Goal: Task Accomplishment & Management: Complete application form

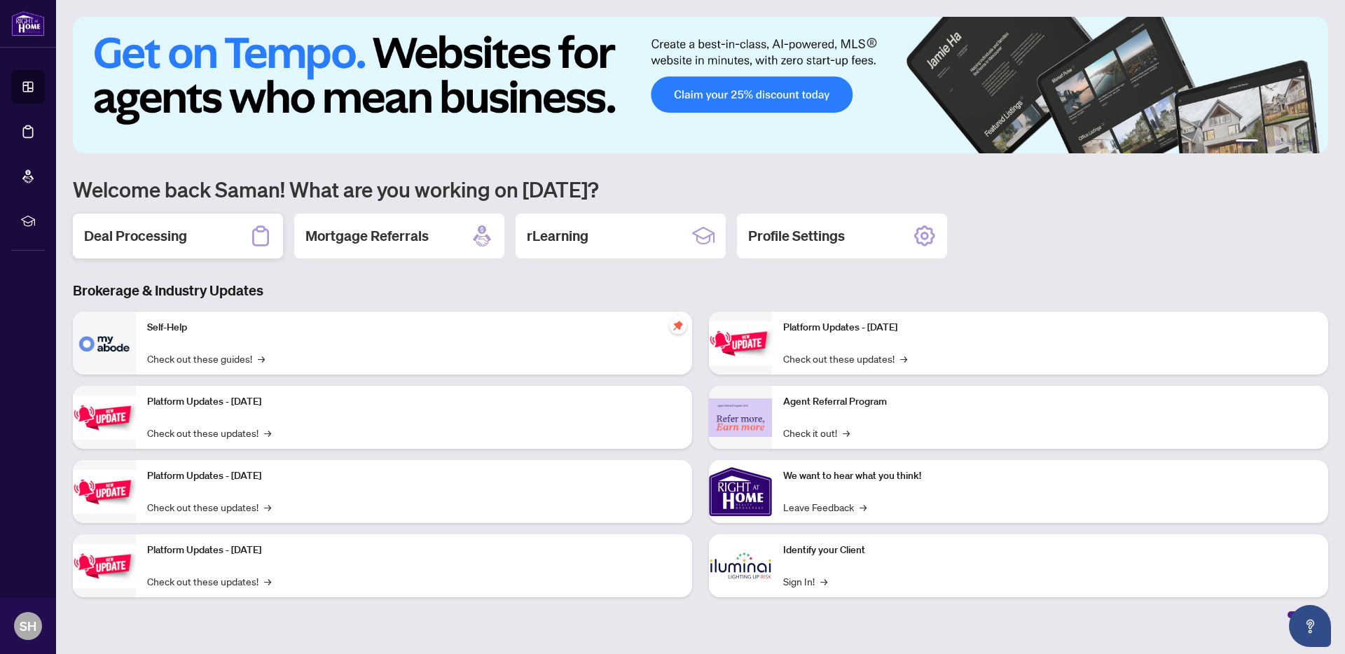
click at [209, 245] on div "Deal Processing" at bounding box center [178, 236] width 210 height 45
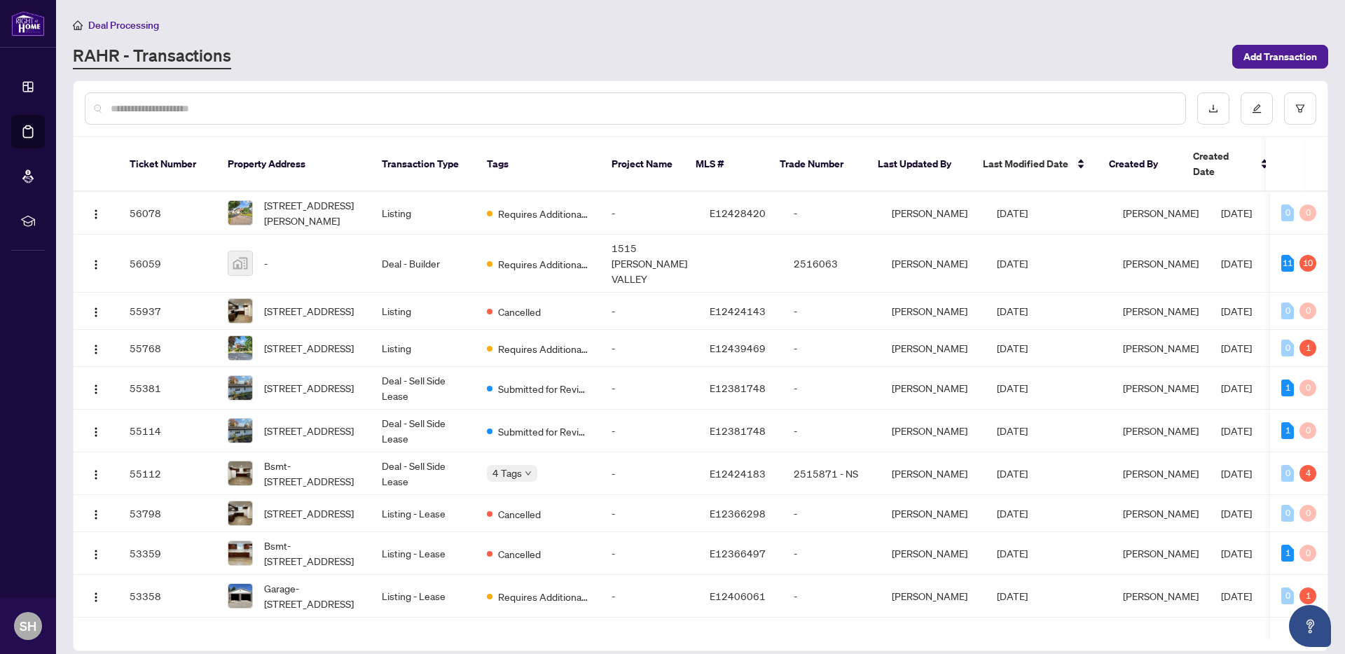
click at [295, 111] on input "text" at bounding box center [643, 108] width 1064 height 15
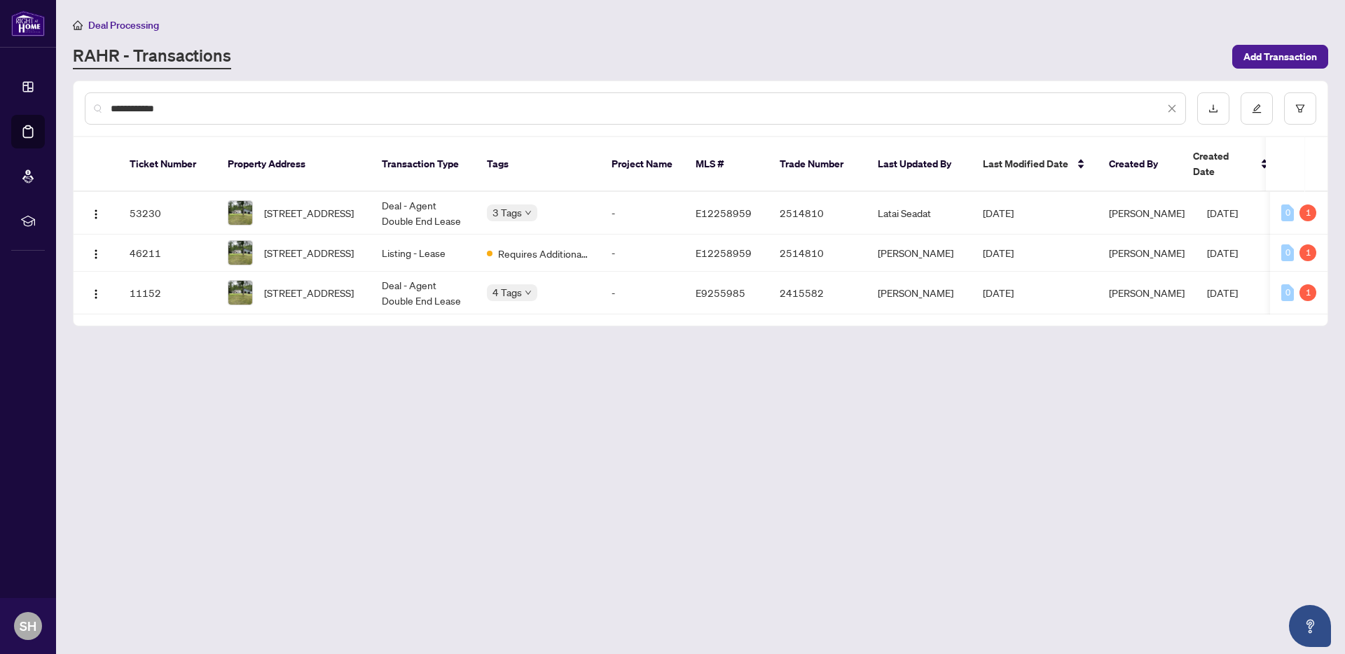
type input "**********"
click at [107, 24] on span "Deal Processing" at bounding box center [123, 25] width 71 height 13
click at [121, 28] on span "Deal Processing" at bounding box center [123, 25] width 71 height 13
click at [80, 16] on main "**********" at bounding box center [700, 327] width 1289 height 654
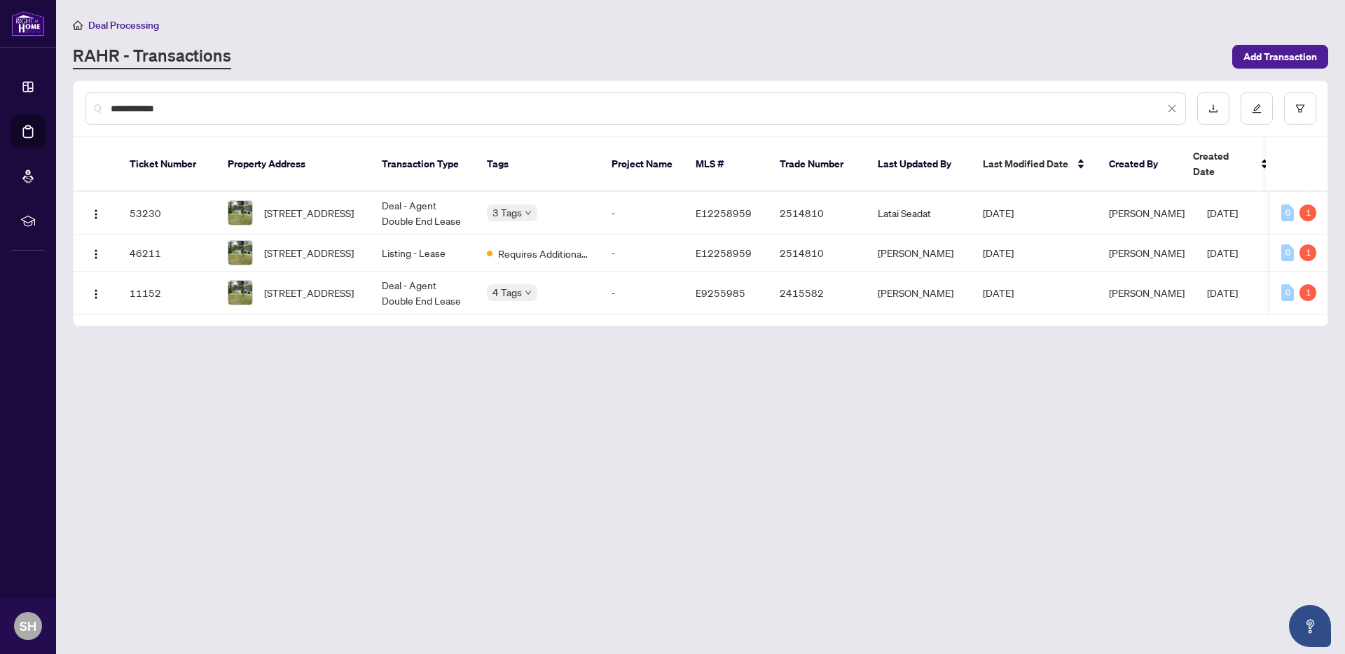
click at [216, 110] on input "**********" at bounding box center [638, 108] width 1054 height 15
click at [215, 110] on input "**********" at bounding box center [638, 108] width 1054 height 15
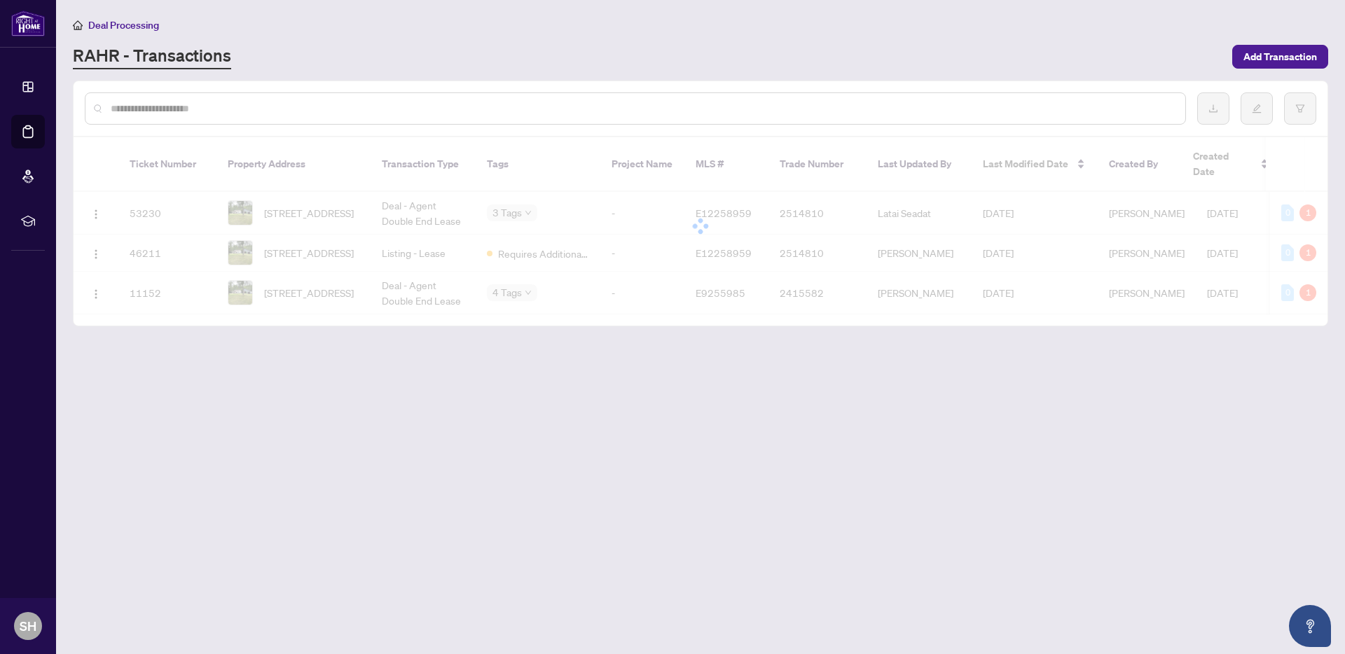
click at [276, 67] on div "RAHR - Transactions" at bounding box center [648, 56] width 1151 height 25
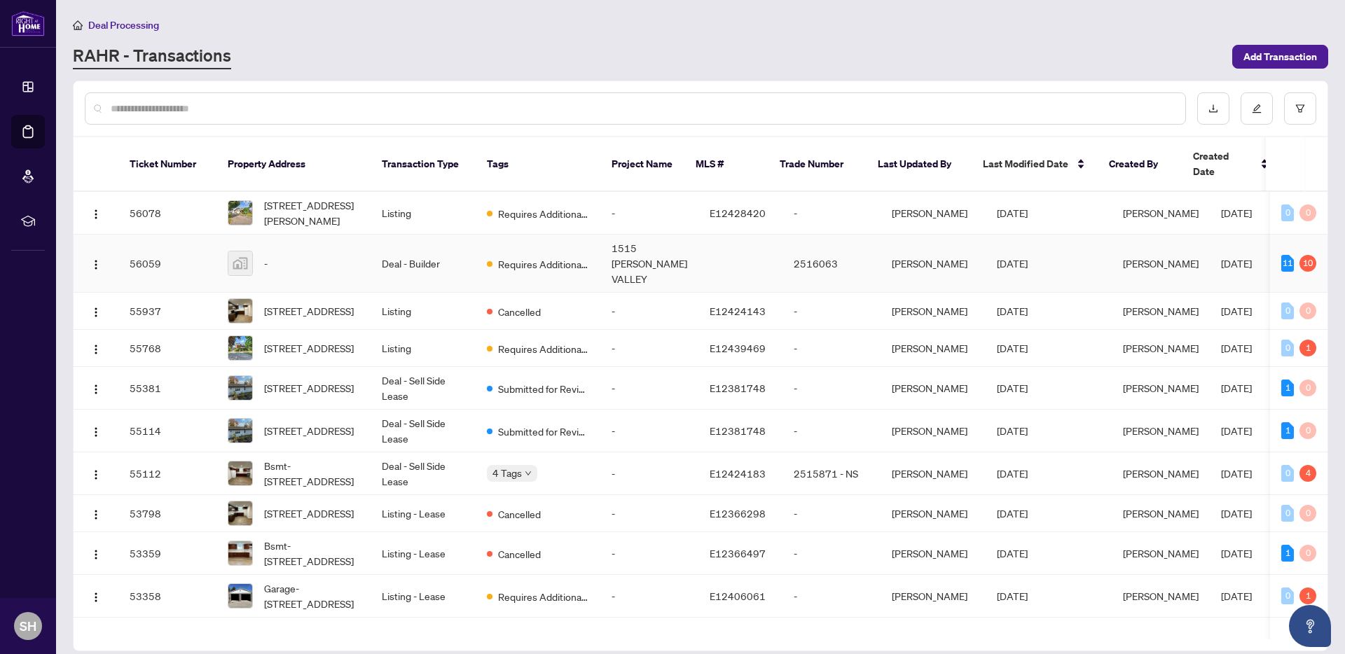
click at [605, 258] on td "1515 [PERSON_NAME] VALLEY" at bounding box center [649, 264] width 98 height 58
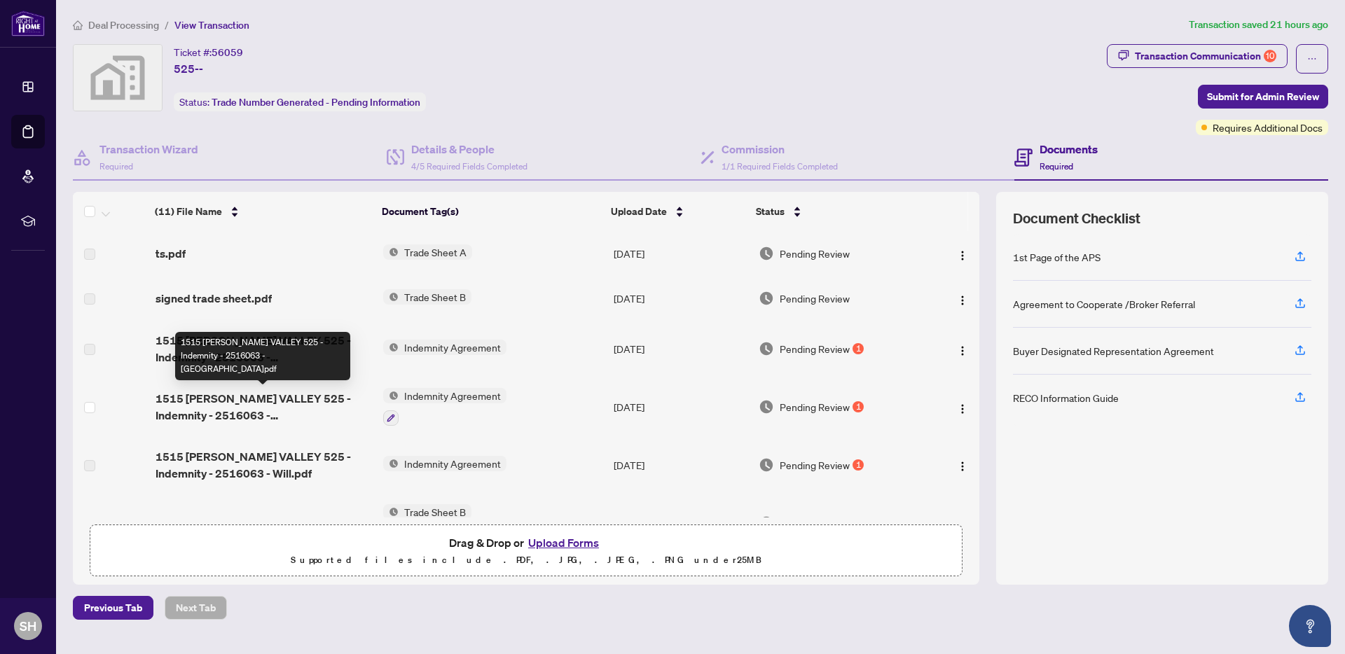
click at [265, 413] on span "1515 PICKERING VALLEY 525 - Indemnity - 2516063 - Saman.pdf" at bounding box center [264, 407] width 217 height 34
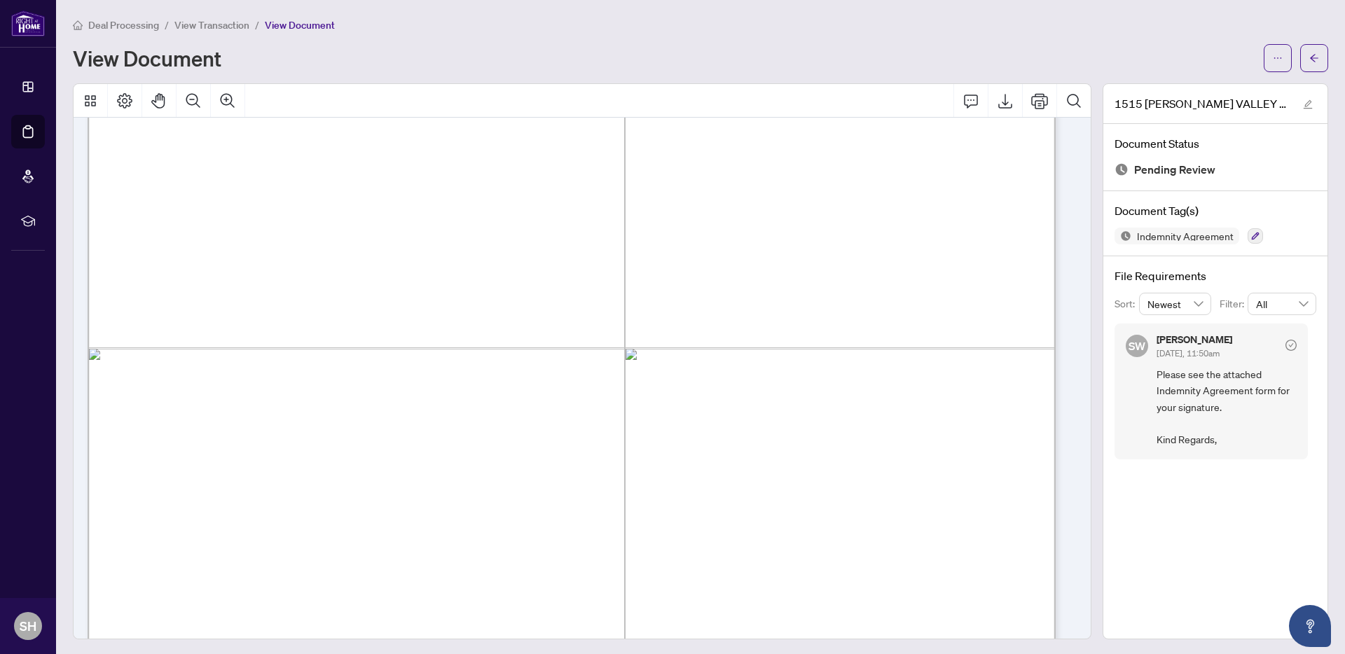
scroll to position [5492, 0]
click at [1276, 61] on button "button" at bounding box center [1278, 58] width 28 height 28
click at [1207, 93] on span "Download" at bounding box center [1217, 88] width 107 height 15
click at [1310, 56] on icon "arrow-left" at bounding box center [1315, 58] width 10 height 10
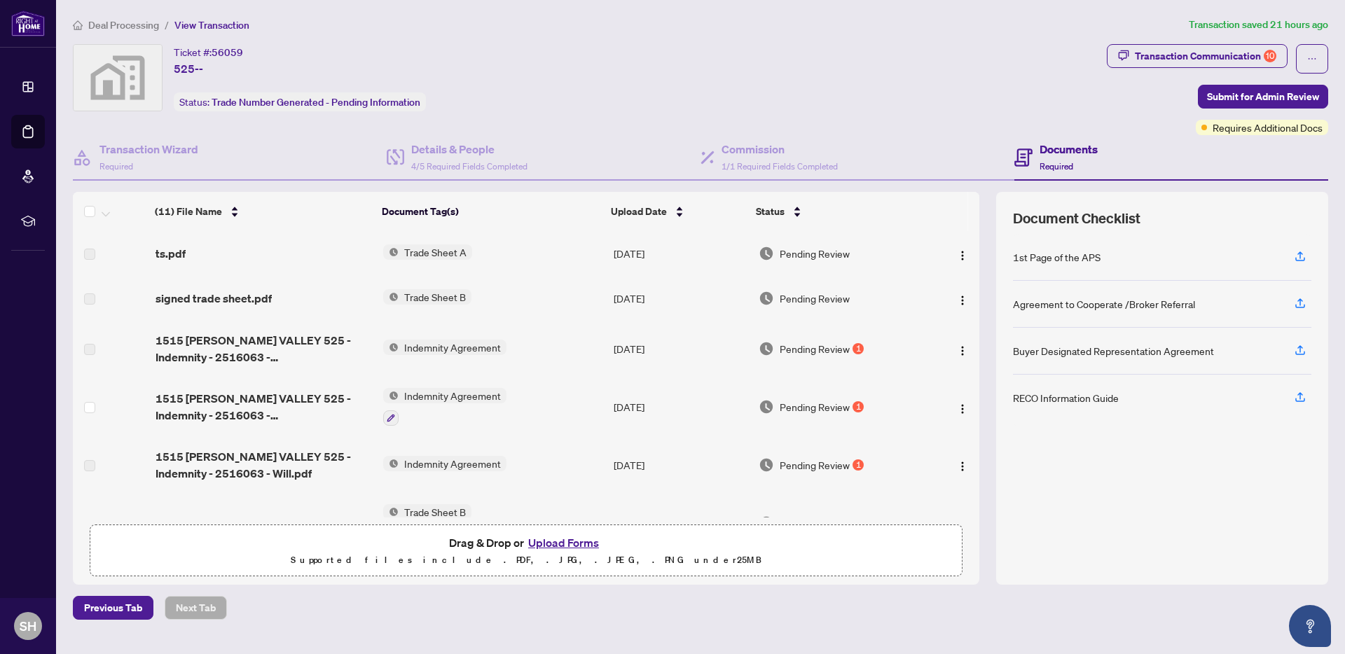
click at [575, 542] on button "Upload Forms" at bounding box center [563, 543] width 79 height 18
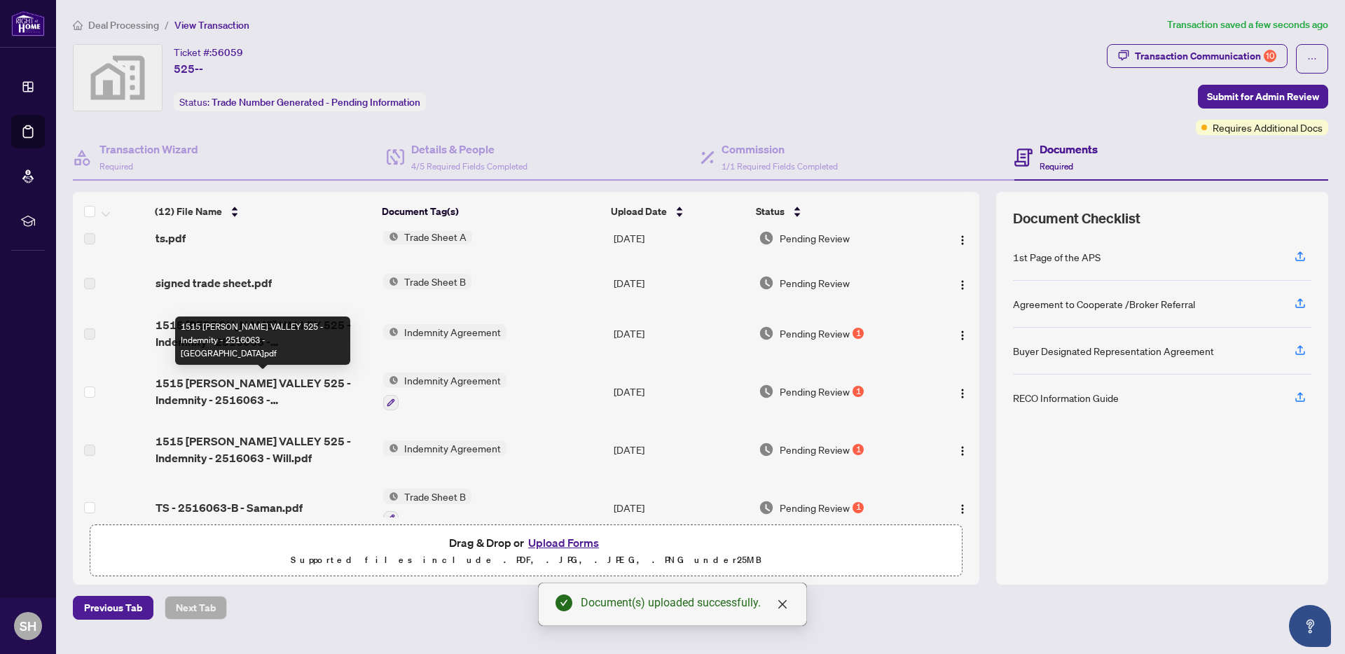
scroll to position [185, 0]
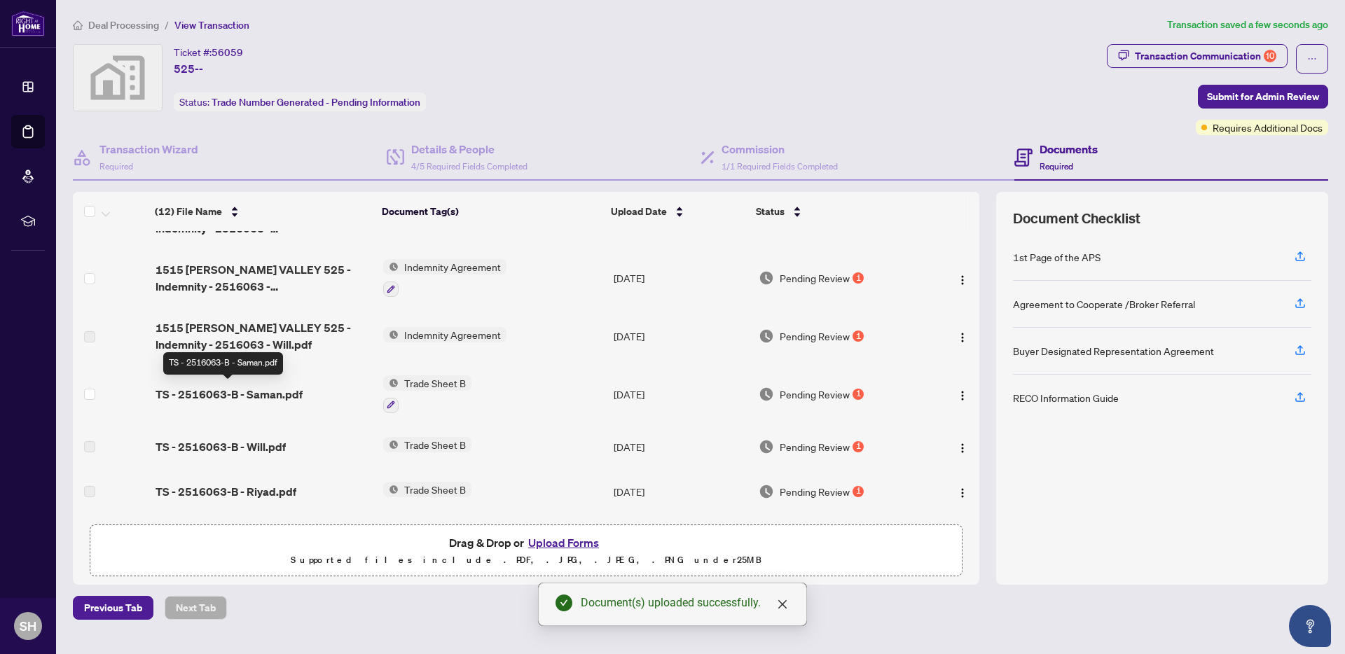
click at [263, 394] on span "TS - 2516063-B - Saman.pdf" at bounding box center [229, 394] width 147 height 17
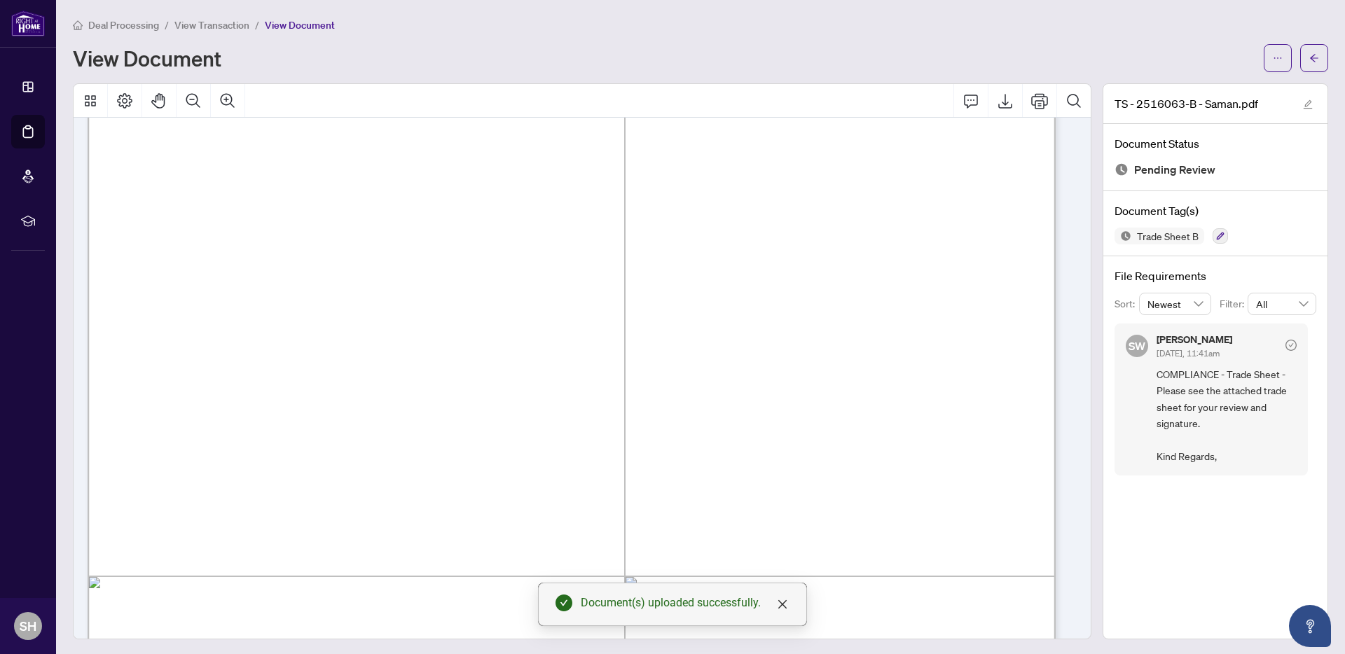
scroll to position [111, 0]
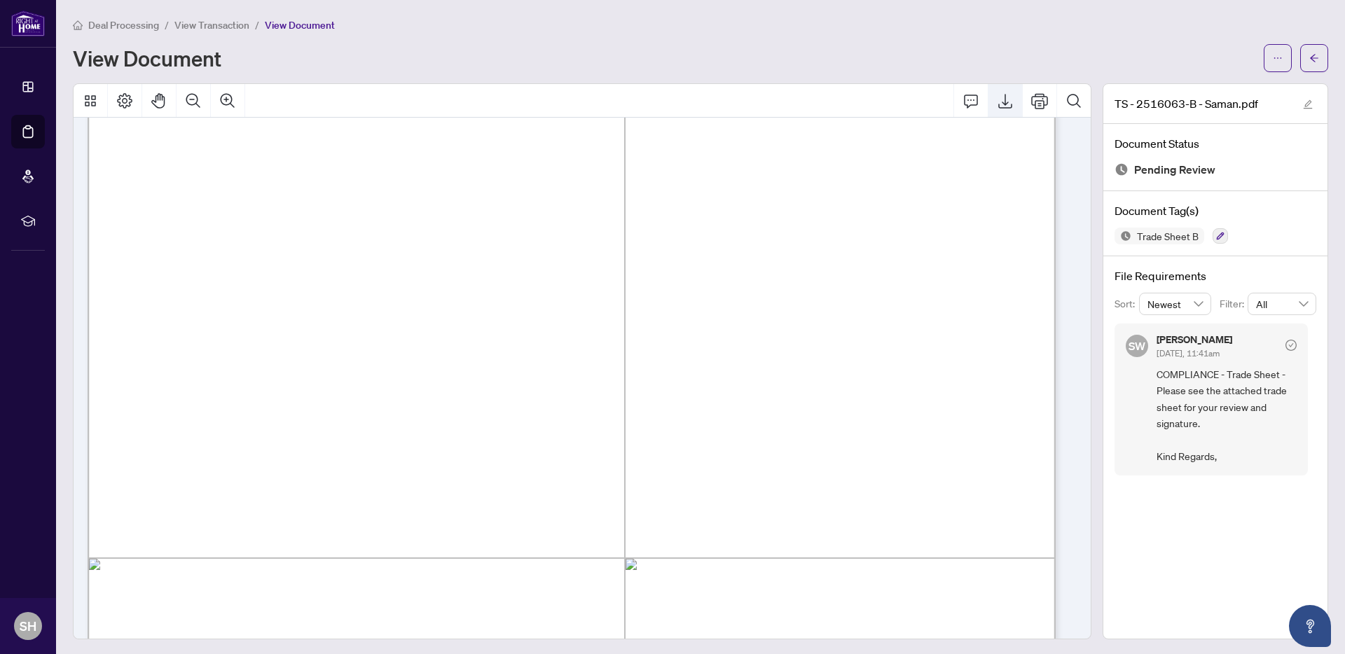
click at [1000, 102] on icon "Export" at bounding box center [1005, 100] width 17 height 17
click at [1310, 57] on button "button" at bounding box center [1314, 58] width 28 height 28
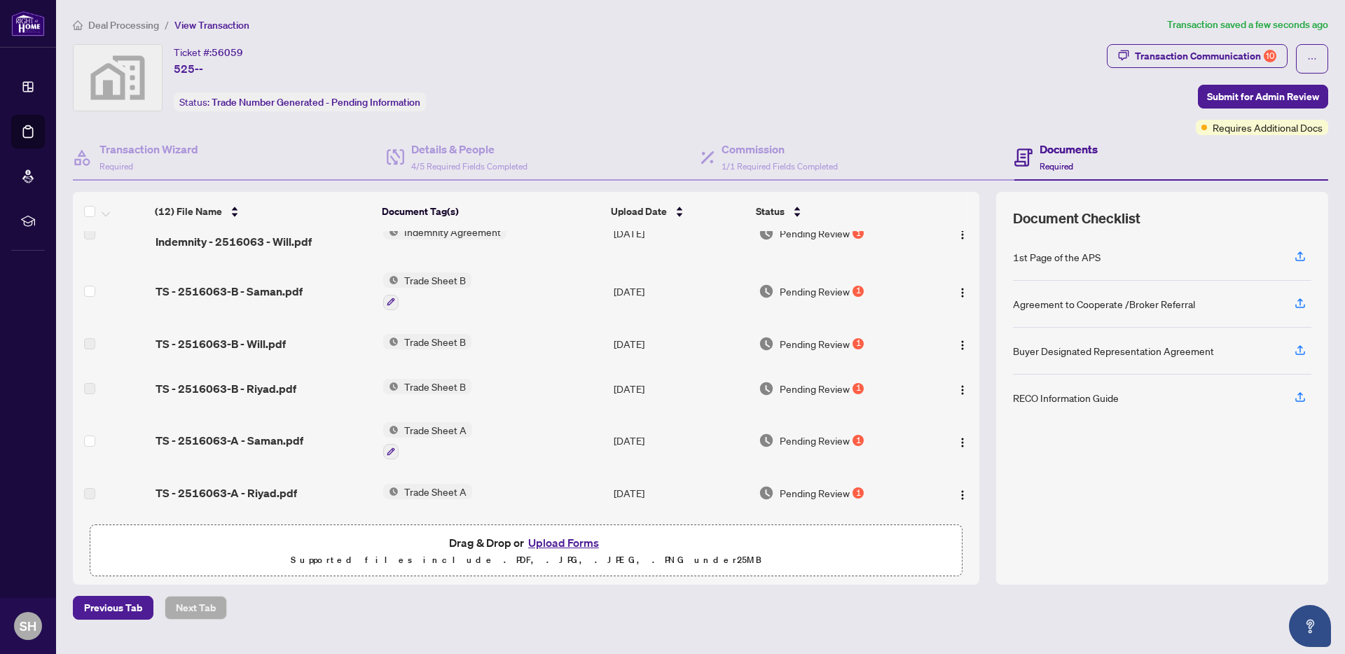
scroll to position [333, 0]
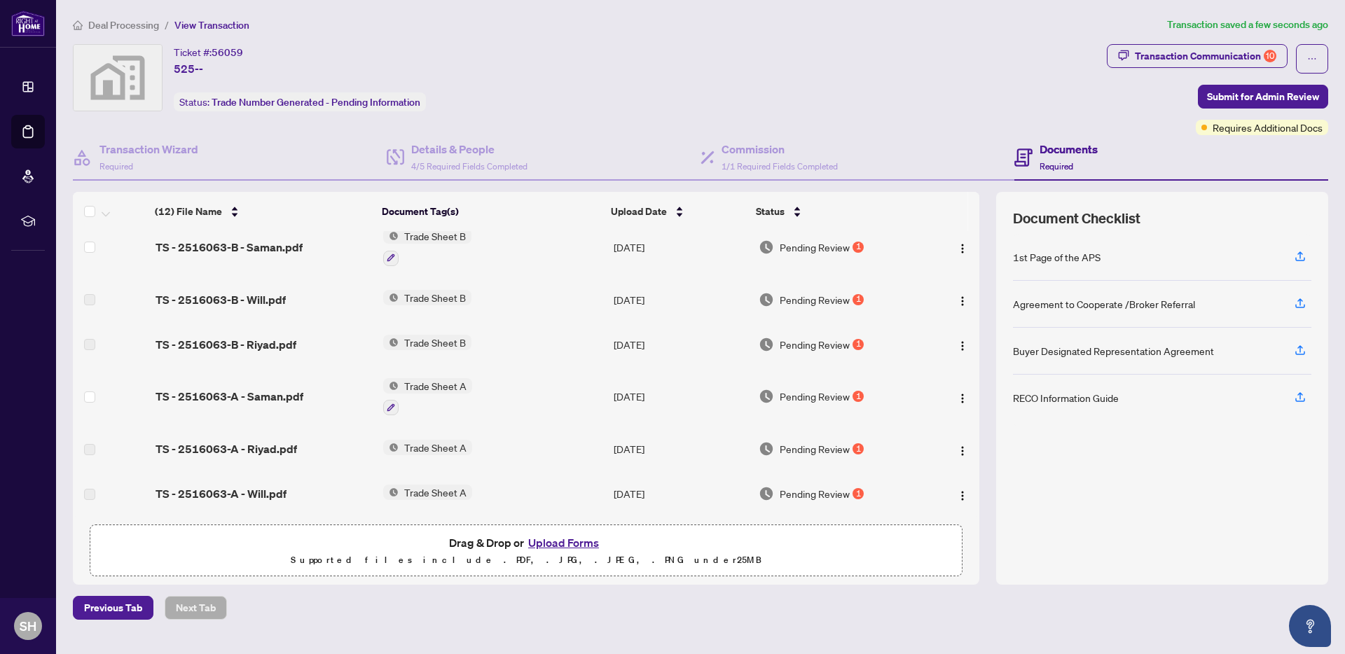
click at [235, 396] on span "TS - 2516063-A - Saman.pdf" at bounding box center [230, 396] width 148 height 17
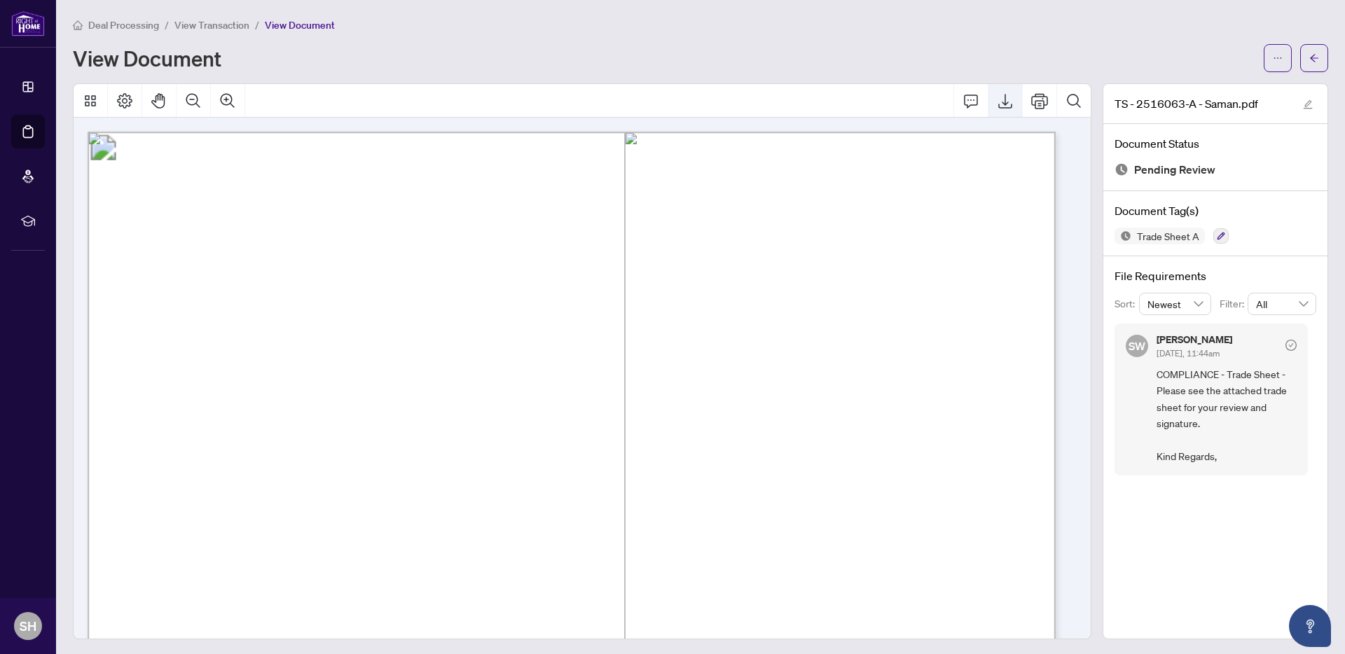
click at [999, 104] on icon "Export" at bounding box center [1005, 100] width 17 height 17
click at [1310, 60] on icon "arrow-left" at bounding box center [1315, 58] width 10 height 10
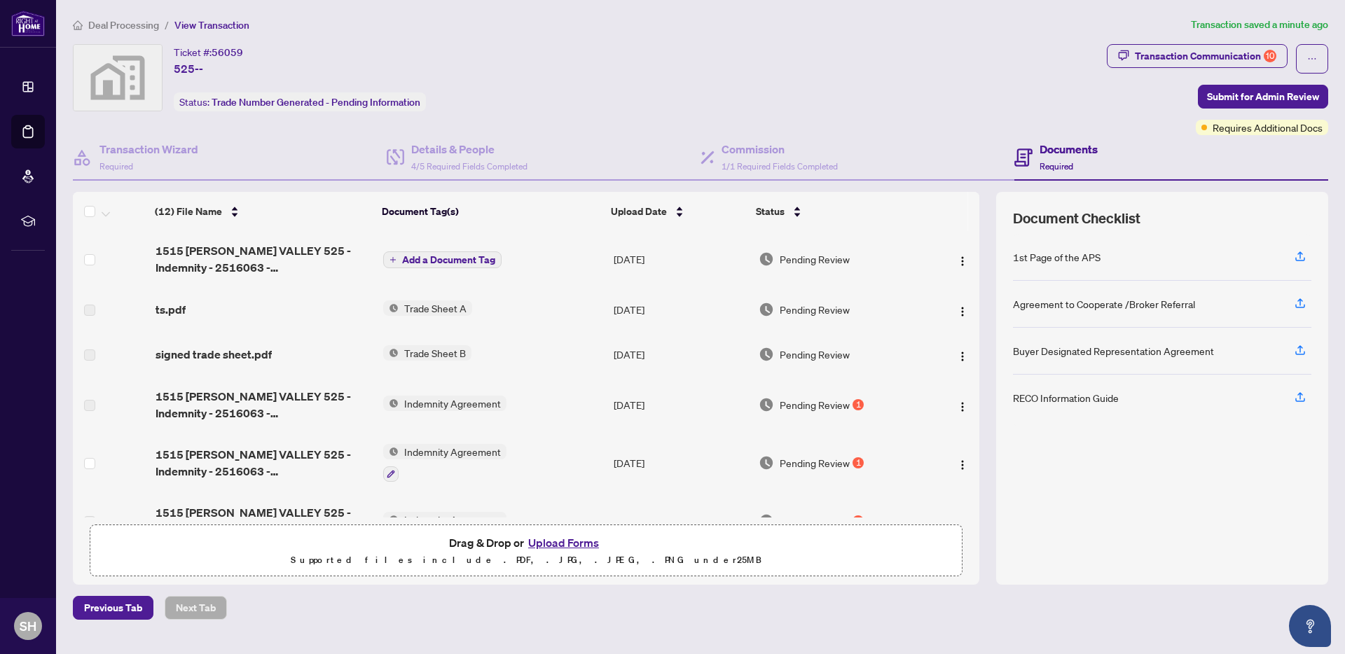
scroll to position [333, 0]
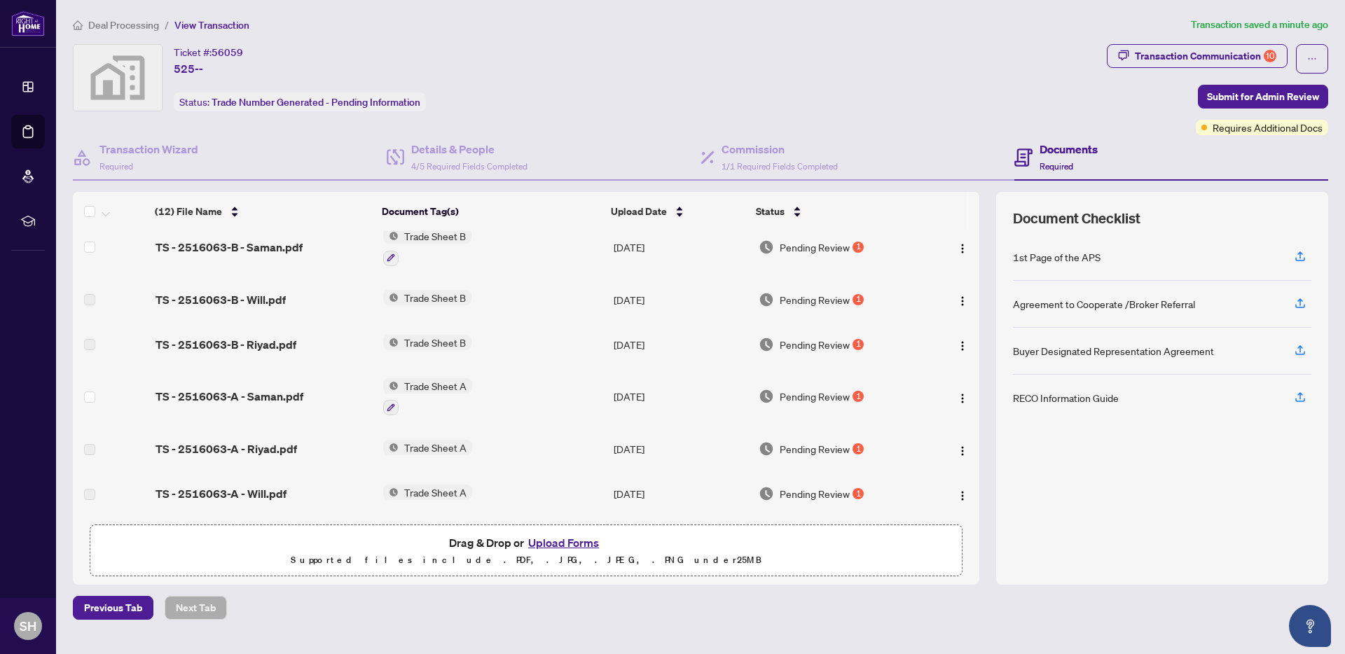
click at [565, 543] on button "Upload Forms" at bounding box center [563, 543] width 79 height 18
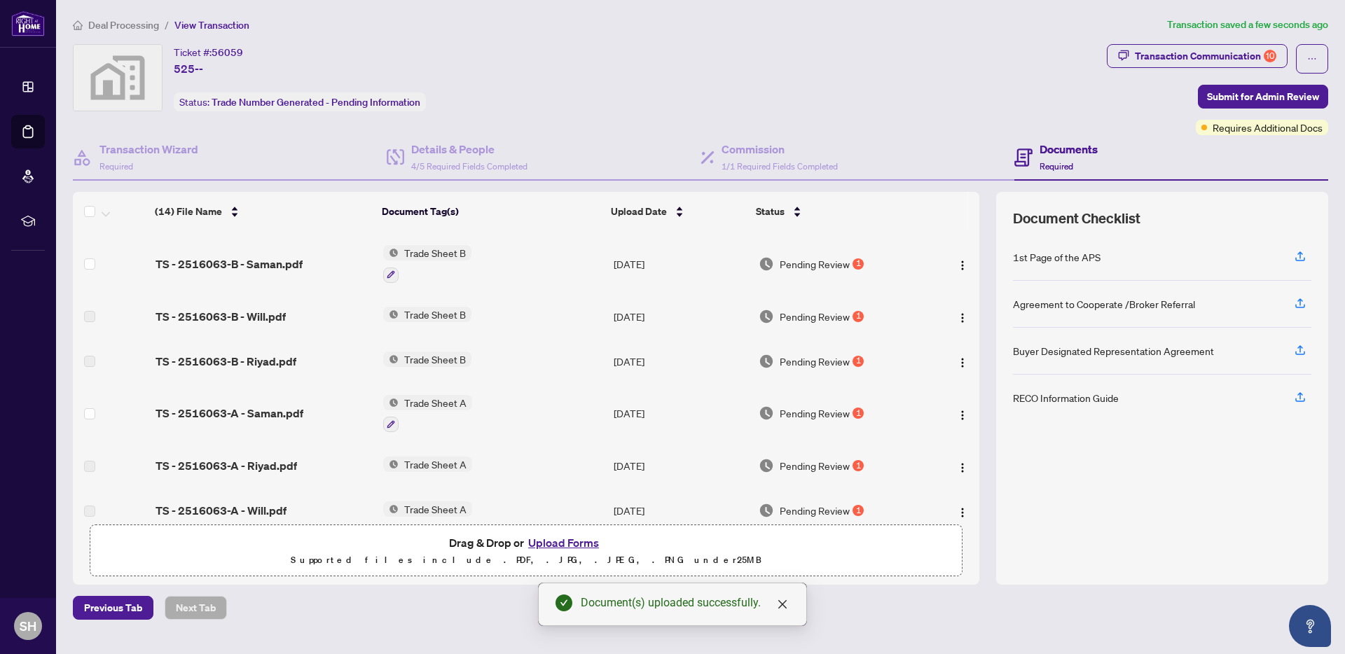
scroll to position [0, 0]
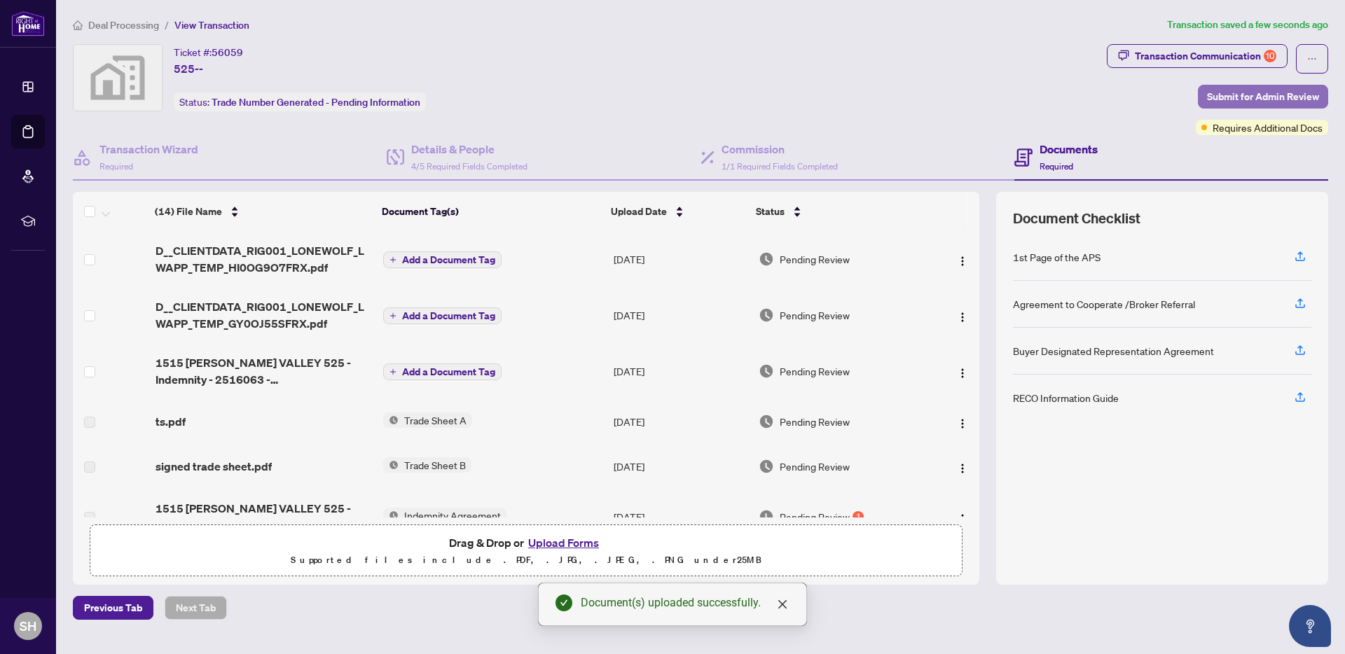
click at [1277, 92] on span "Submit for Admin Review" at bounding box center [1263, 96] width 112 height 22
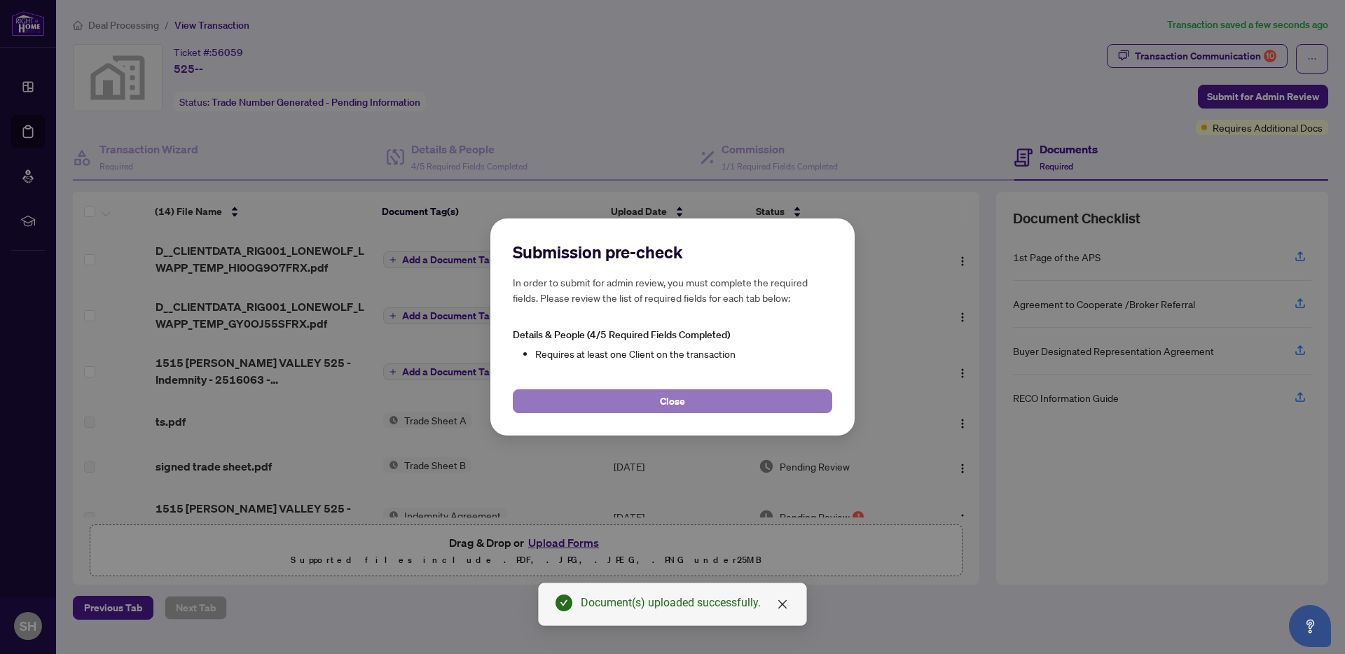
click at [678, 406] on span "Close" at bounding box center [672, 401] width 25 height 22
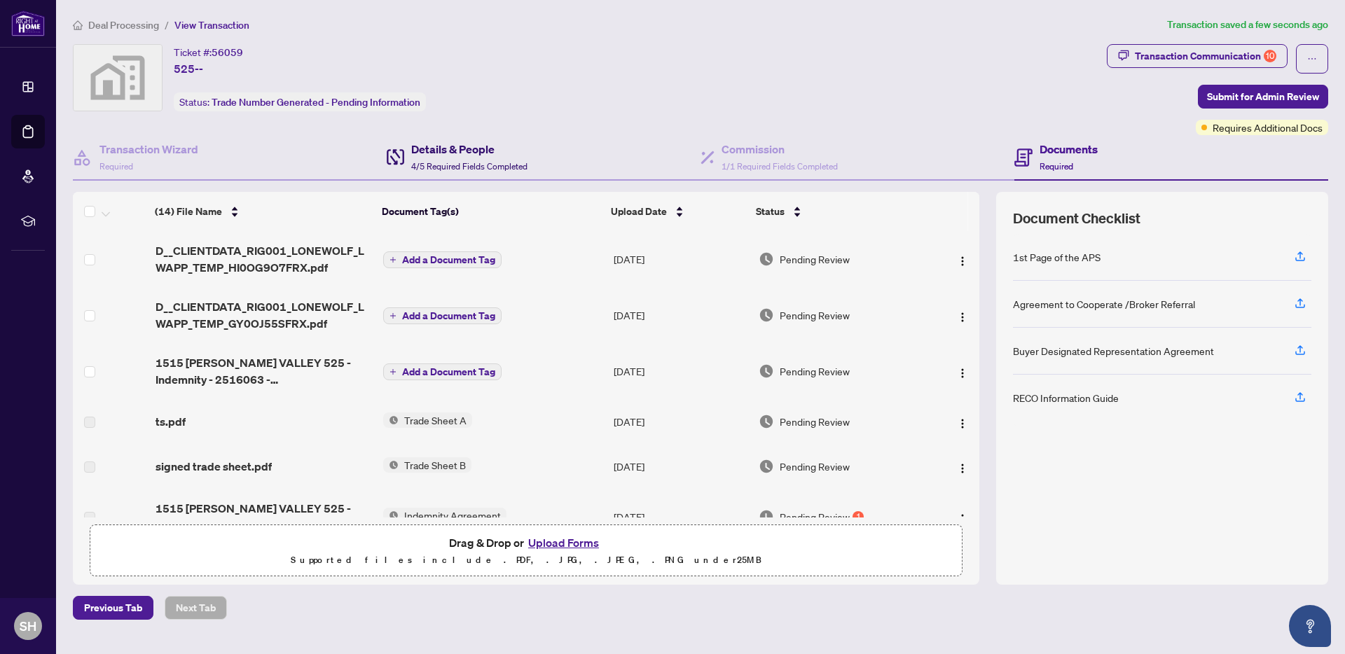
click at [440, 166] on span "4/5 Required Fields Completed" at bounding box center [469, 166] width 116 height 11
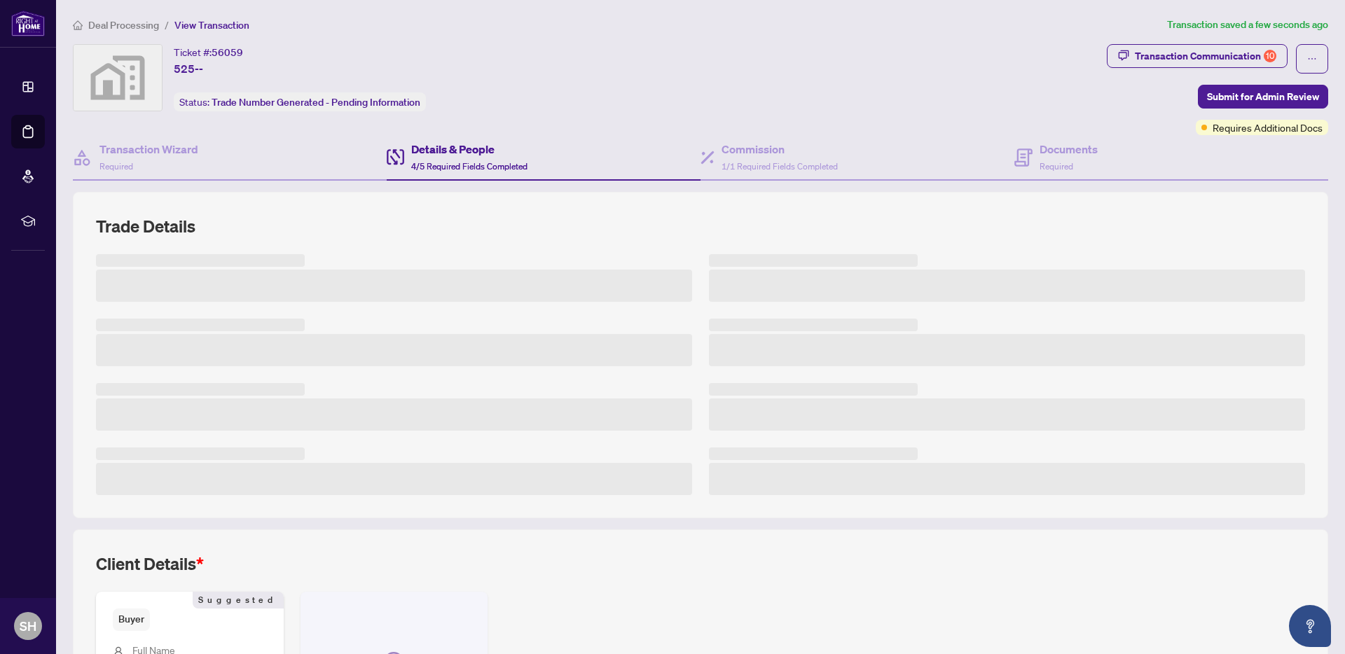
scroll to position [186, 0]
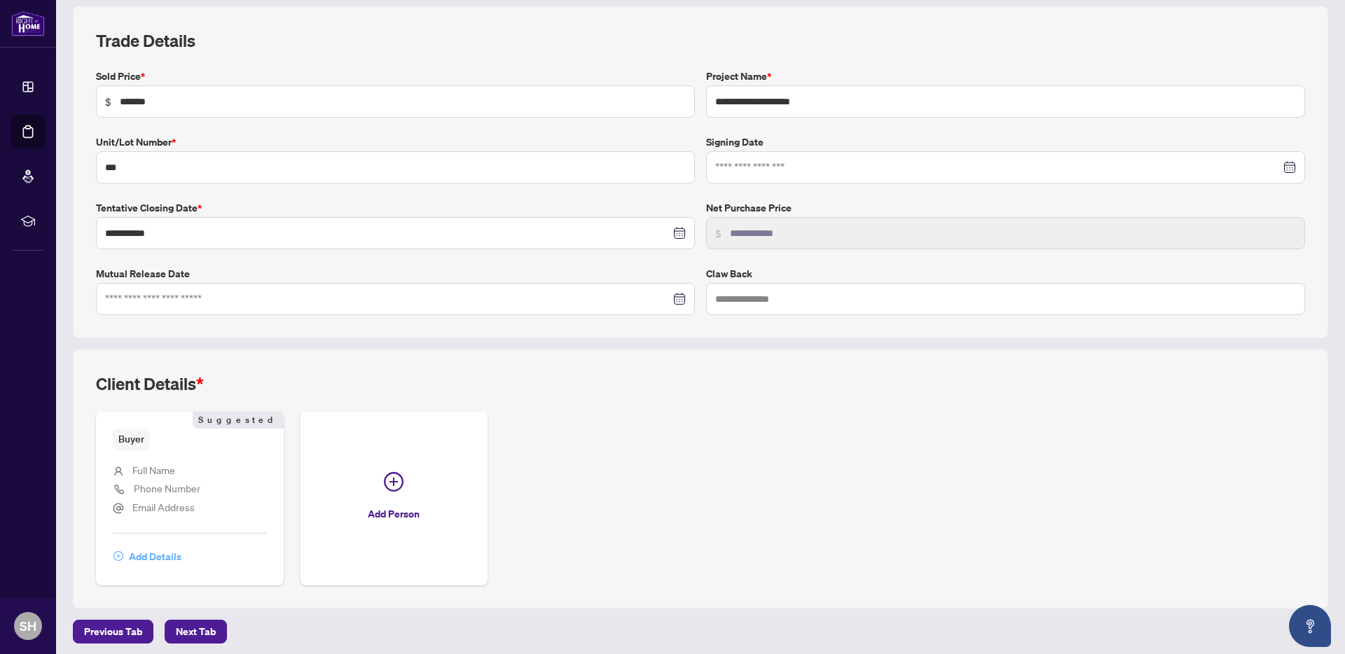
click at [160, 558] on span "Add Details" at bounding box center [155, 557] width 53 height 22
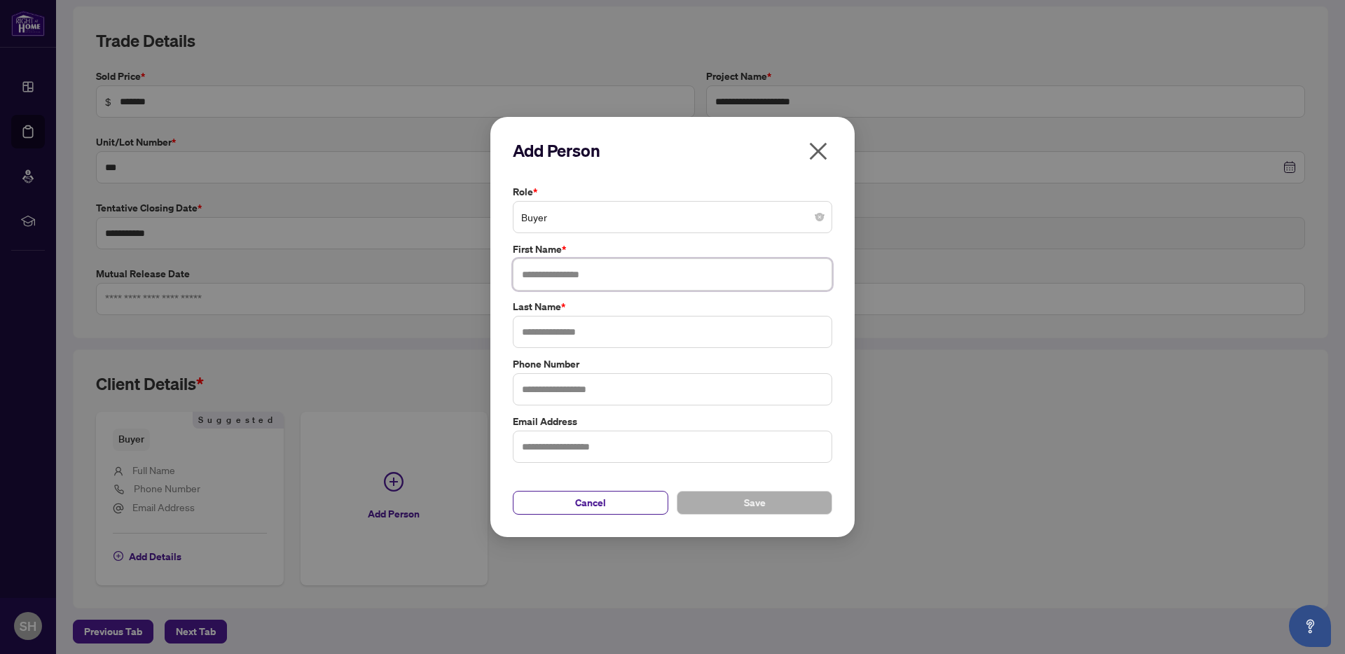
click at [548, 277] on input "text" at bounding box center [673, 275] width 320 height 32
type input "*****"
type input "******"
click at [735, 500] on button "Save" at bounding box center [755, 503] width 156 height 24
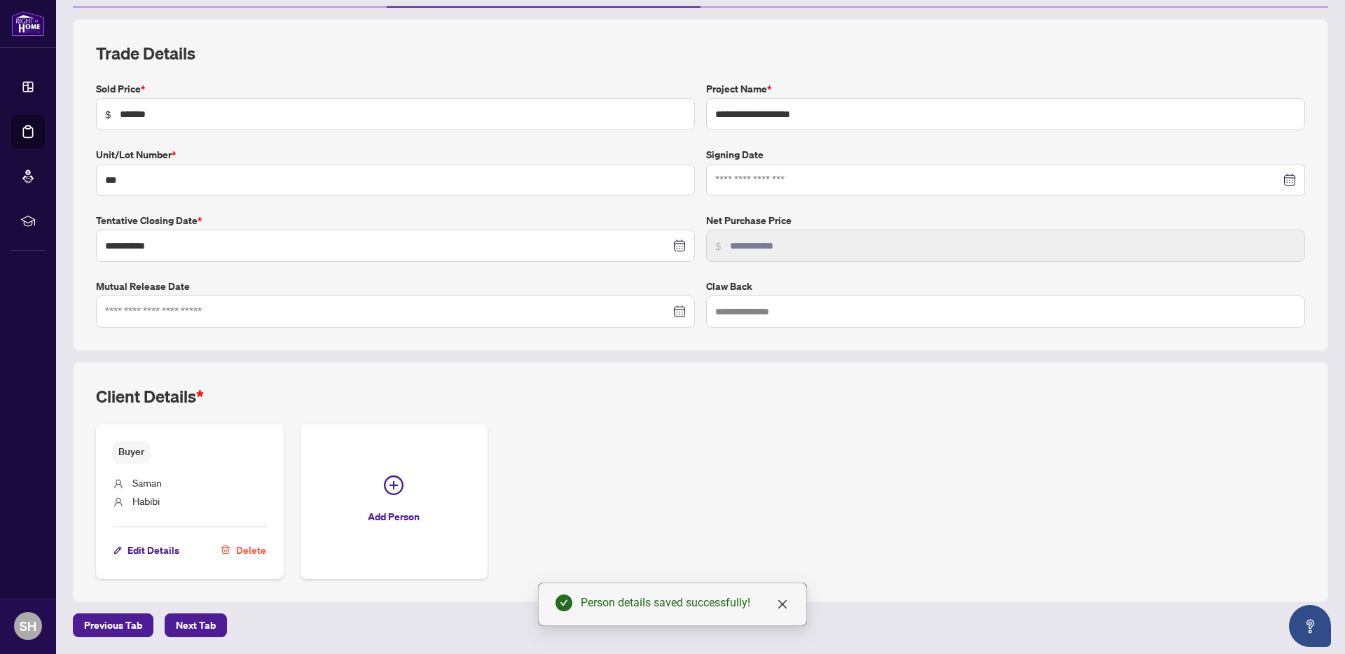
scroll to position [0, 0]
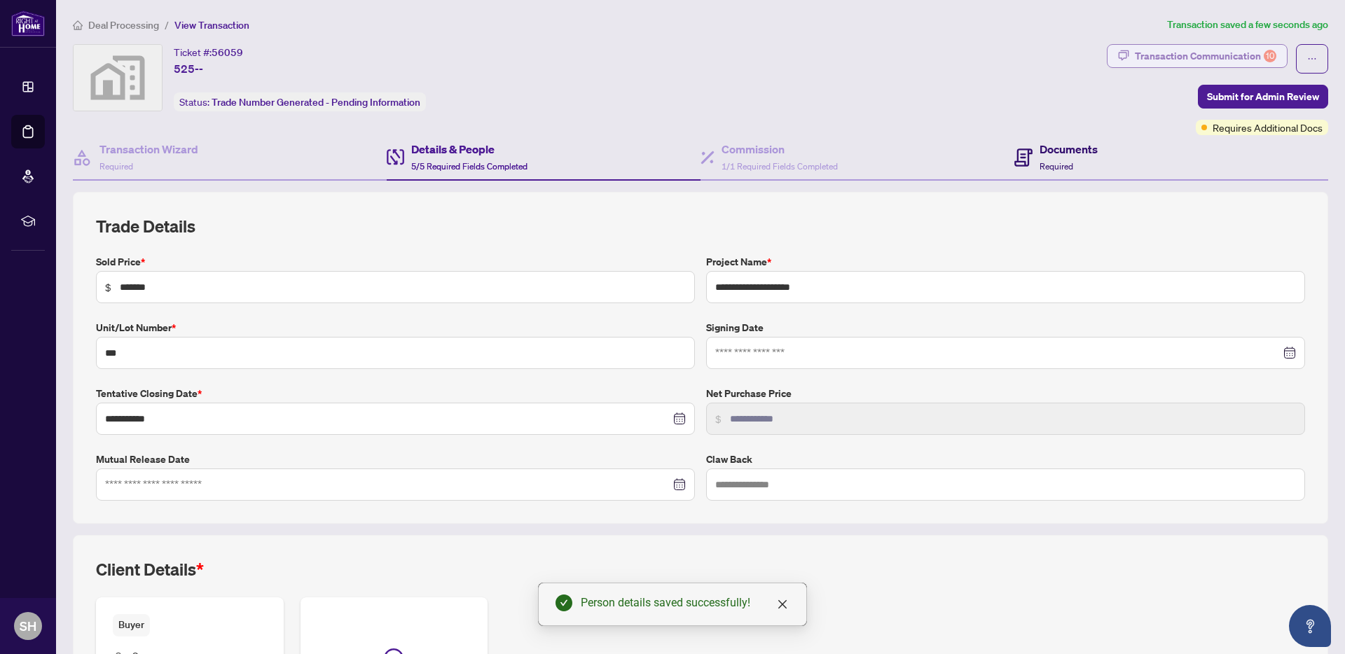
click at [1021, 165] on icon at bounding box center [1024, 158] width 18 height 18
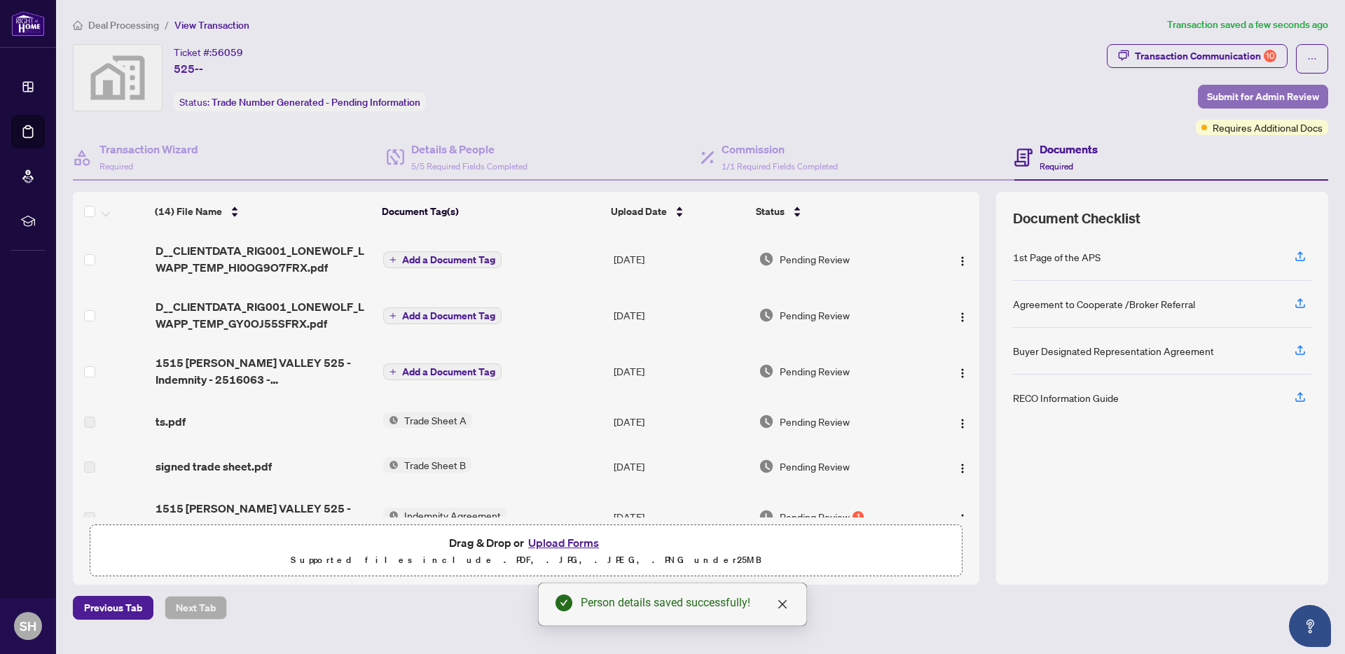
click at [1258, 100] on span "Submit for Admin Review" at bounding box center [1263, 96] width 112 height 22
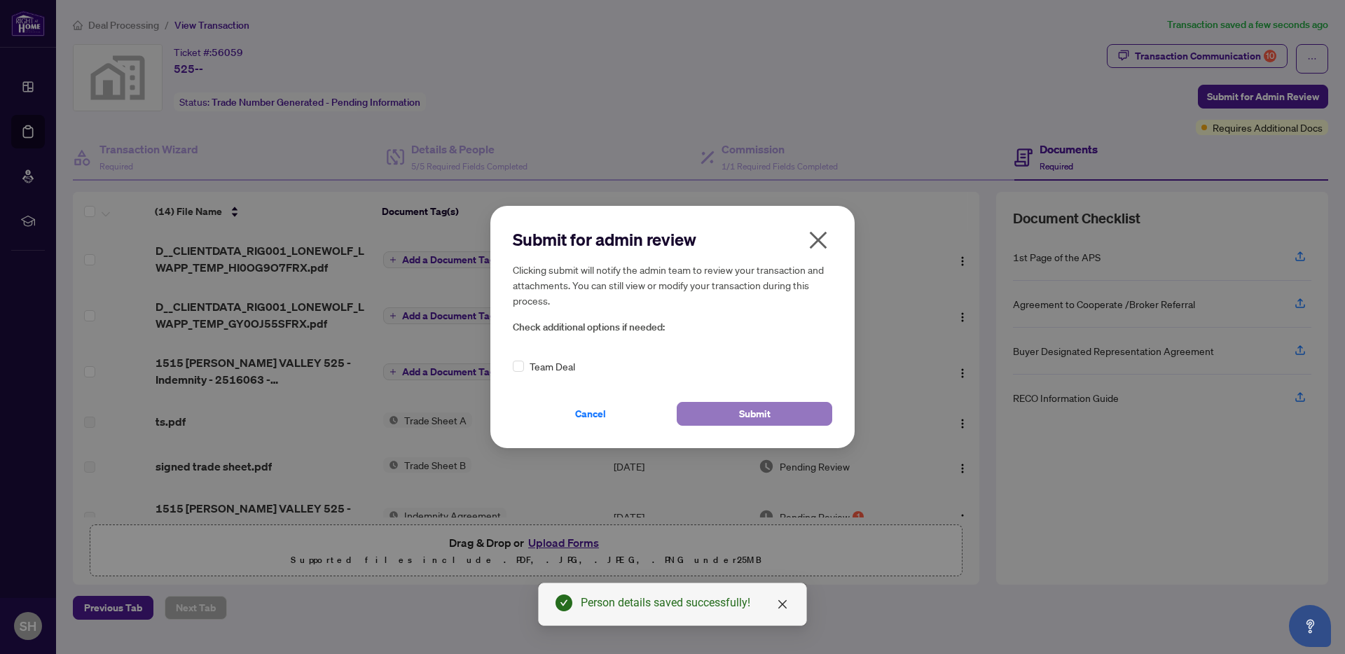
click at [778, 408] on button "Submit" at bounding box center [755, 414] width 156 height 24
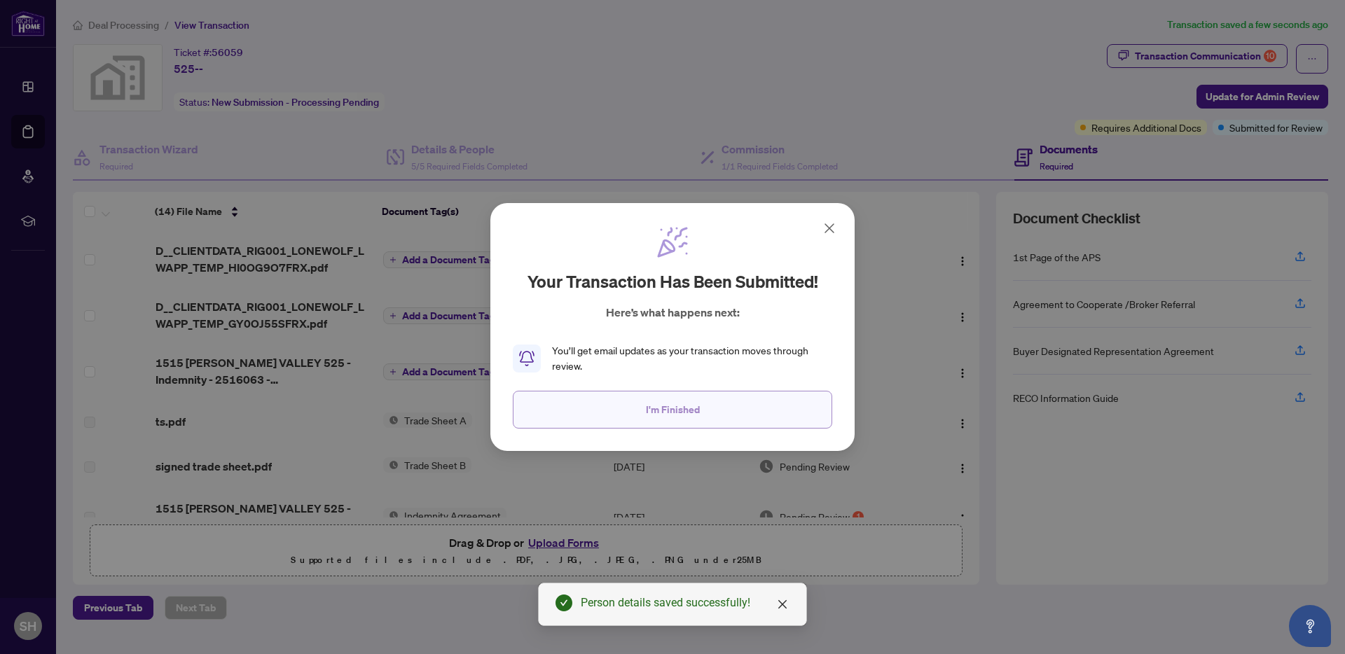
click at [652, 404] on span "I'm Finished" at bounding box center [673, 410] width 54 height 22
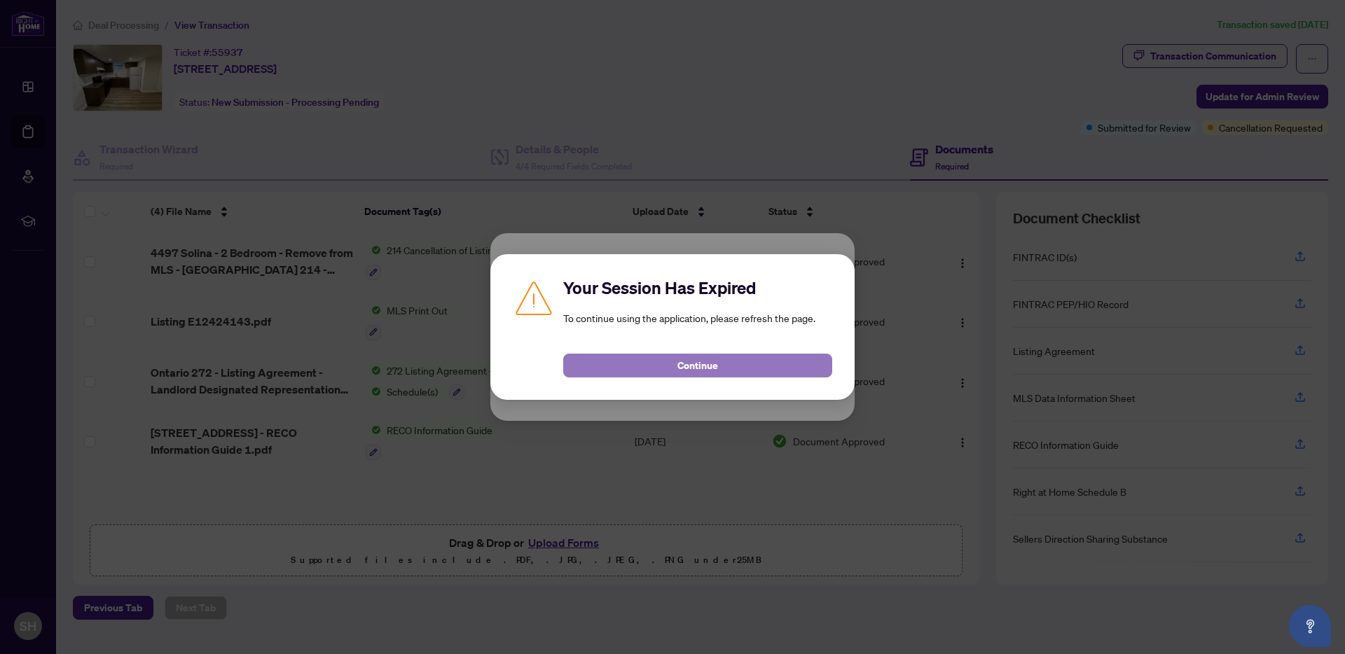
click at [687, 366] on span "Continue" at bounding box center [698, 366] width 41 height 22
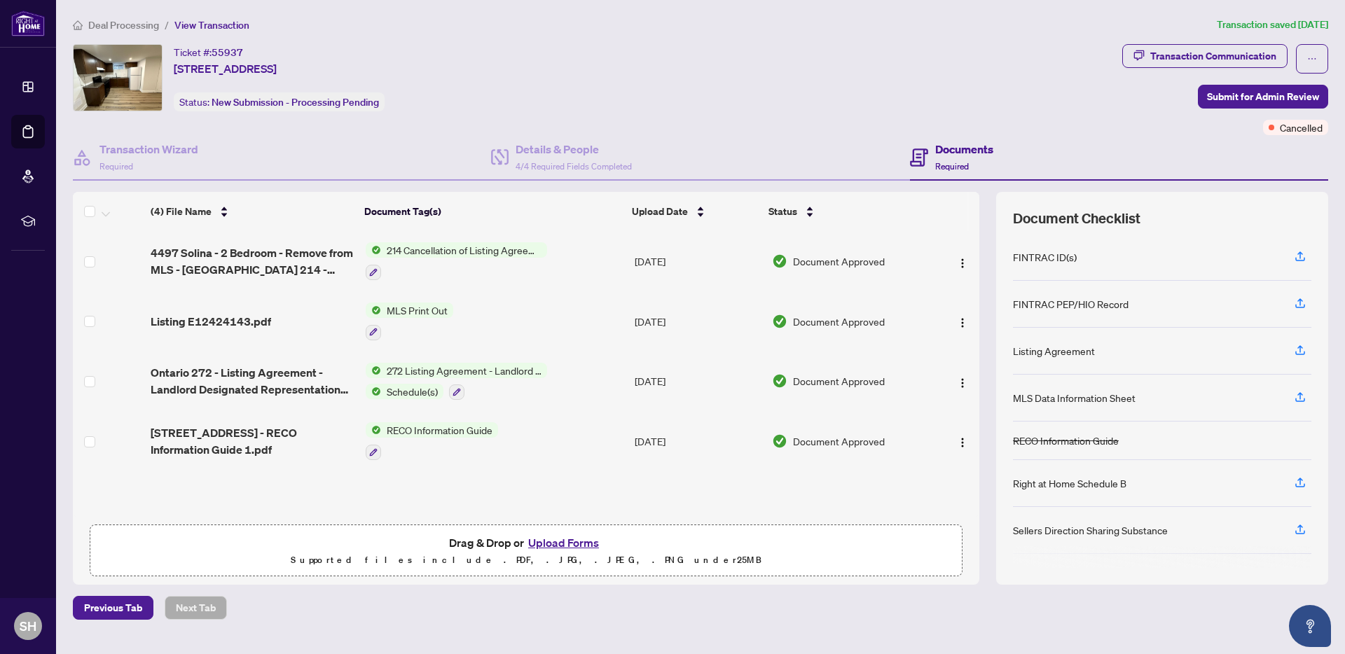
click at [107, 23] on span "Deal Processing" at bounding box center [123, 25] width 71 height 13
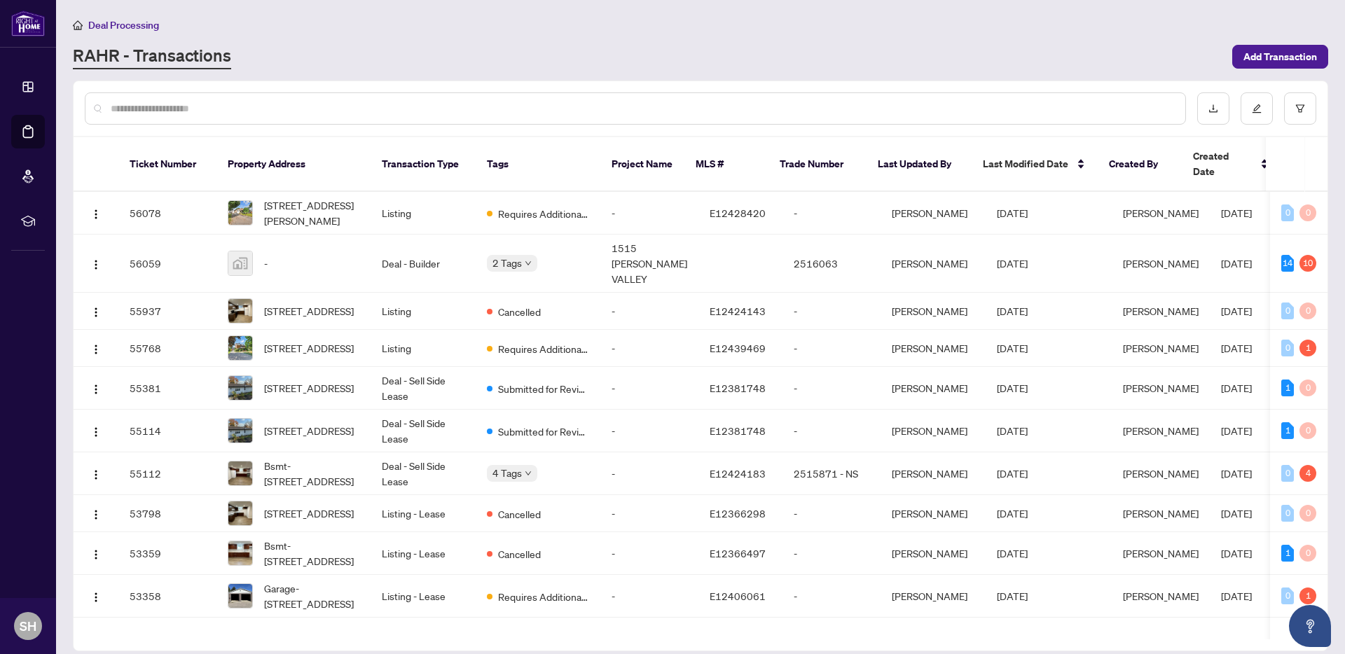
click at [204, 105] on input "text" at bounding box center [643, 108] width 1064 height 15
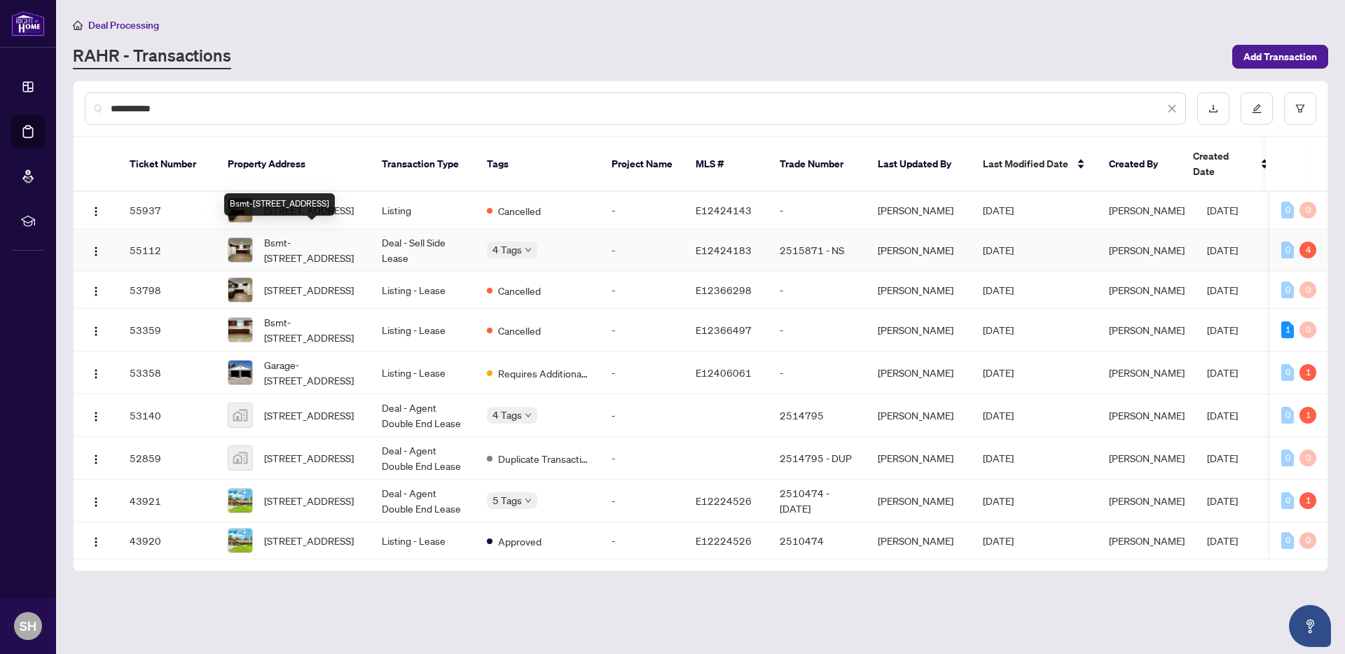
type input "**********"
click at [319, 238] on span "Bsmt-[STREET_ADDRESS]" at bounding box center [311, 250] width 95 height 31
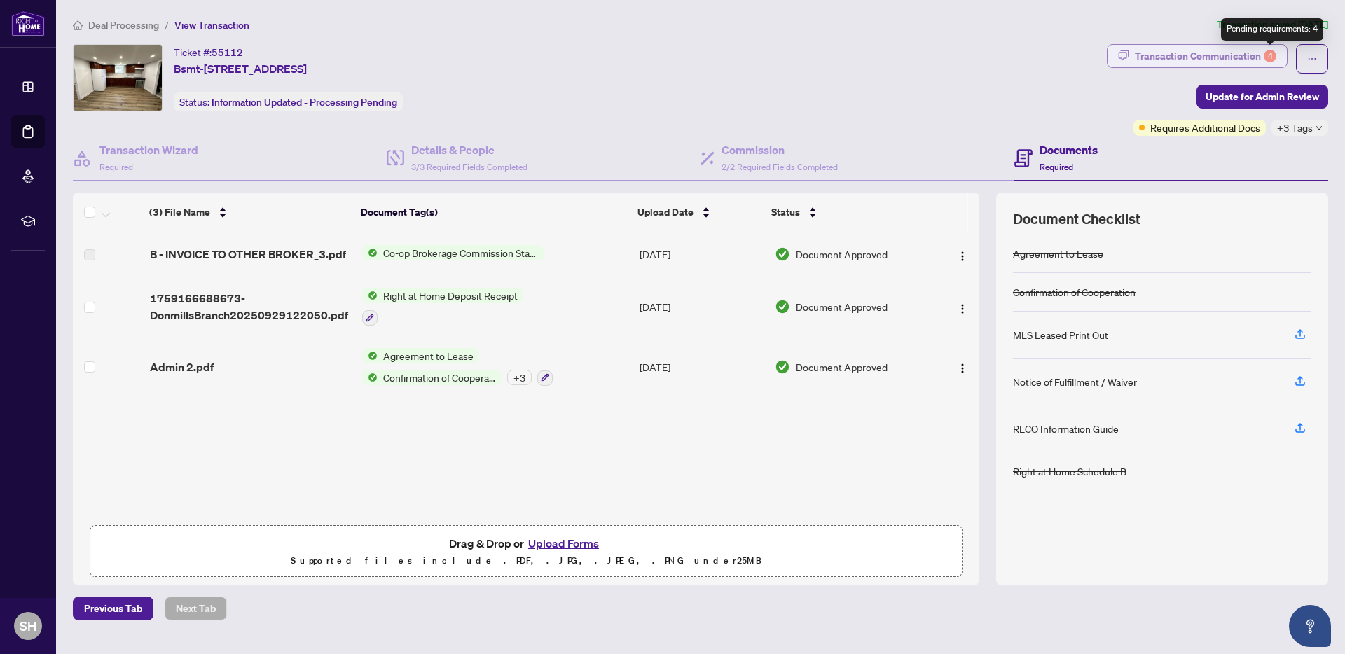
click at [1269, 57] on div "4" at bounding box center [1270, 56] width 13 height 13
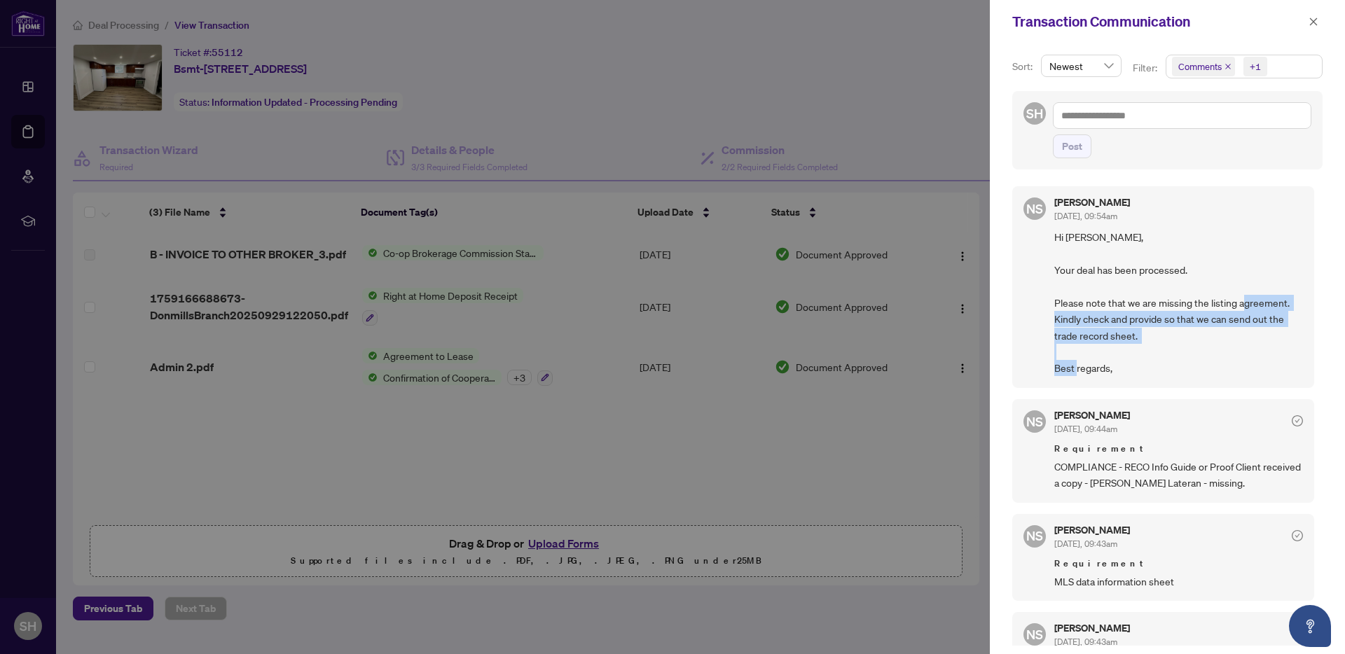
drag, startPoint x: 1101, startPoint y: 320, endPoint x: 1218, endPoint y: 378, distance: 130.4
click at [1218, 378] on div "NS [PERSON_NAME] [DATE], 09:54am Hi [PERSON_NAME], Your deal has been processed…" at bounding box center [1163, 286] width 302 height 201
click at [820, 482] on div at bounding box center [672, 327] width 1345 height 654
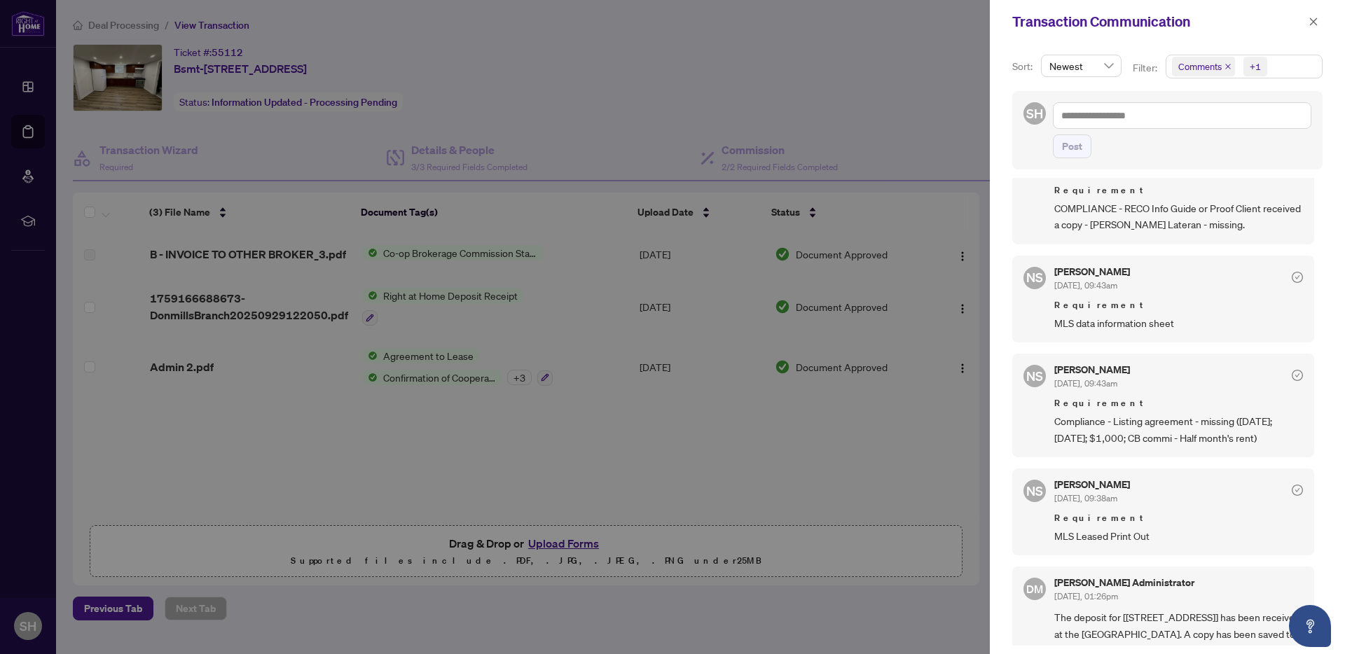
scroll to position [573, 0]
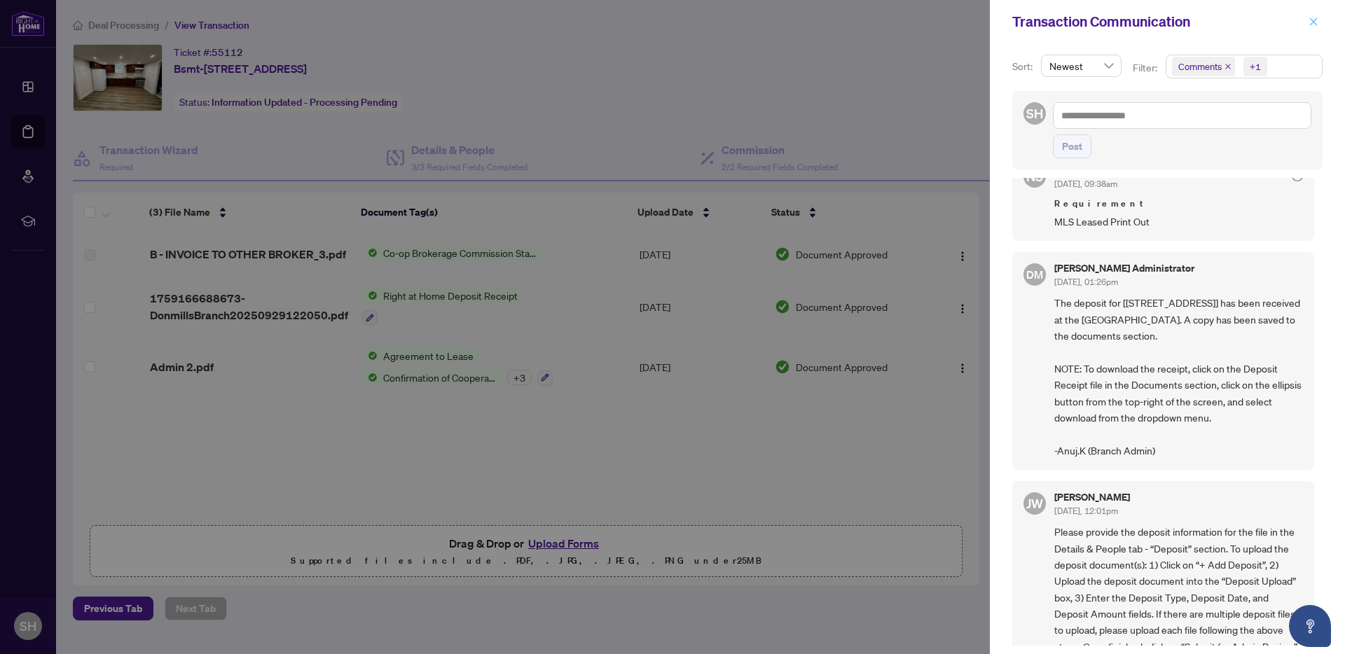
click at [1309, 20] on icon "close" at bounding box center [1314, 22] width 10 height 10
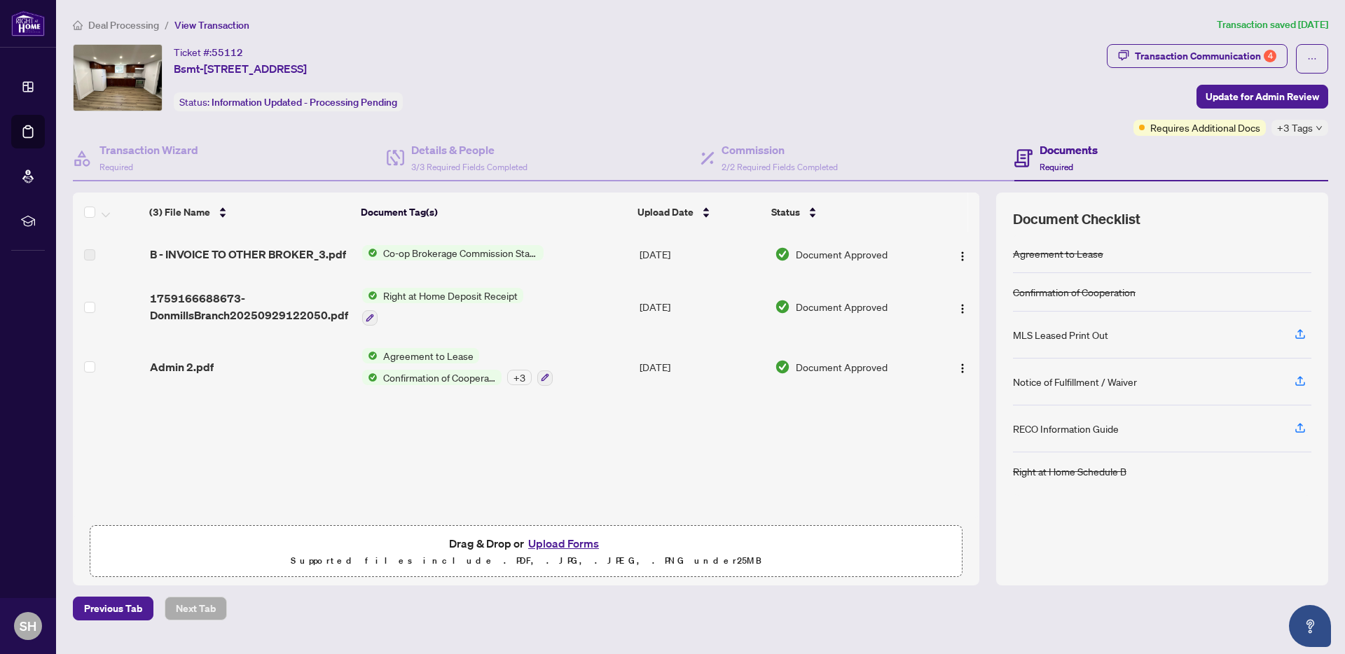
click at [570, 543] on button "Upload Forms" at bounding box center [563, 544] width 79 height 18
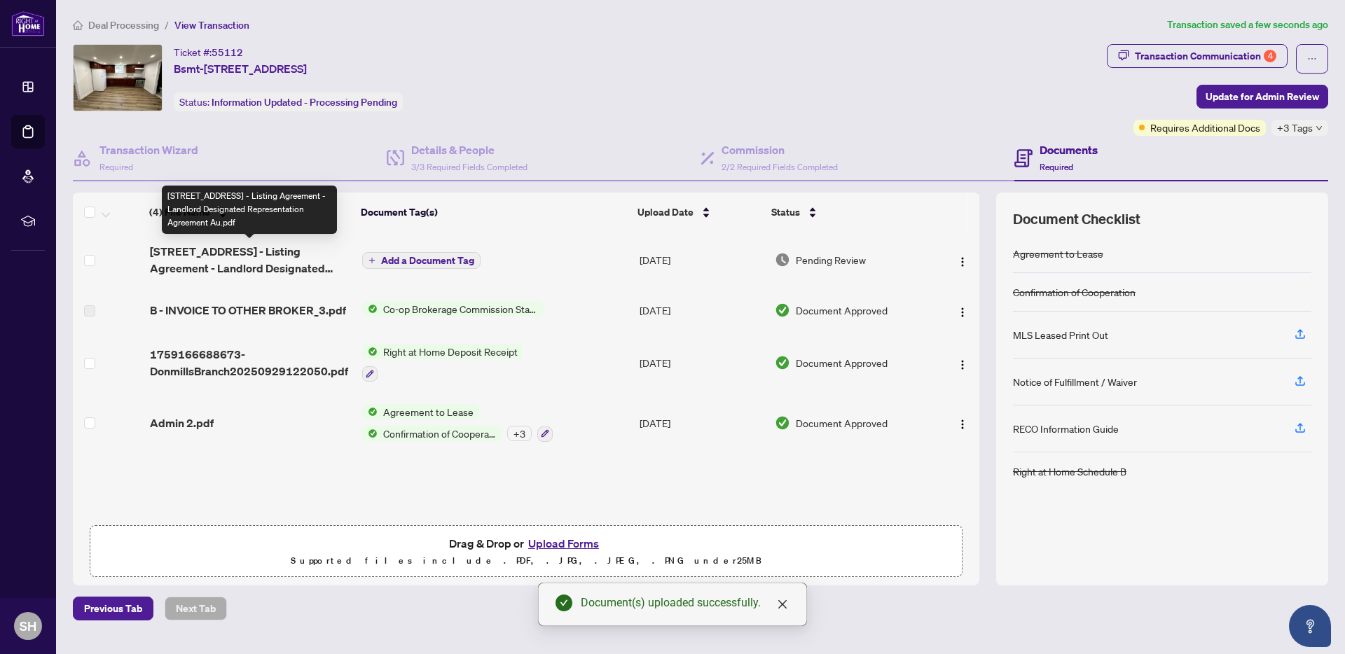
click at [276, 256] on span "[STREET_ADDRESS] - Listing Agreement - Landlord Designated Representation Agree…" at bounding box center [250, 260] width 201 height 34
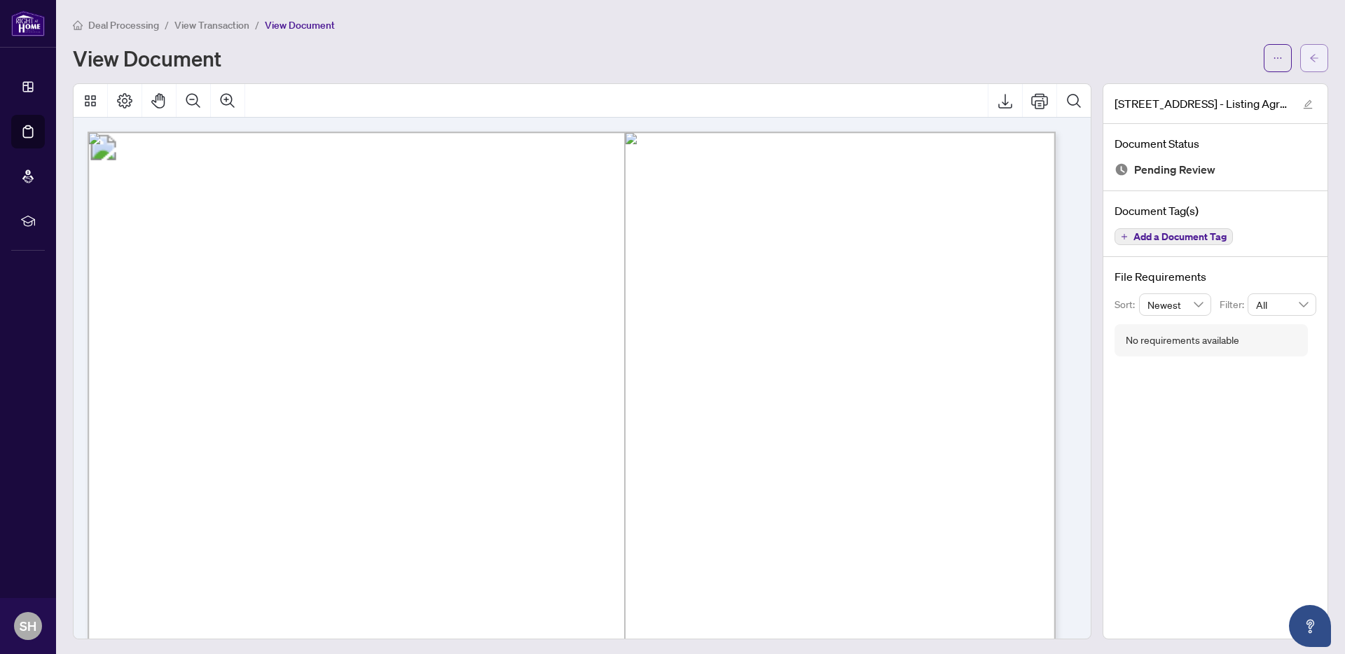
click at [1310, 57] on icon "arrow-left" at bounding box center [1315, 58] width 10 height 10
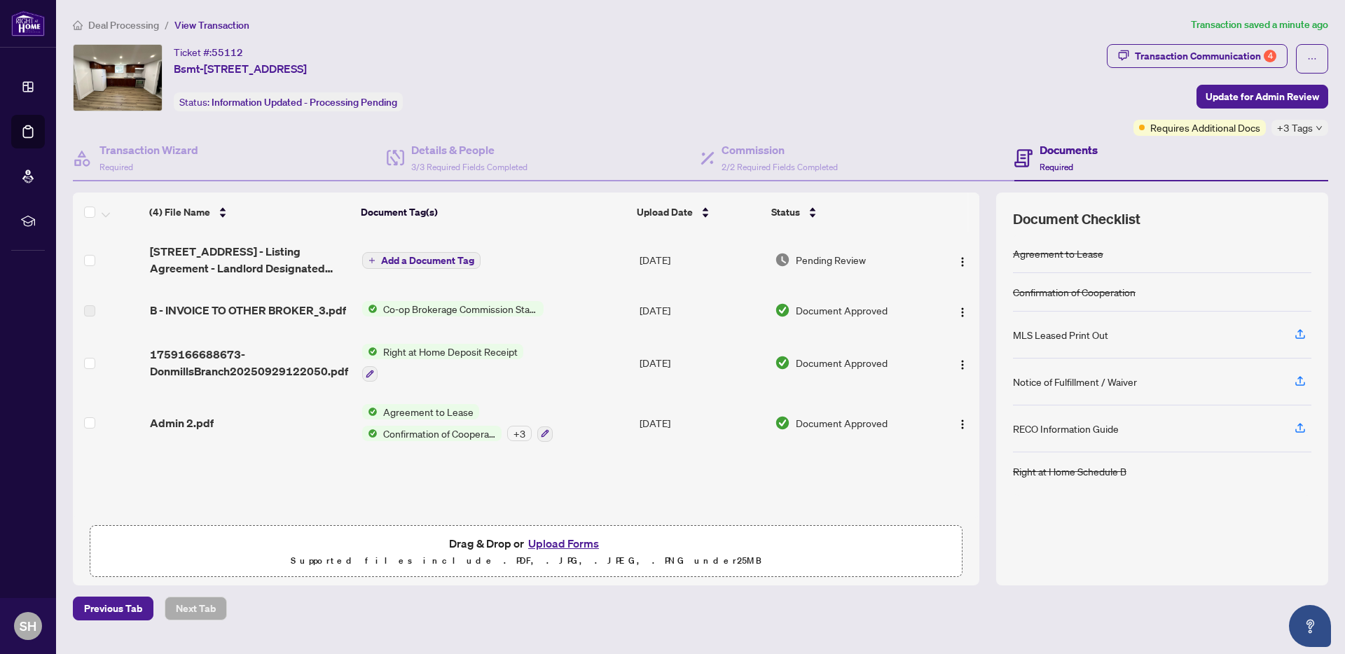
click at [554, 537] on button "Upload Forms" at bounding box center [563, 544] width 79 height 18
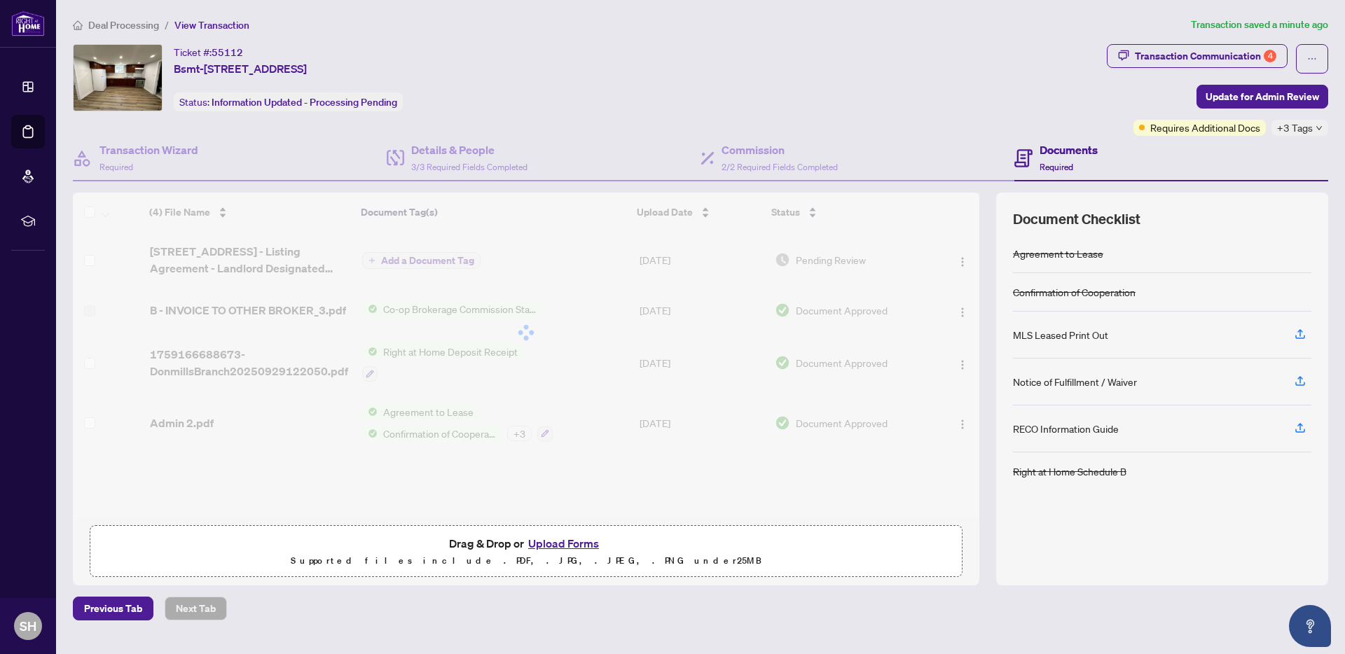
click at [194, 423] on div at bounding box center [526, 333] width 907 height 280
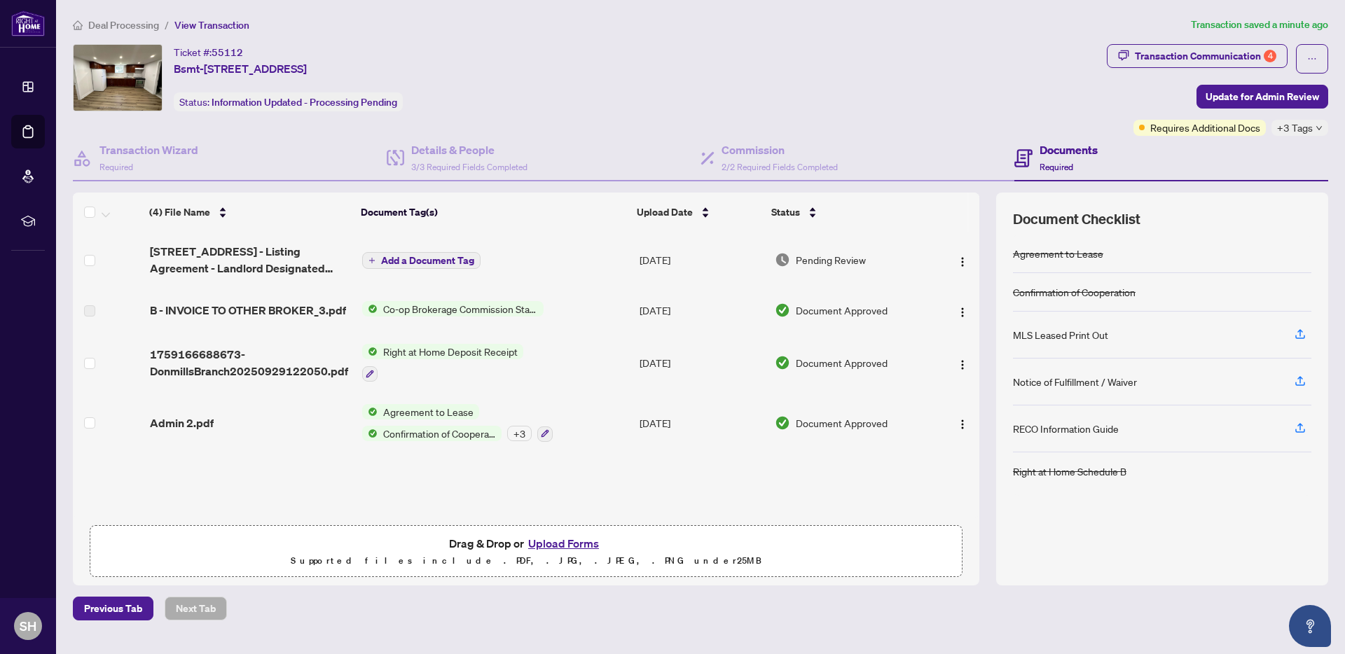
click at [267, 426] on div "Admin 2.pdf" at bounding box center [250, 423] width 201 height 17
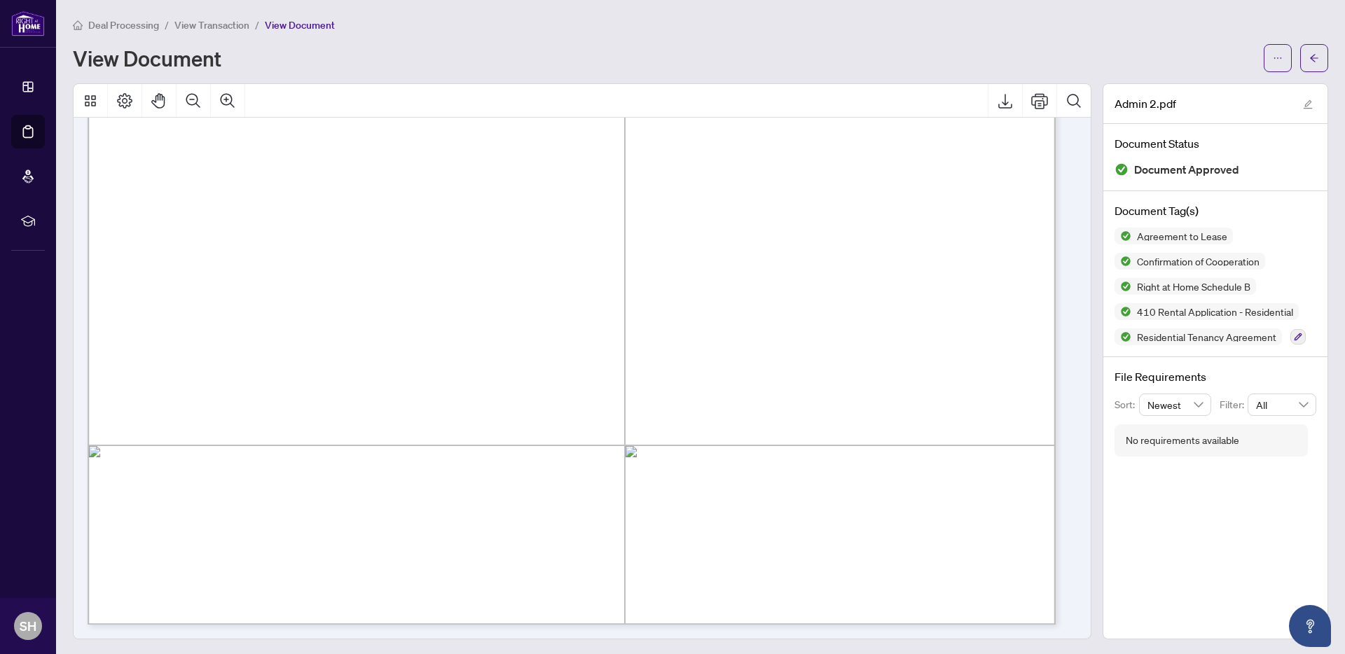
scroll to position [1, 0]
click at [1310, 53] on icon "arrow-left" at bounding box center [1315, 57] width 10 height 10
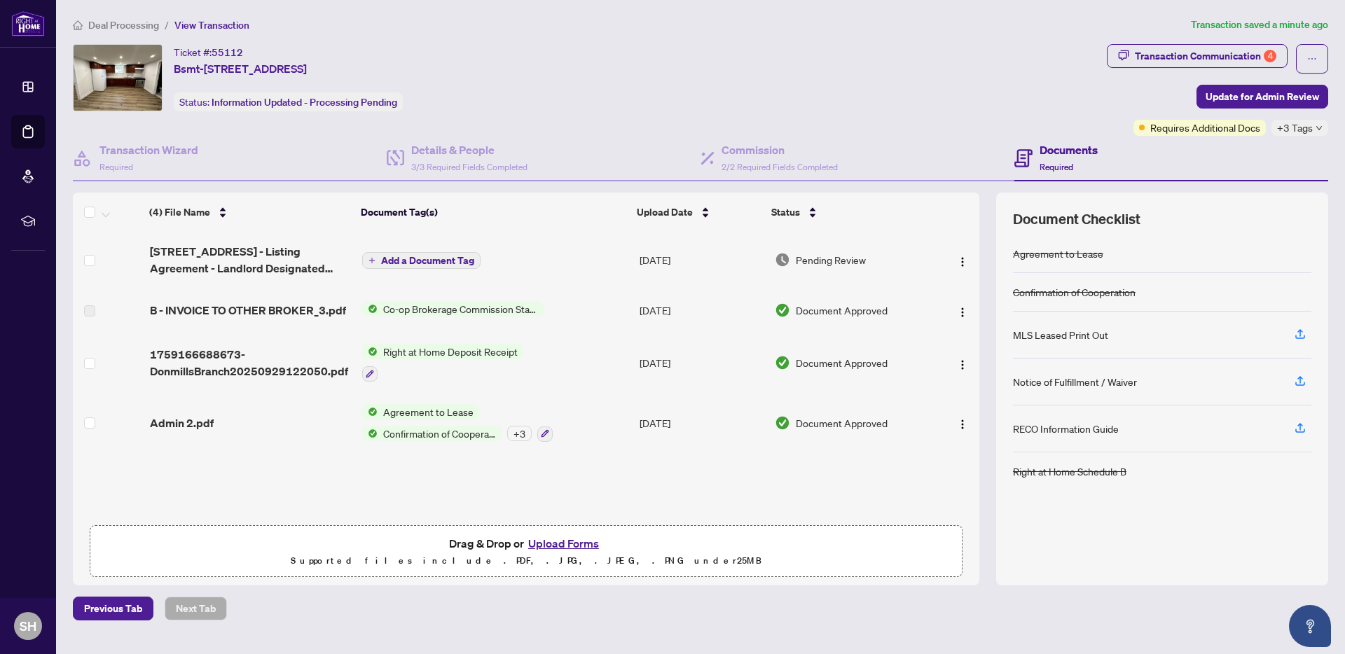
click at [551, 276] on td "Add a Document Tag" at bounding box center [495, 260] width 277 height 56
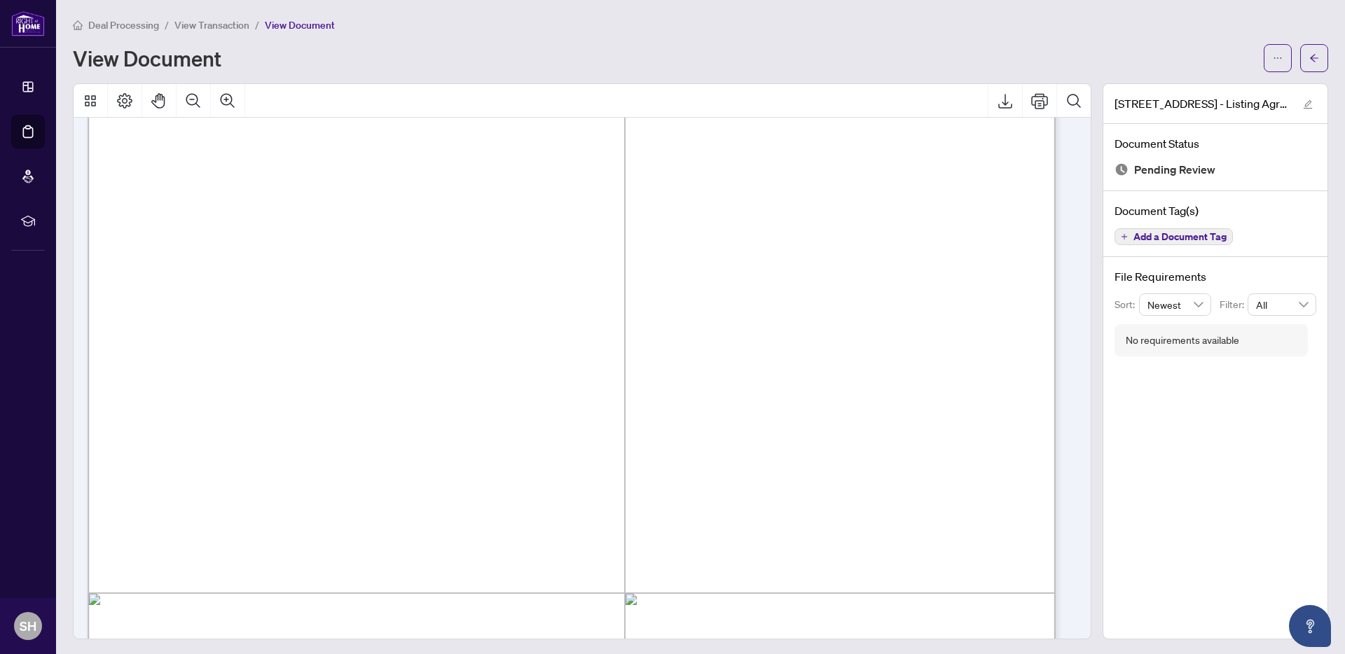
scroll to position [123, 0]
click at [1300, 60] on button "button" at bounding box center [1314, 58] width 28 height 28
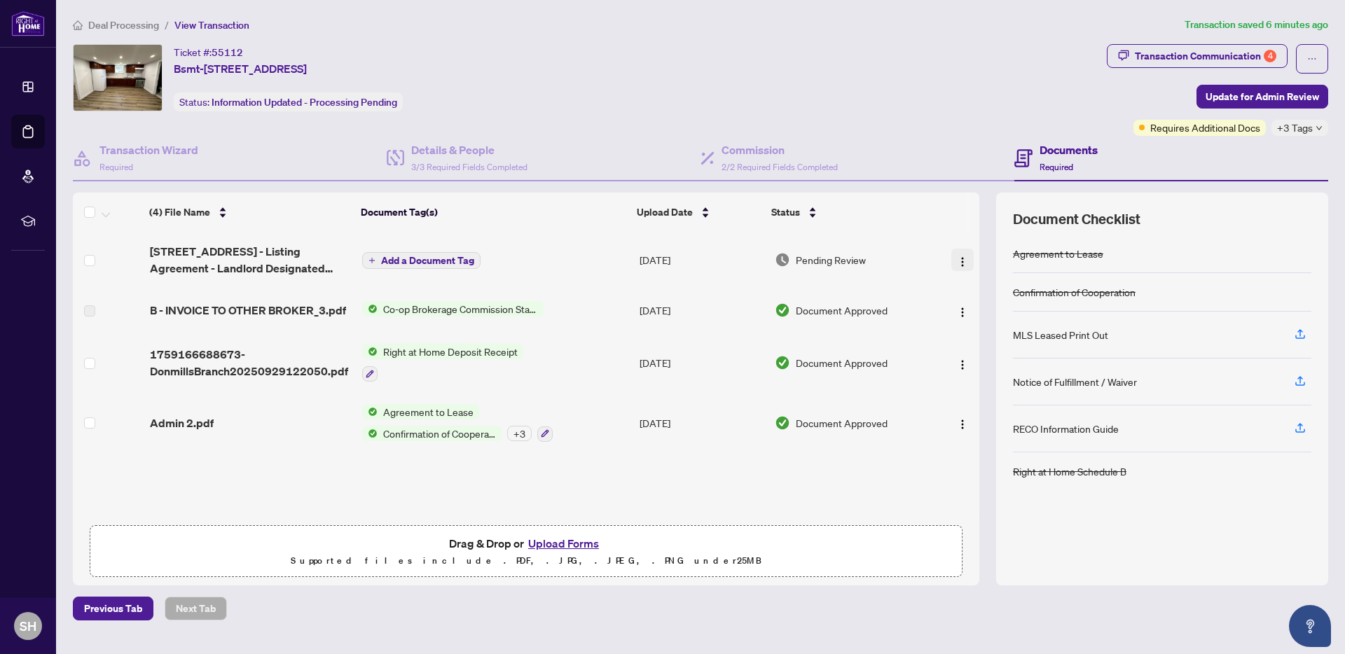
click at [957, 258] on img "button" at bounding box center [962, 261] width 11 height 11
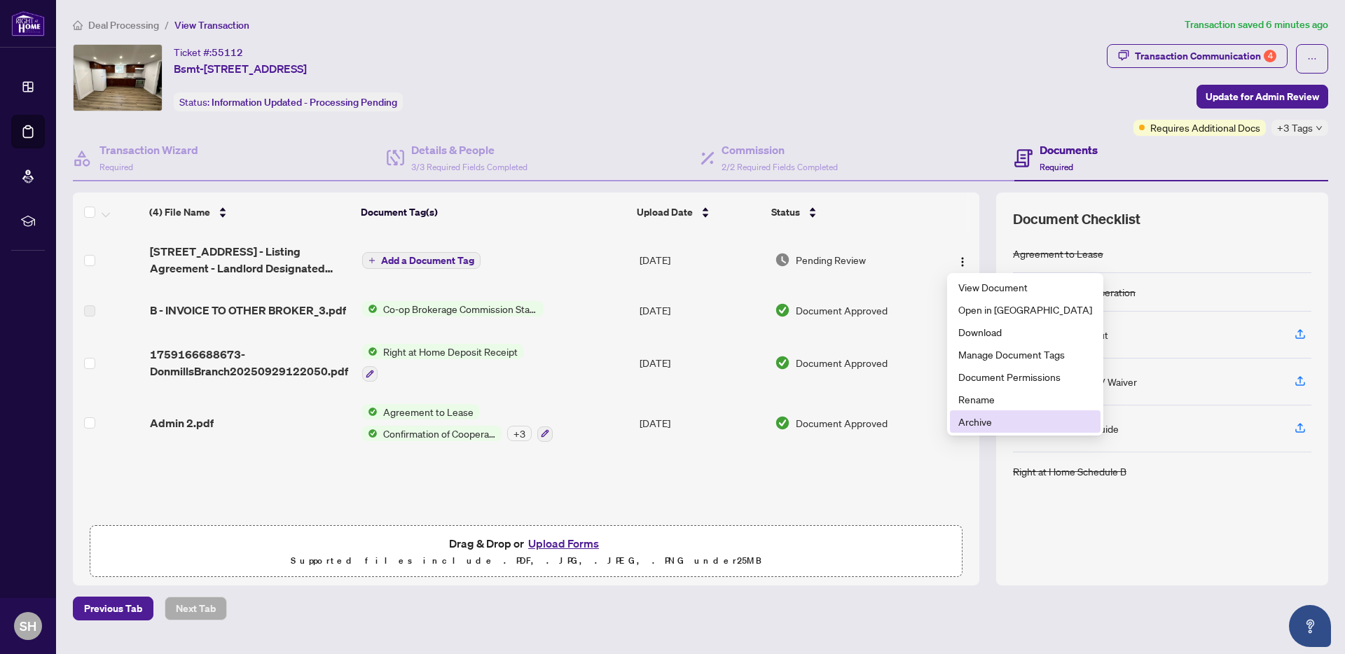
click at [1010, 426] on span "Archive" at bounding box center [1026, 421] width 134 height 15
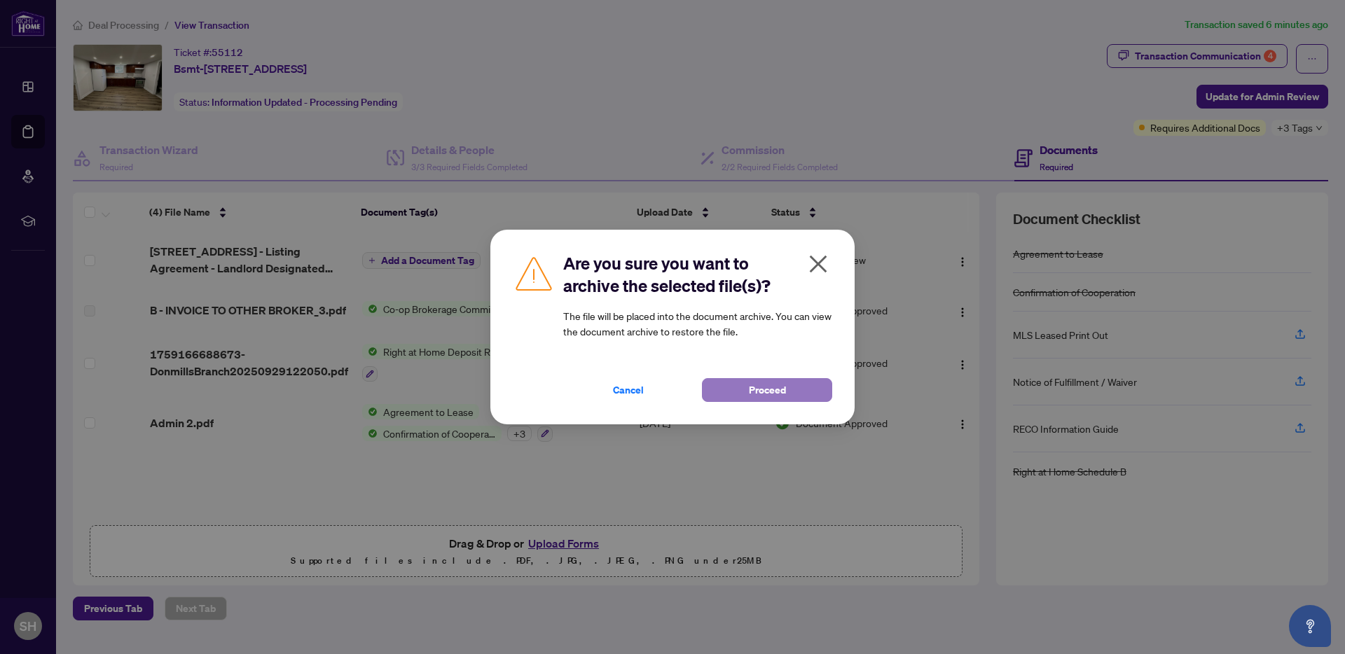
click at [813, 386] on button "Proceed" at bounding box center [767, 390] width 130 height 24
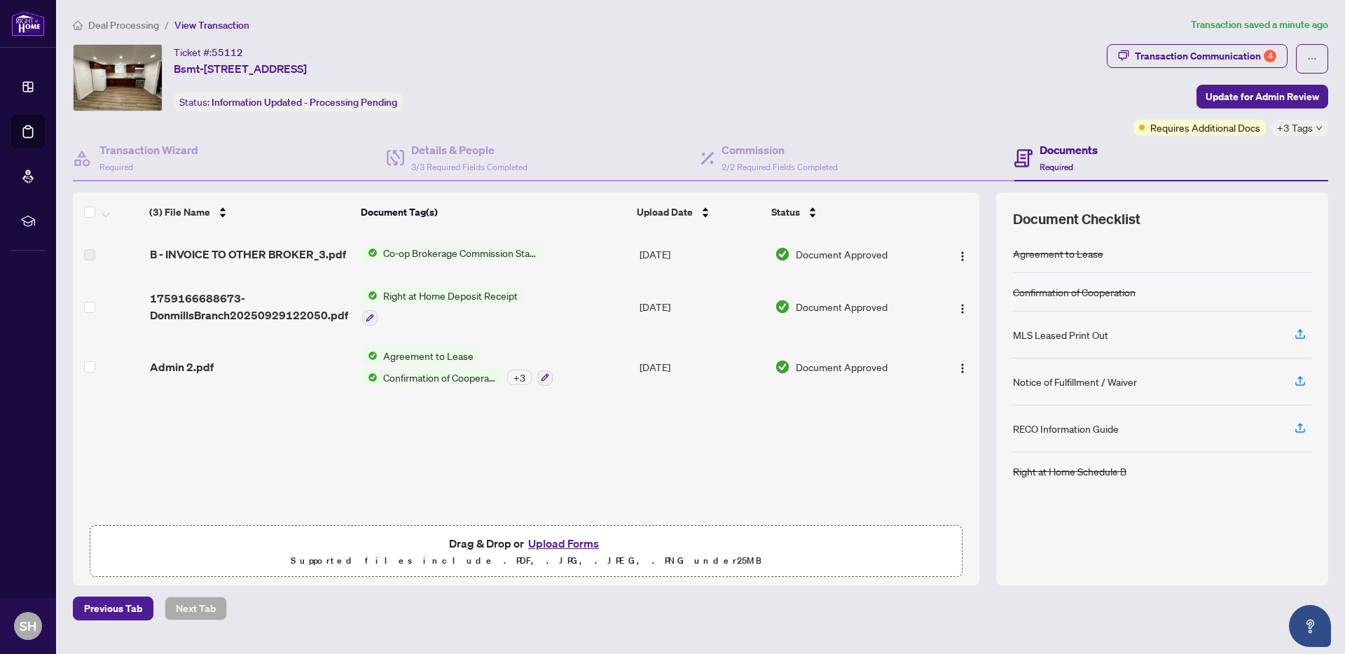
click at [111, 22] on span "Deal Processing" at bounding box center [123, 25] width 71 height 13
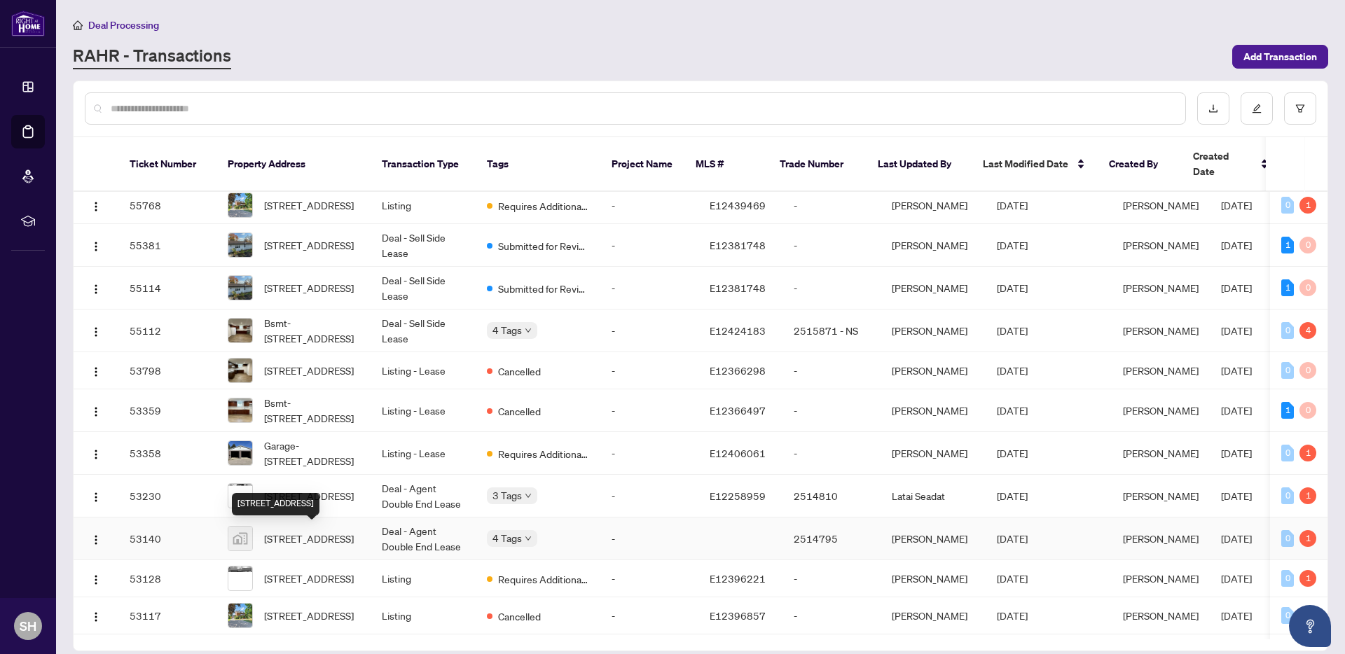
scroll to position [219, 0]
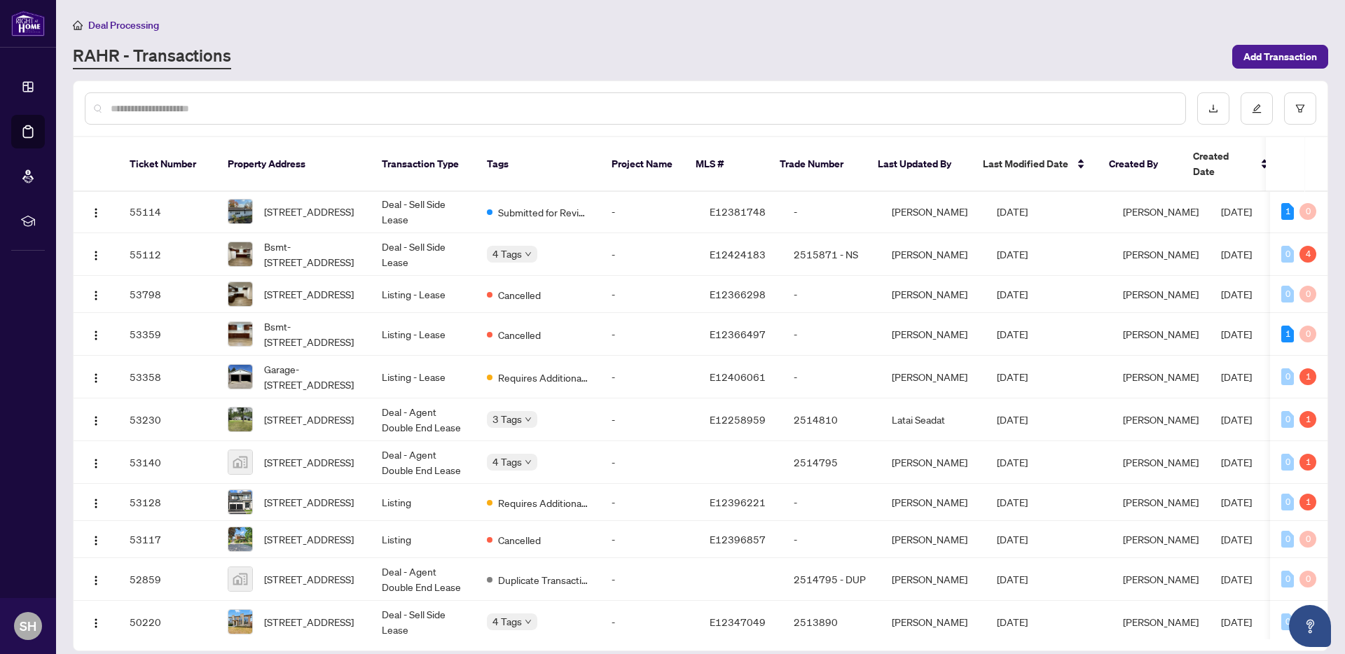
click at [256, 111] on input "text" at bounding box center [643, 108] width 1064 height 15
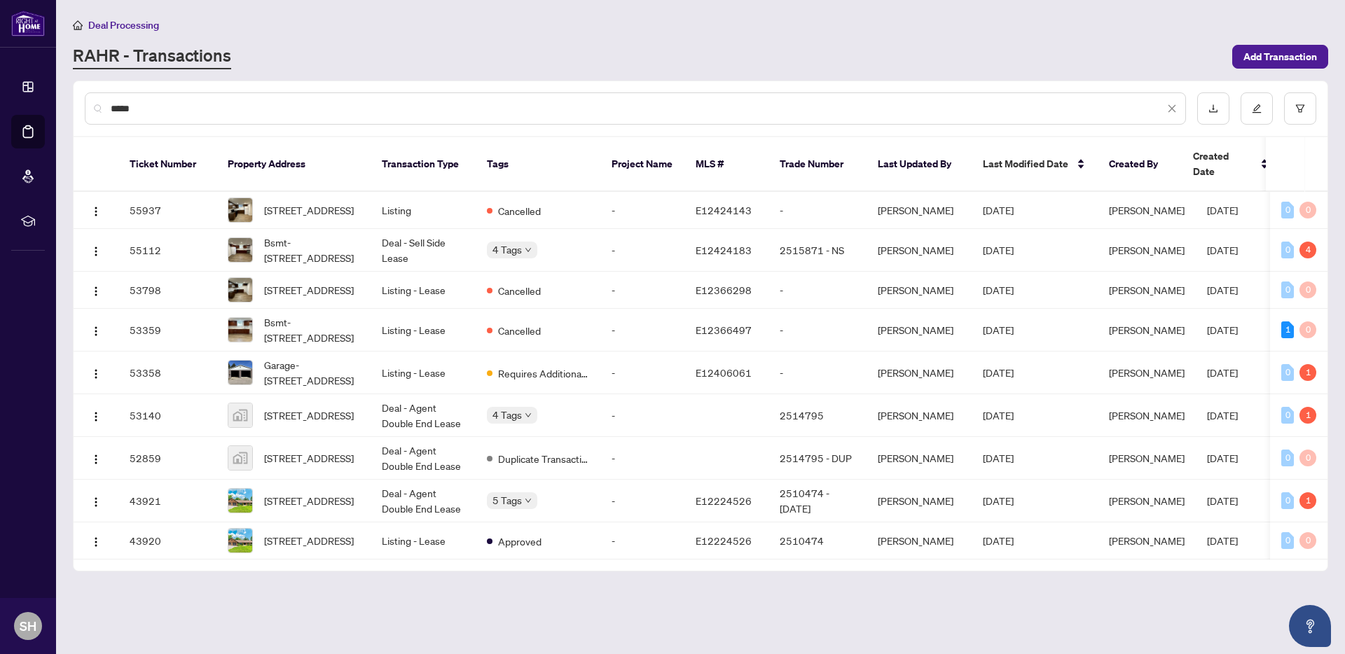
scroll to position [0, 0]
click at [218, 114] on input "**********" at bounding box center [638, 108] width 1054 height 15
type input "**********"
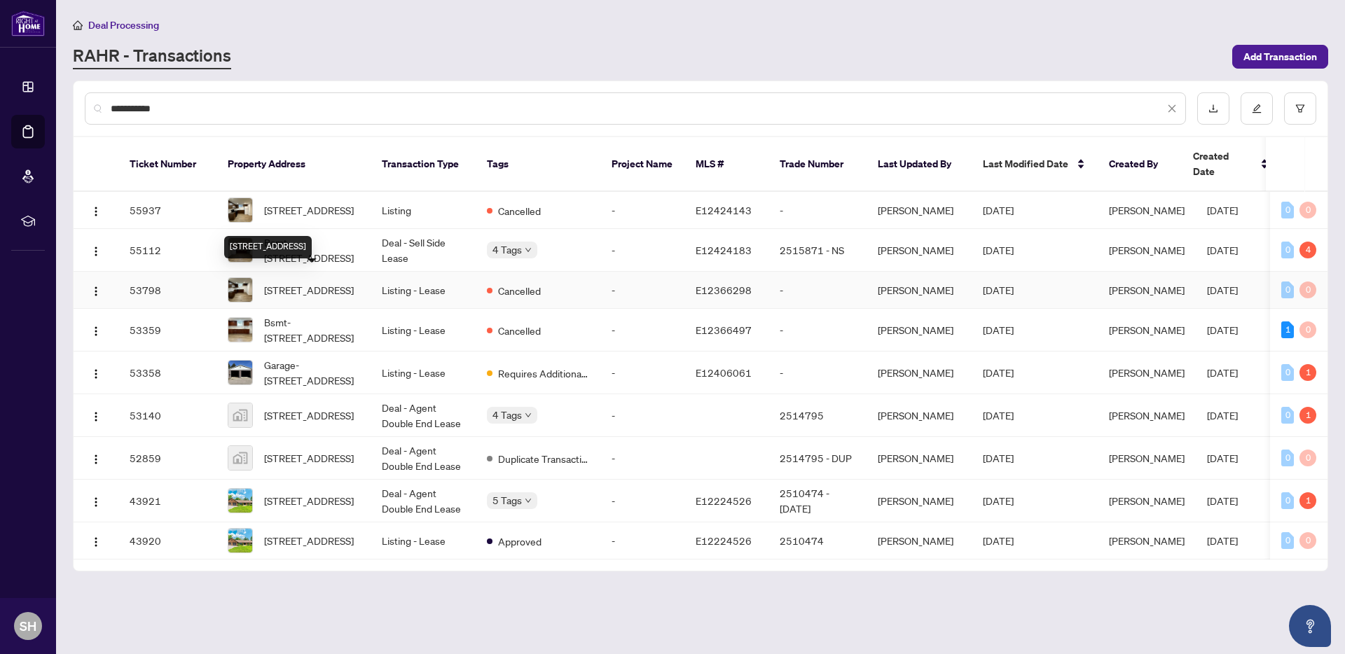
click at [314, 282] on span "[STREET_ADDRESS]" at bounding box center [309, 289] width 90 height 15
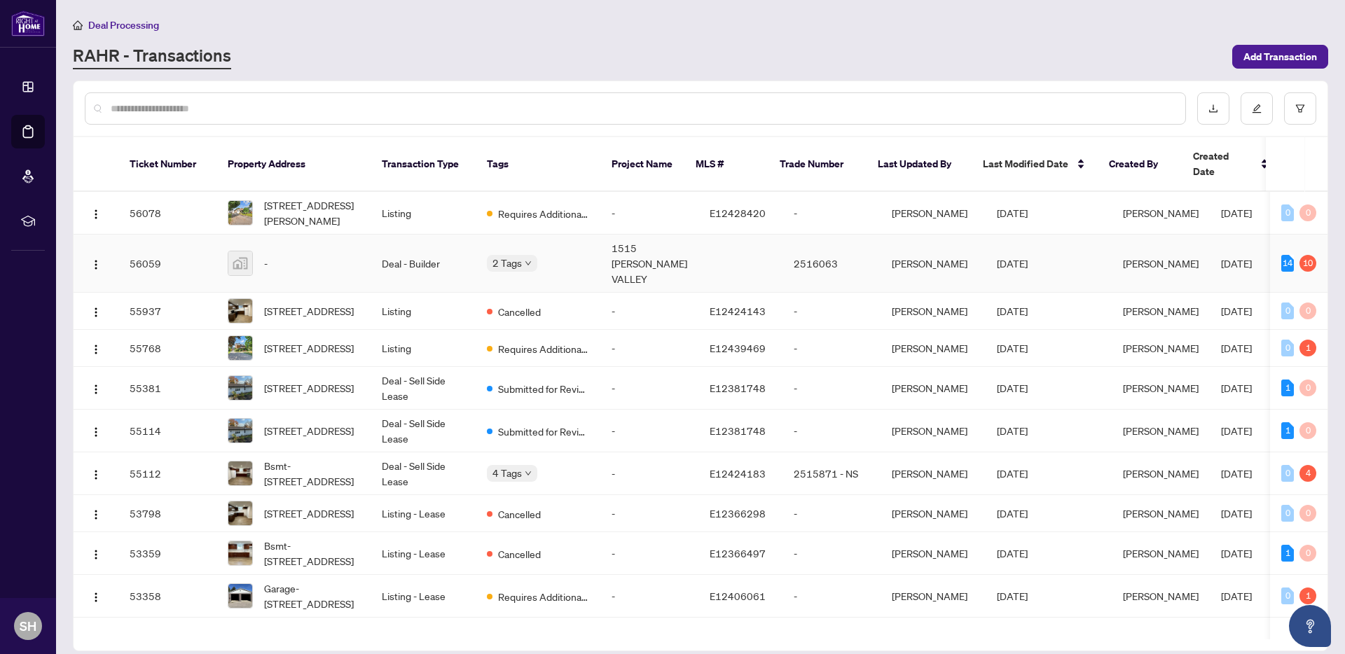
scroll to position [9, 0]
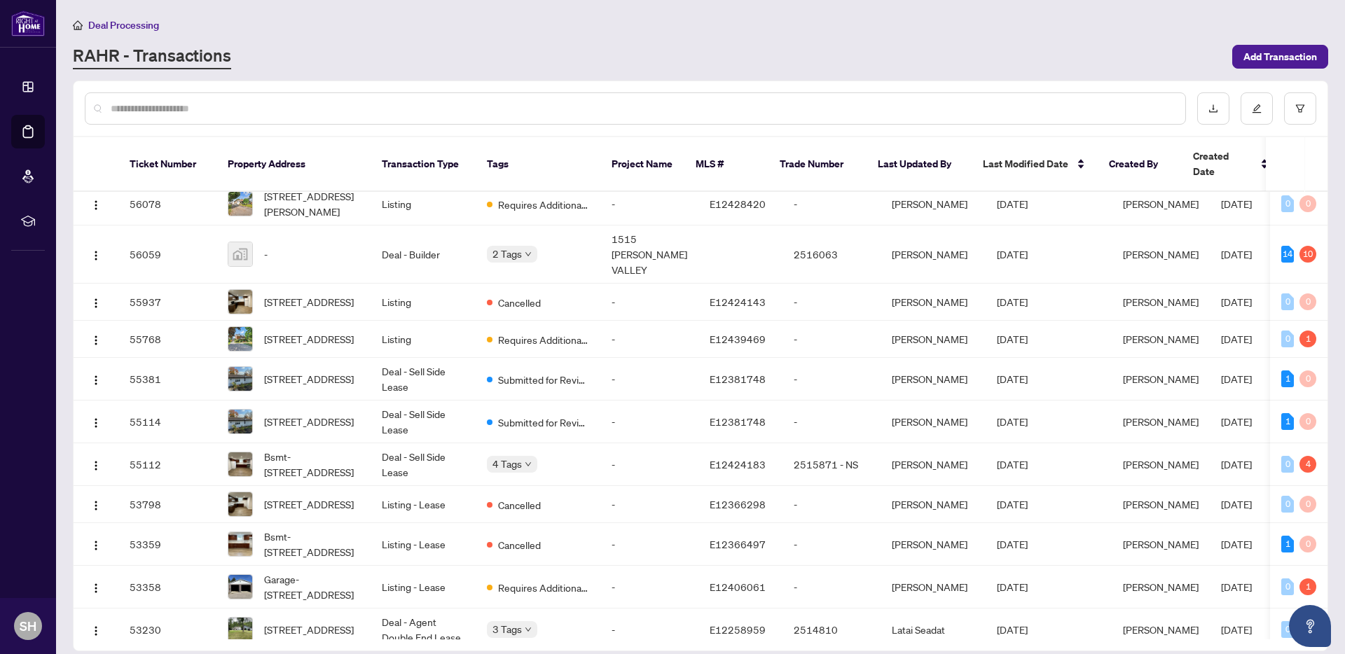
click at [240, 99] on div at bounding box center [635, 108] width 1101 height 32
click at [304, 108] on input "text" at bounding box center [643, 108] width 1064 height 15
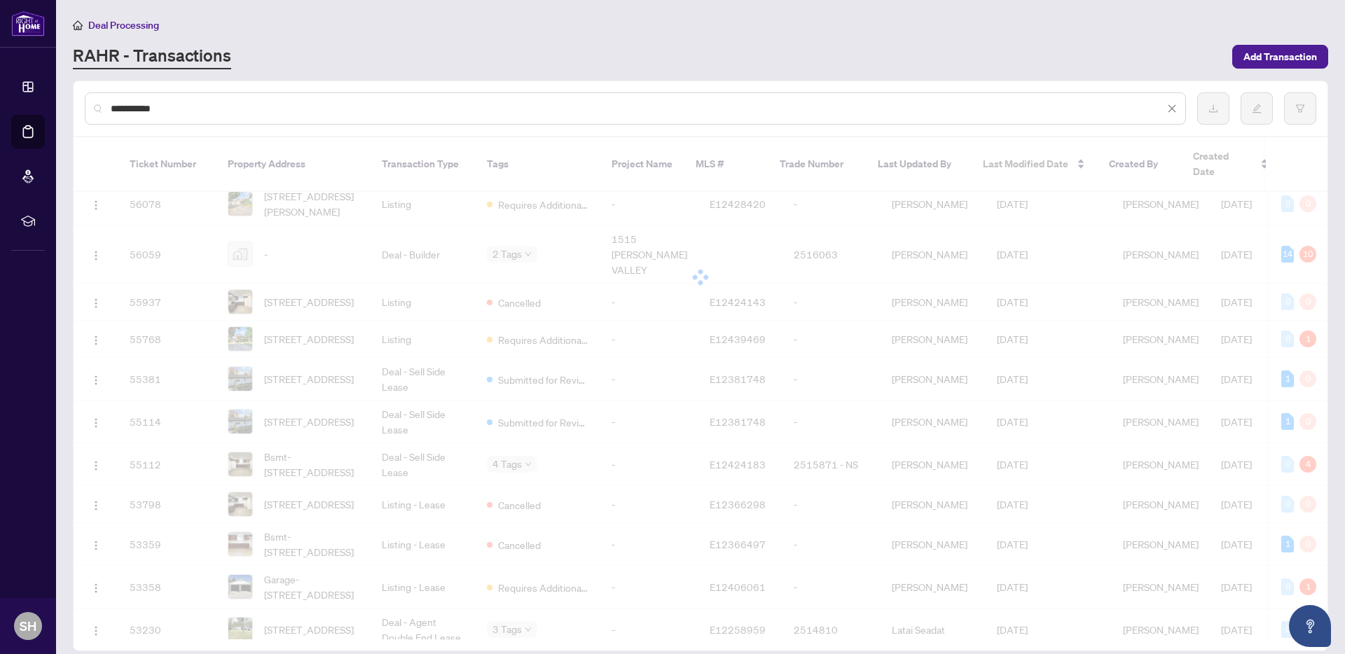
scroll to position [0, 0]
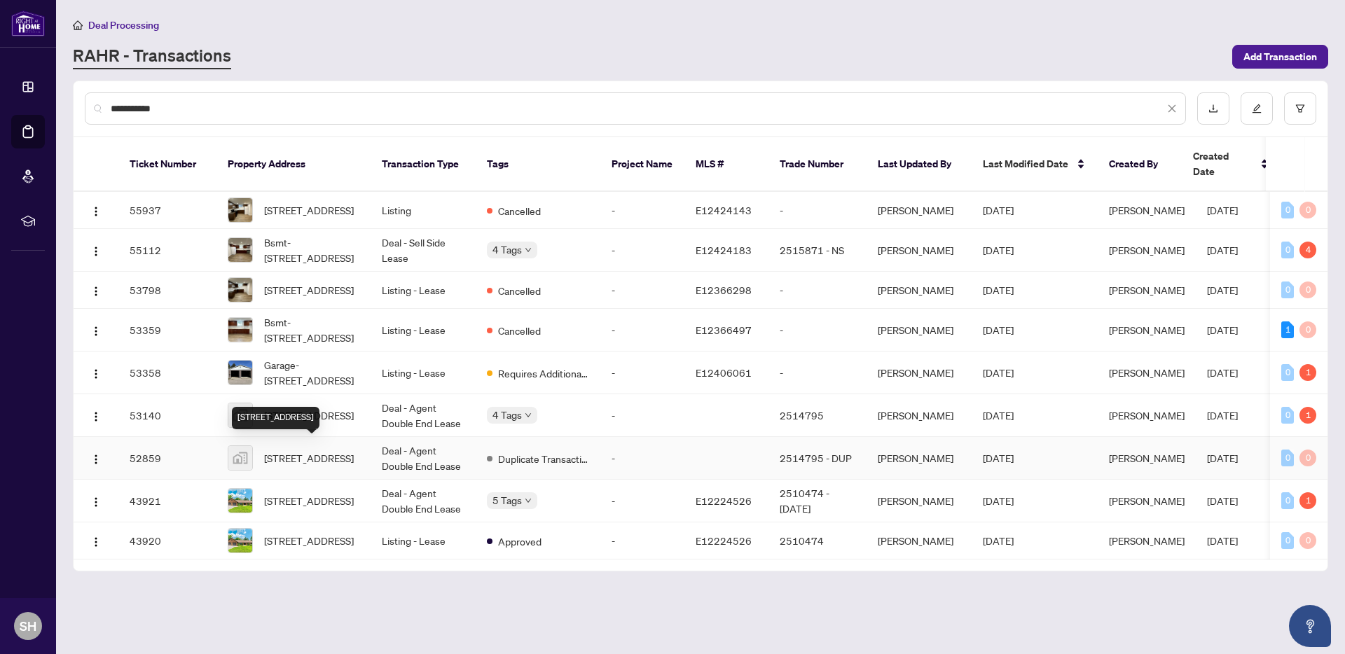
type input "**********"
click at [292, 458] on span "[STREET_ADDRESS]" at bounding box center [309, 458] width 90 height 15
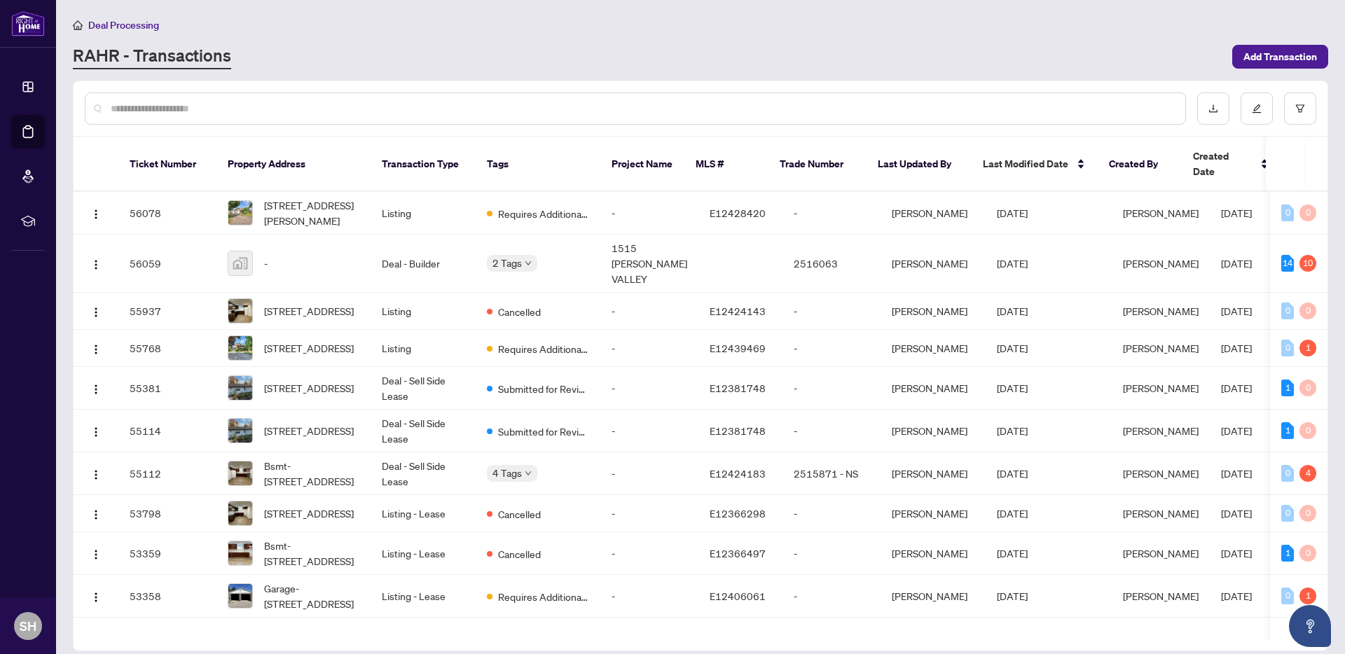
click at [116, 25] on span "Deal Processing" at bounding box center [123, 25] width 71 height 13
click at [280, 108] on input "text" at bounding box center [643, 108] width 1064 height 15
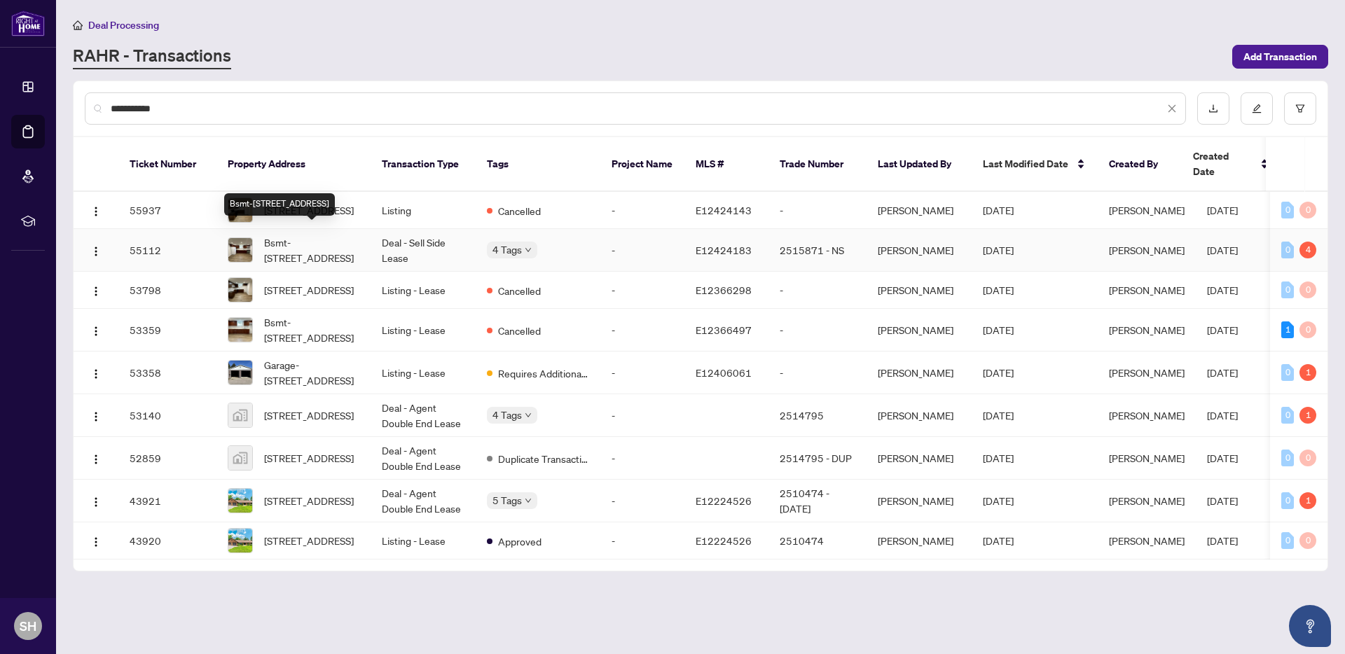
type input "**********"
click at [320, 235] on span "Bsmt-[STREET_ADDRESS]" at bounding box center [311, 250] width 95 height 31
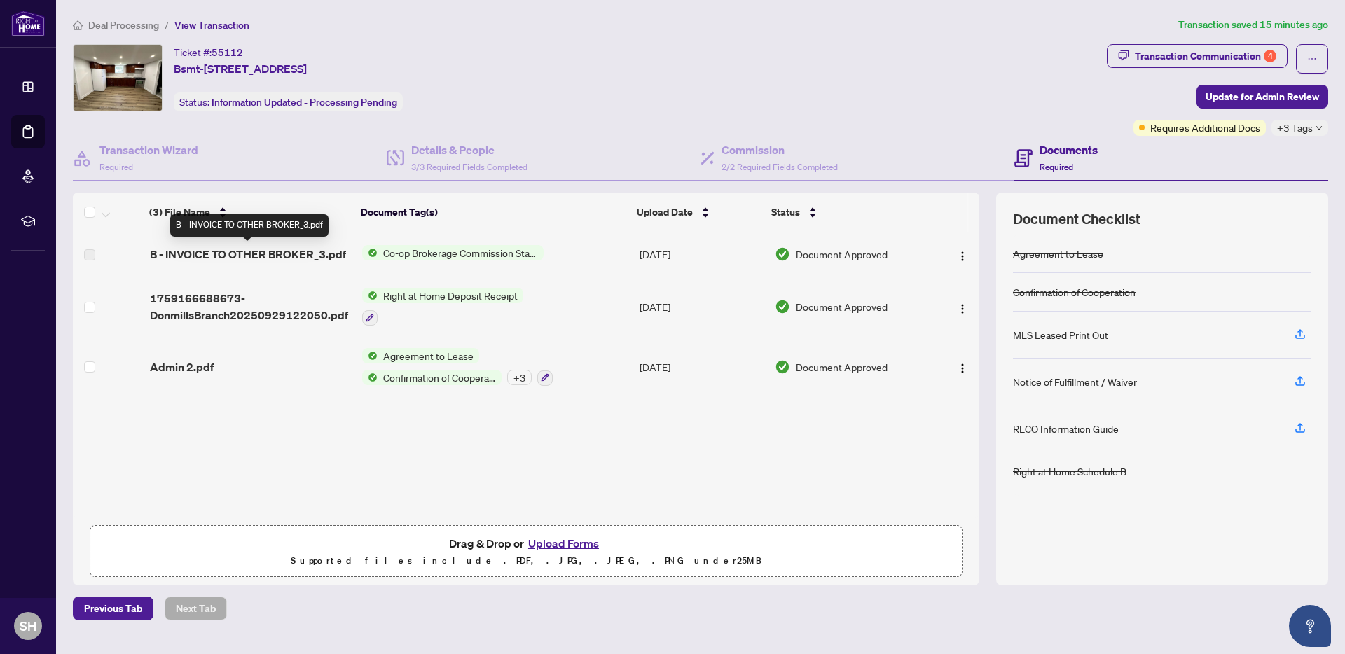
click at [245, 256] on span "B - INVOICE TO OTHER BROKER_3.pdf" at bounding box center [248, 254] width 196 height 17
click at [570, 252] on td "Co-op Brokerage Commission Statement" at bounding box center [495, 254] width 277 height 45
click at [577, 547] on button "Upload Forms" at bounding box center [563, 544] width 79 height 18
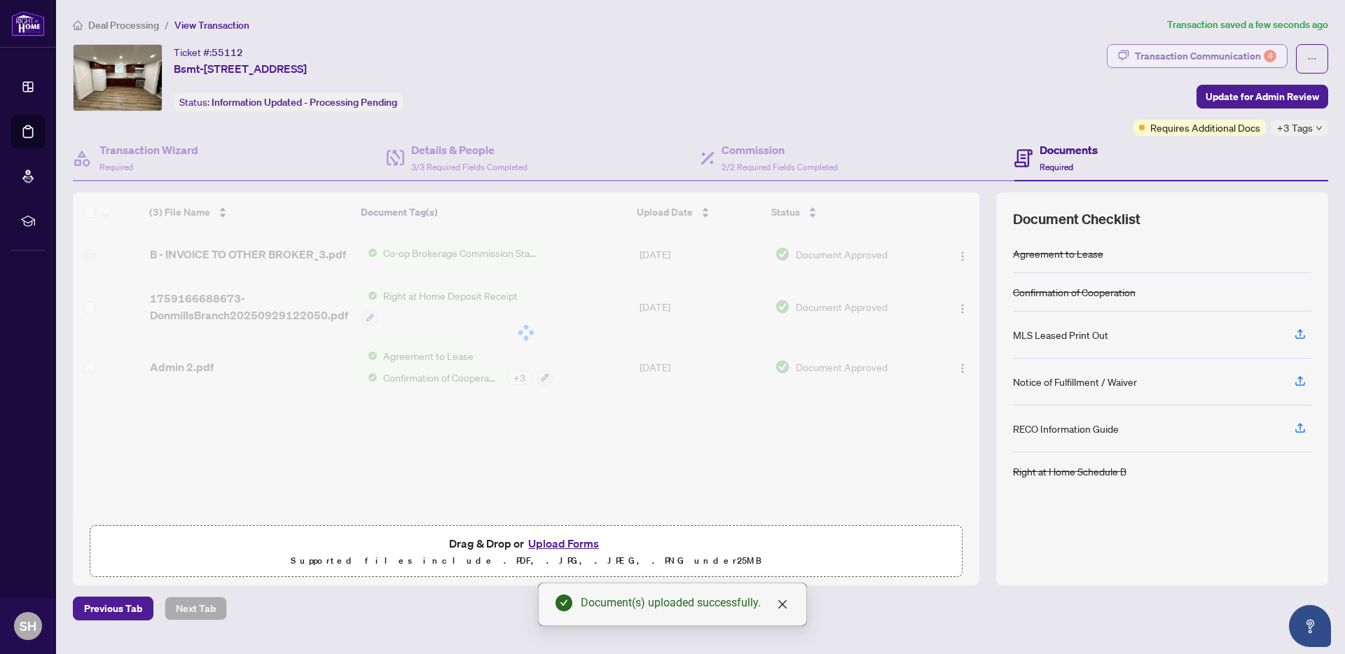
click at [1221, 64] on div "Transaction Communication 4" at bounding box center [1206, 56] width 142 height 22
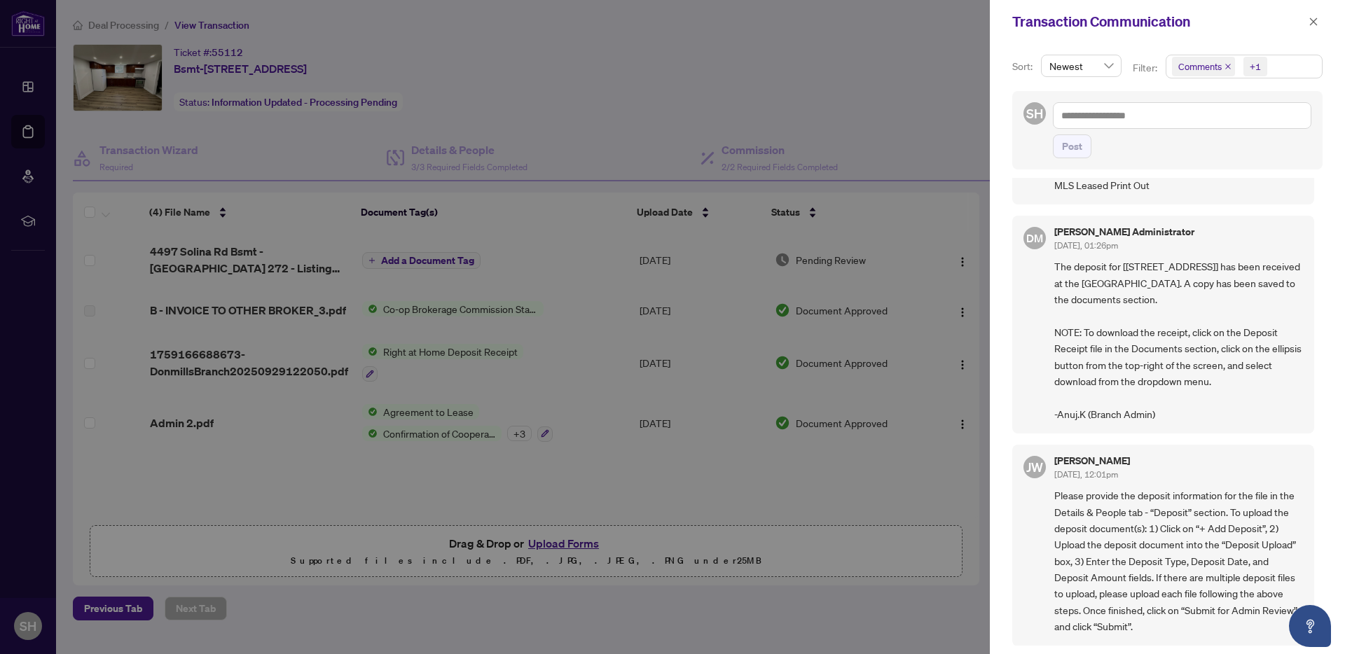
scroll to position [3, 0]
click at [1318, 19] on icon "close" at bounding box center [1314, 22] width 10 height 10
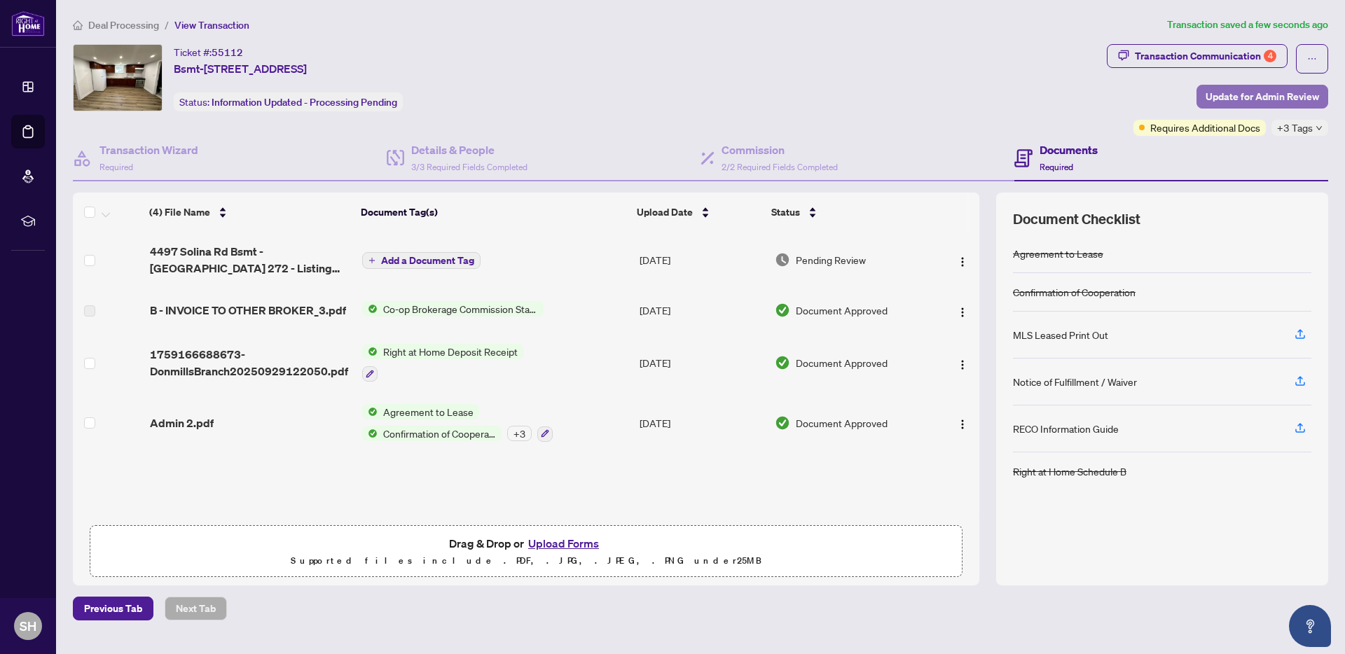
click at [1252, 92] on span "Update for Admin Review" at bounding box center [1263, 96] width 114 height 22
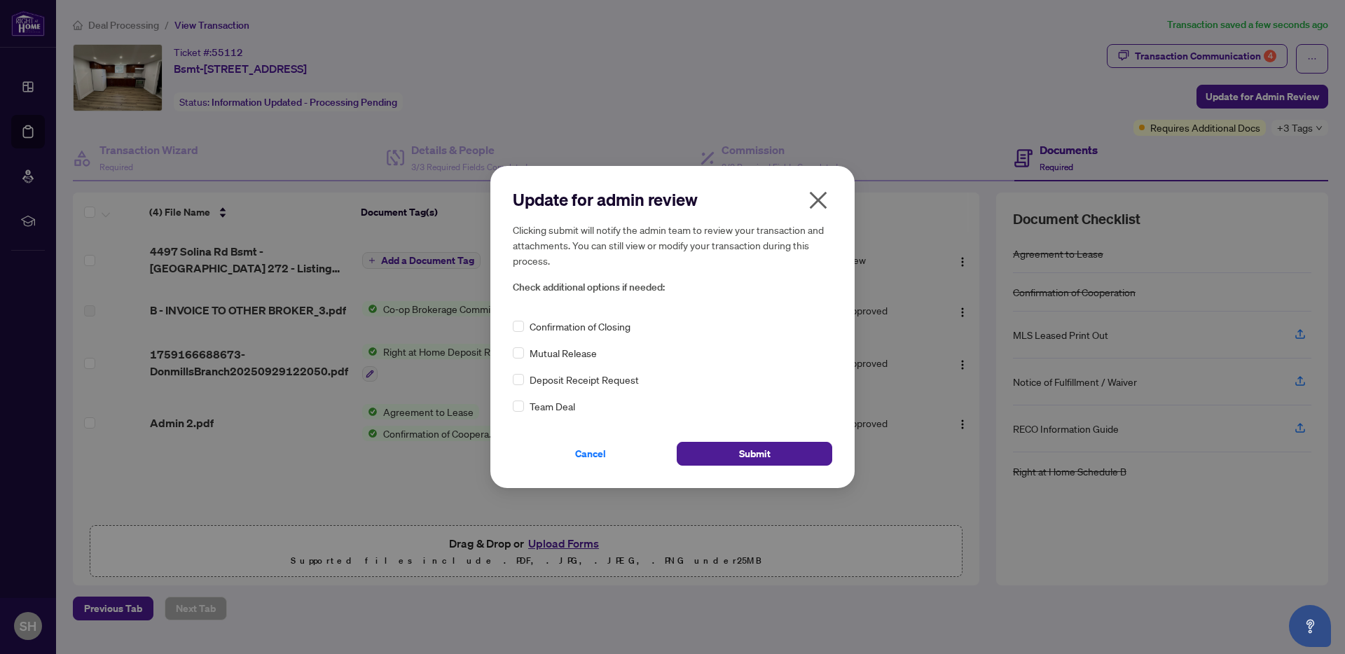
drag, startPoint x: 729, startPoint y: 454, endPoint x: 549, endPoint y: 317, distance: 226.6
click at [549, 317] on div "Update for admin review Clicking submit will notify the admin team to review yo…" at bounding box center [673, 326] width 320 height 277
click at [539, 327] on span "Confirmation of Closing" at bounding box center [580, 326] width 101 height 15
click at [764, 454] on span "Submit" at bounding box center [755, 454] width 32 height 22
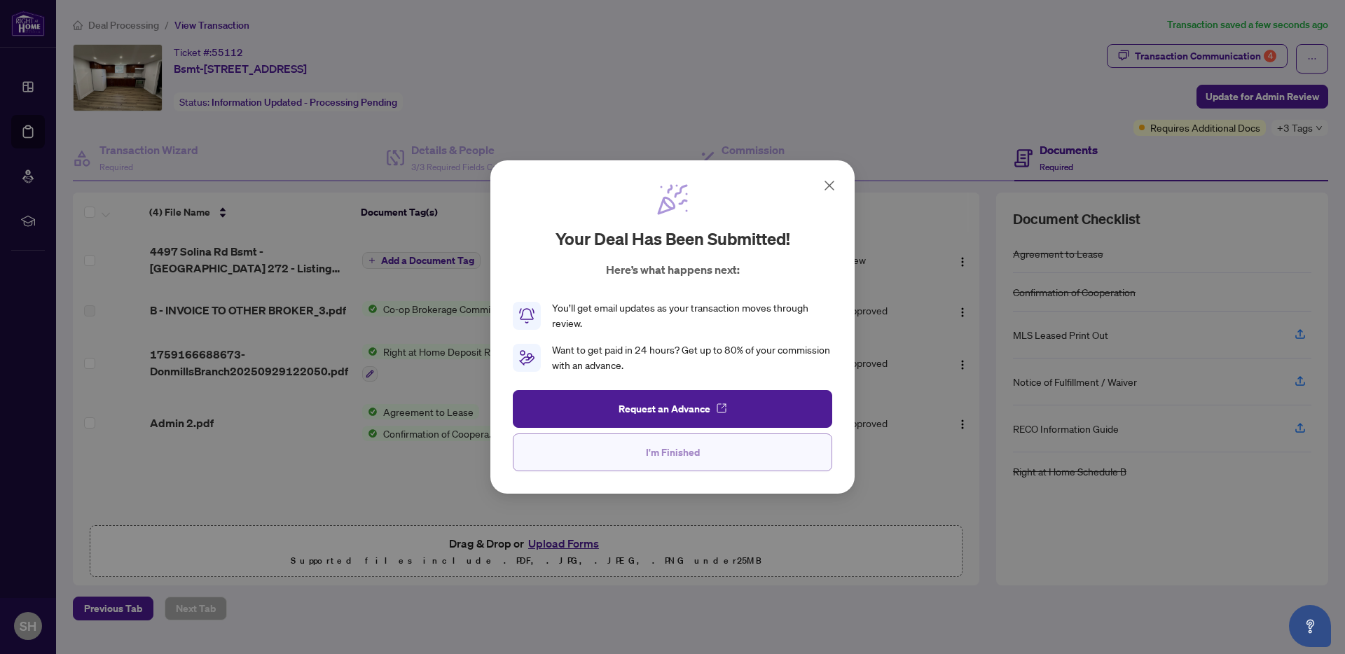
click at [645, 460] on button "I'm Finished" at bounding box center [673, 453] width 320 height 38
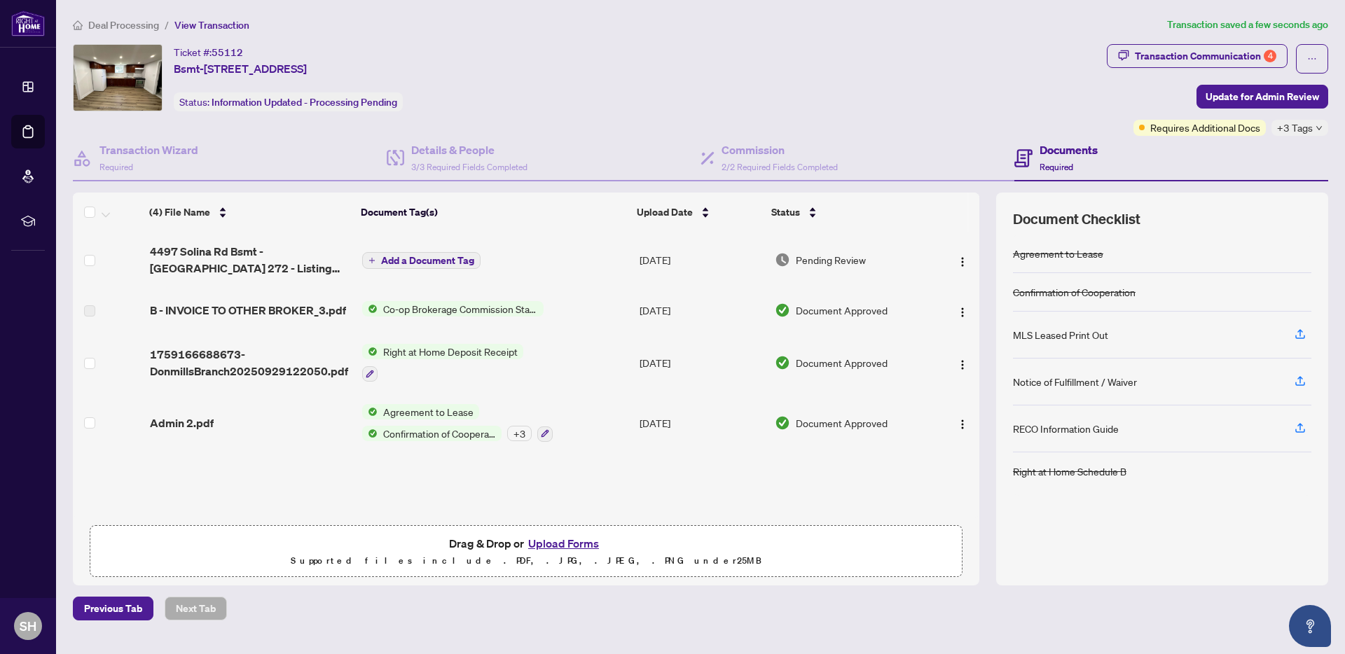
click at [135, 25] on span "Deal Processing" at bounding box center [123, 25] width 71 height 13
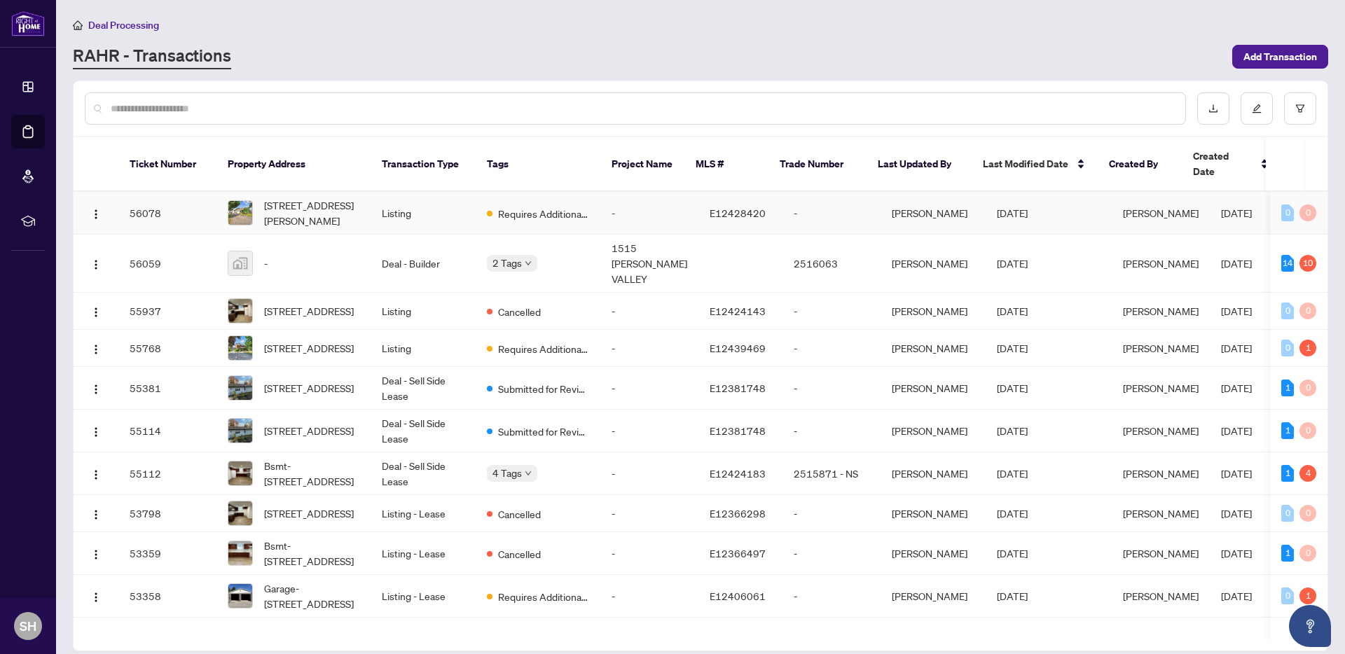
click at [303, 198] on span "[STREET_ADDRESS][PERSON_NAME]" at bounding box center [311, 213] width 95 height 31
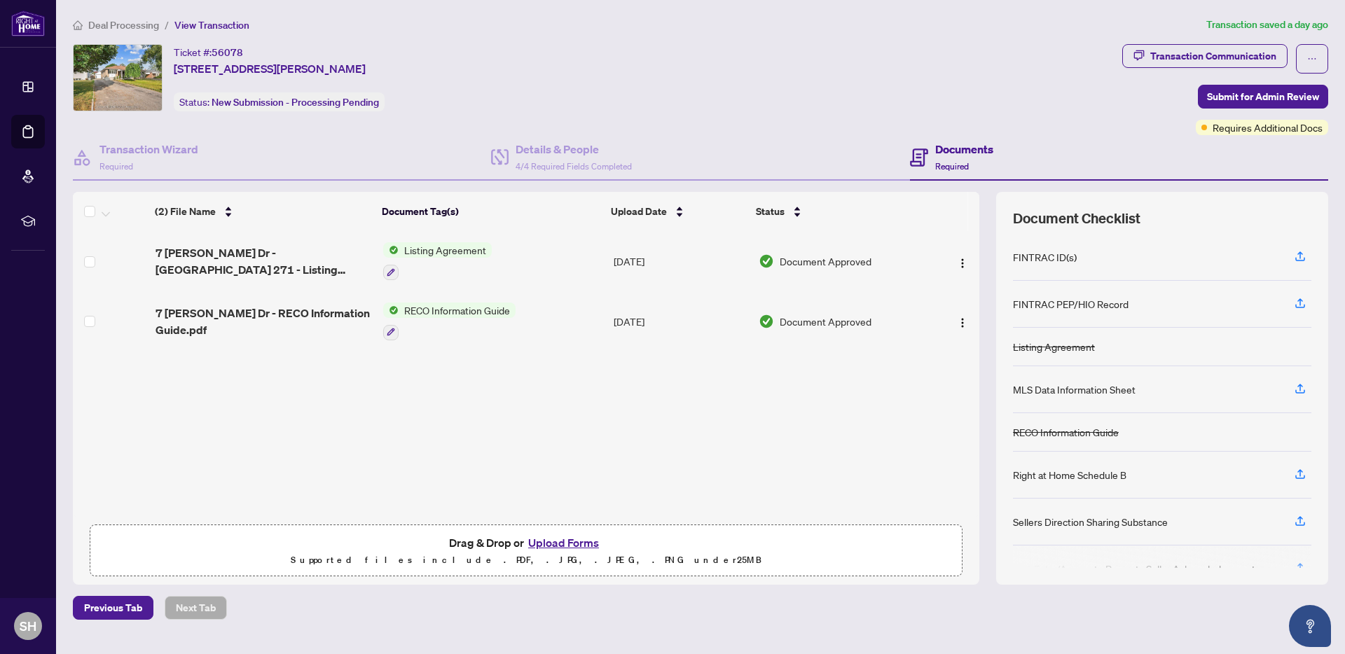
click at [549, 537] on button "Upload Forms" at bounding box center [563, 543] width 79 height 18
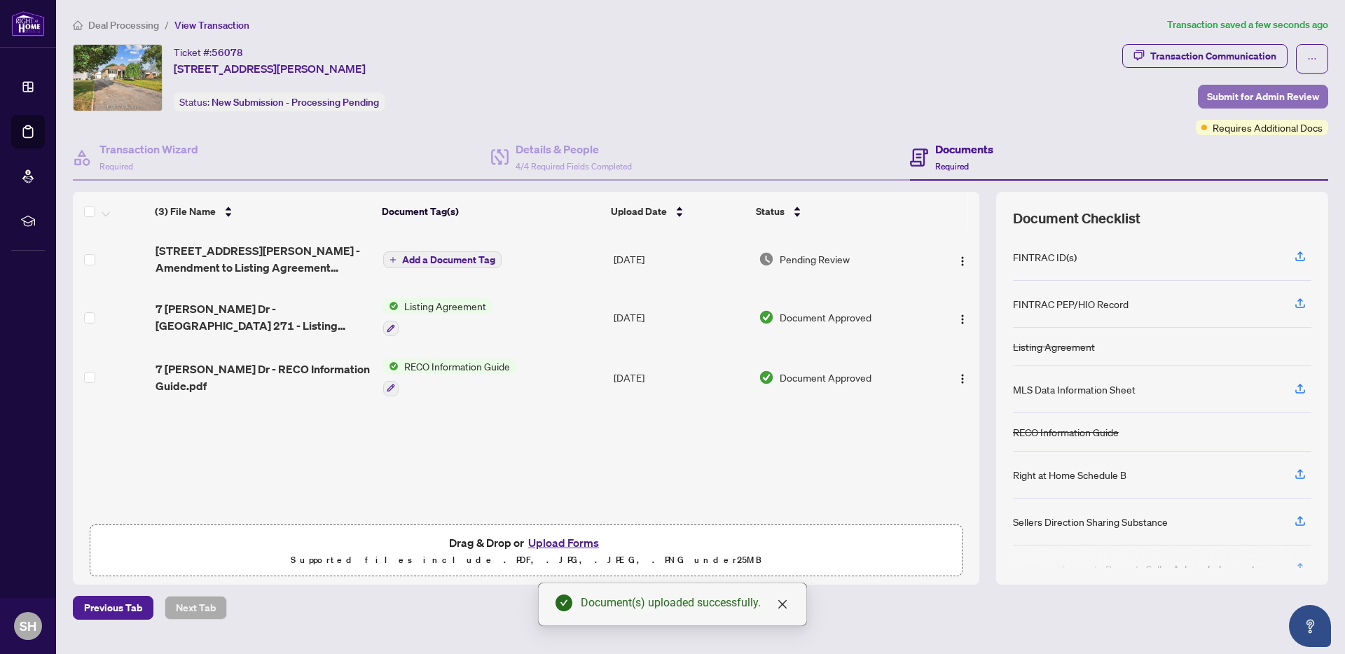
click at [1229, 101] on span "Submit for Admin Review" at bounding box center [1263, 96] width 112 height 22
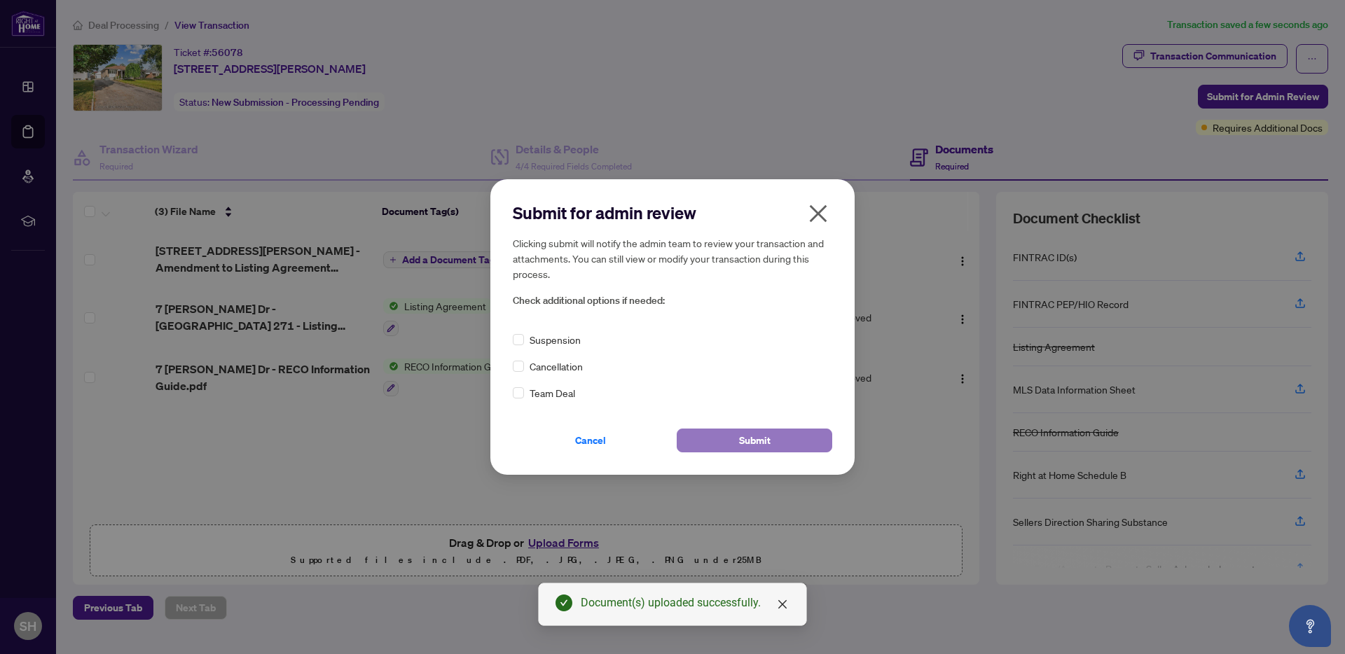
click at [760, 443] on span "Submit" at bounding box center [755, 441] width 32 height 22
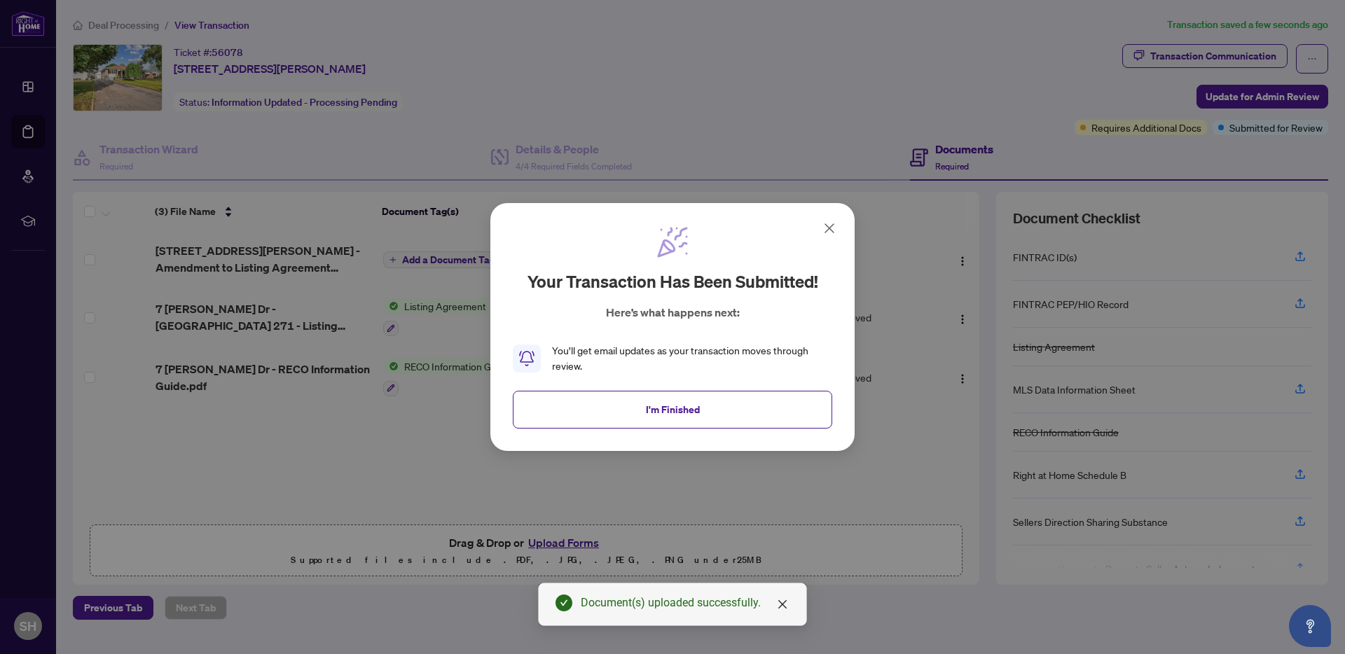
click at [658, 420] on span "I'm Finished" at bounding box center [673, 410] width 54 height 22
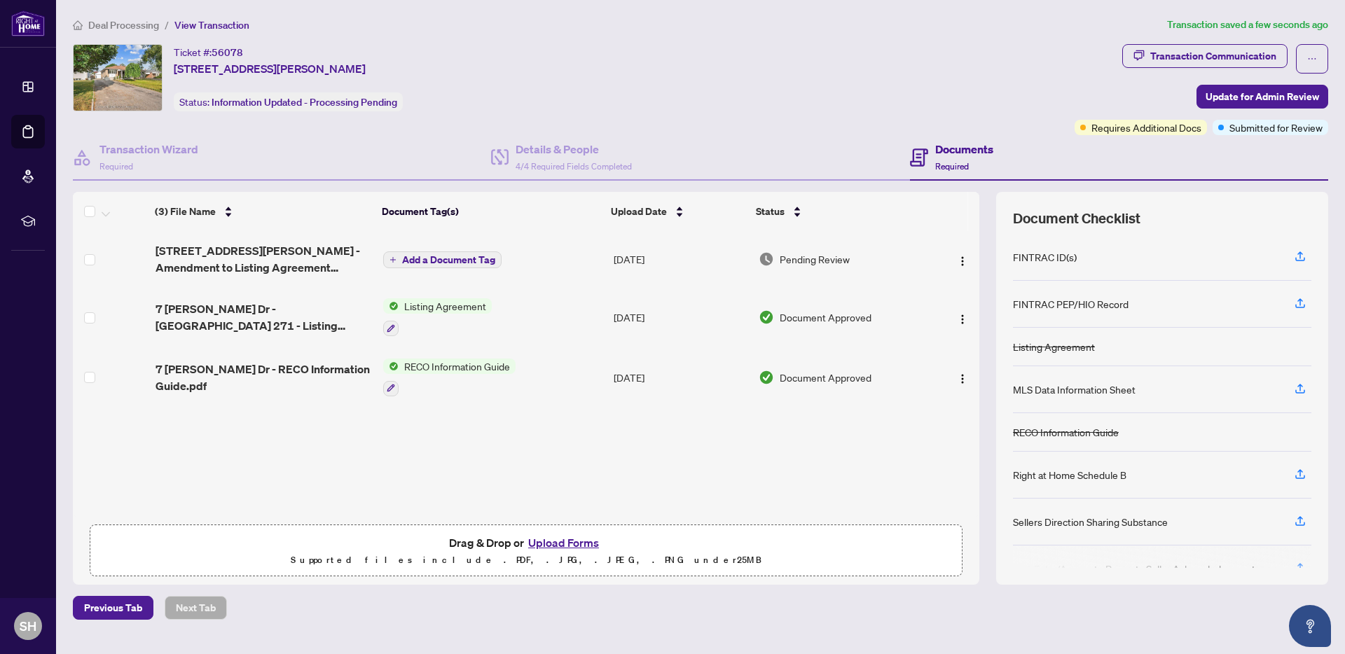
click at [116, 22] on span "Deal Processing" at bounding box center [123, 25] width 71 height 13
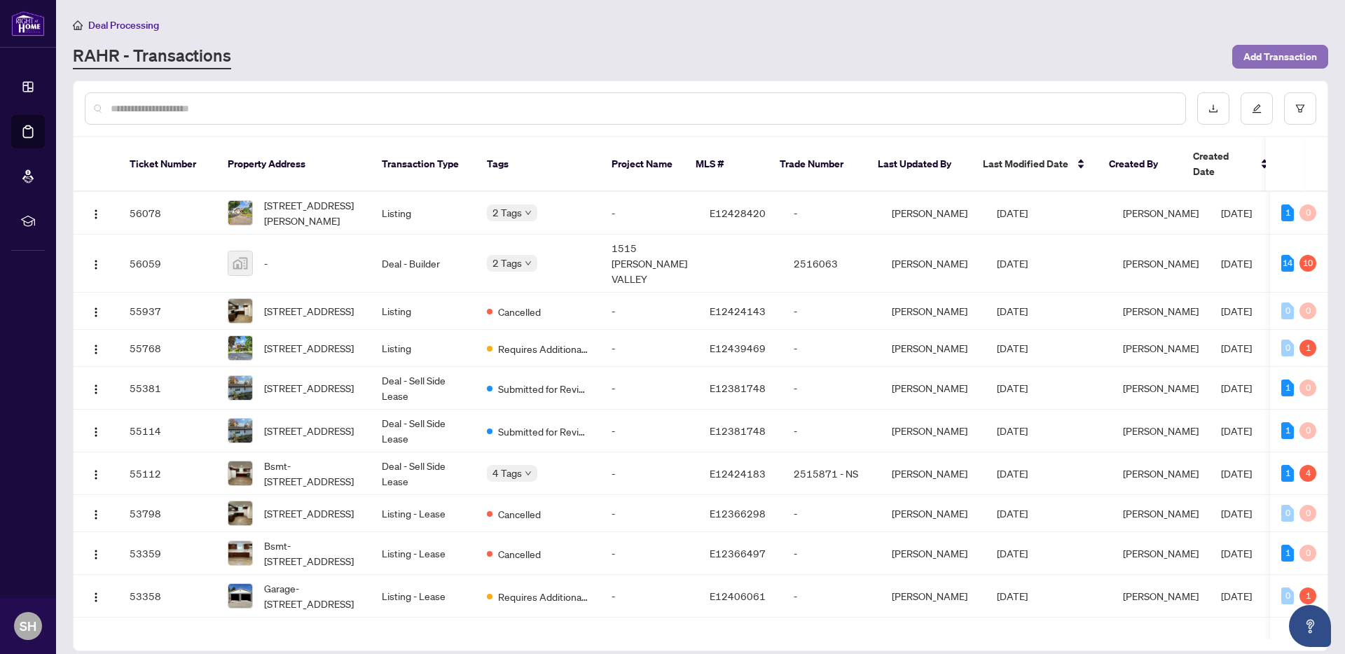
click at [1304, 57] on span "Add Transaction" at bounding box center [1281, 57] width 74 height 22
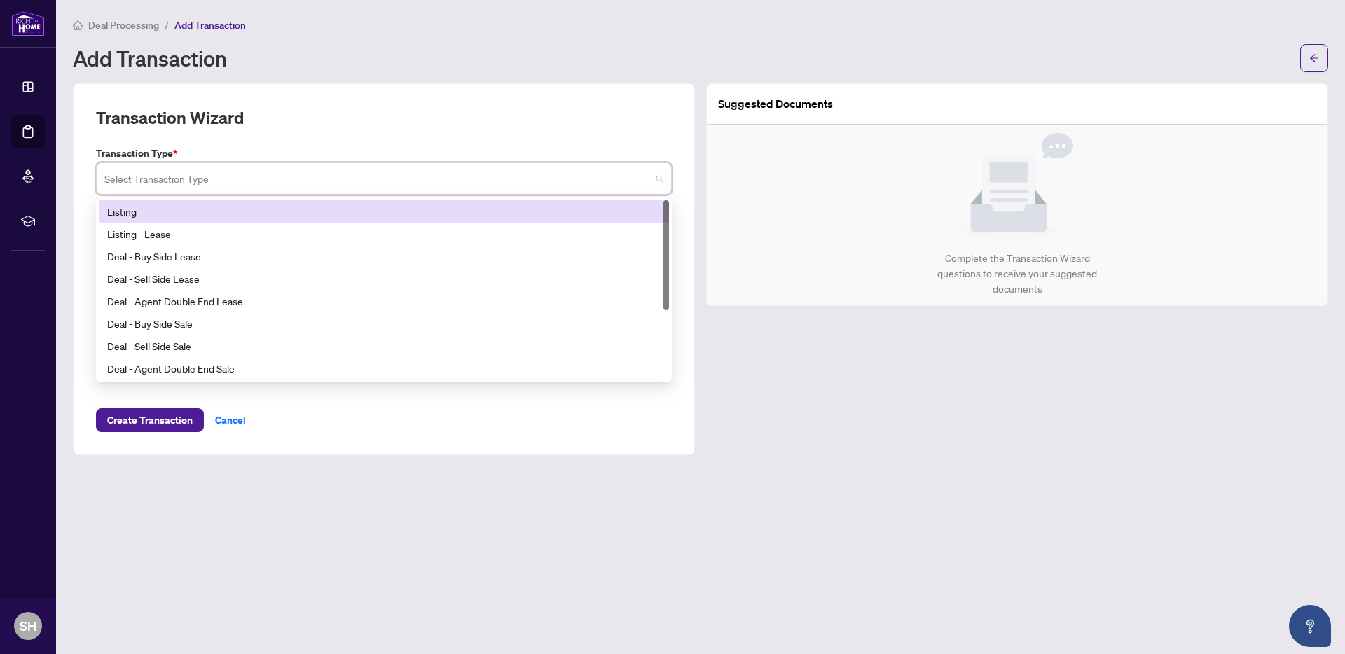
click at [173, 177] on input "search" at bounding box center [377, 180] width 547 height 31
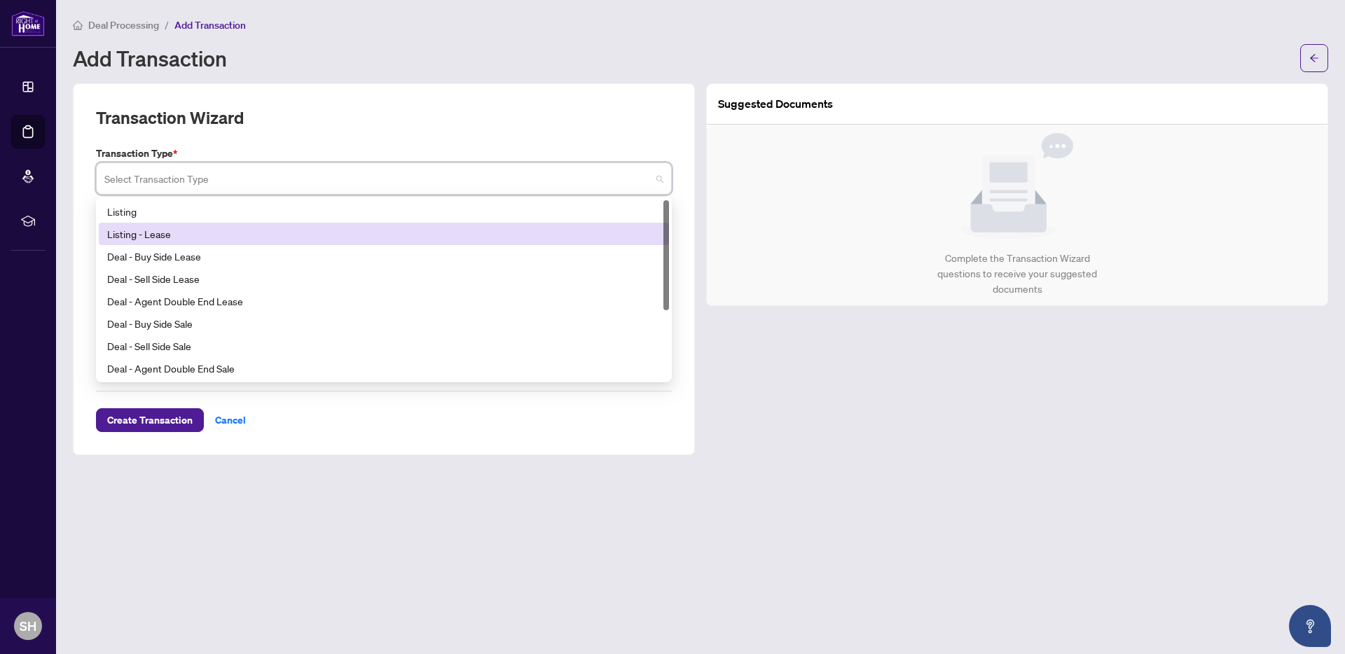
click at [176, 236] on div "Listing - Lease" at bounding box center [384, 233] width 554 height 15
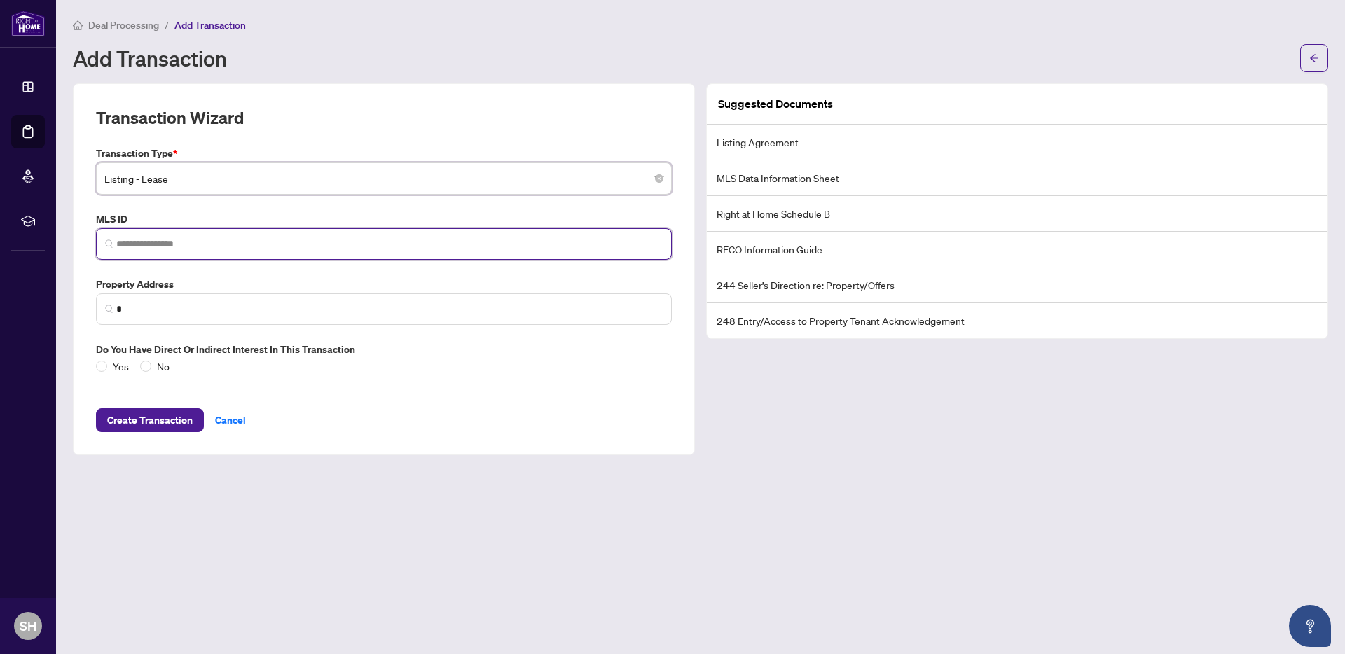
click at [234, 249] on input "search" at bounding box center [389, 244] width 547 height 15
paste input "*********"
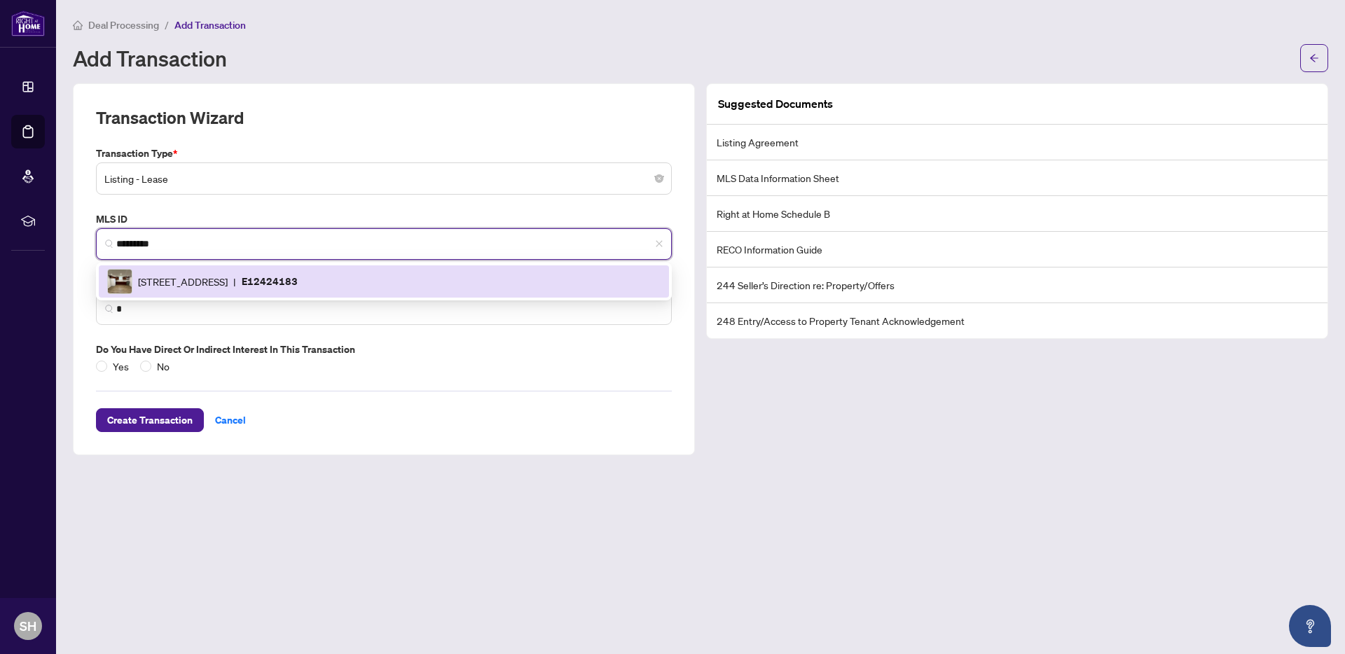
drag, startPoint x: 190, startPoint y: 277, endPoint x: 846, endPoint y: -17, distance: 718.8
click at [846, 0] on html "Dashboard Deal Processing Mortgage Referrals rLearning [PERSON_NAME] Habibi [EM…" at bounding box center [672, 327] width 1345 height 654
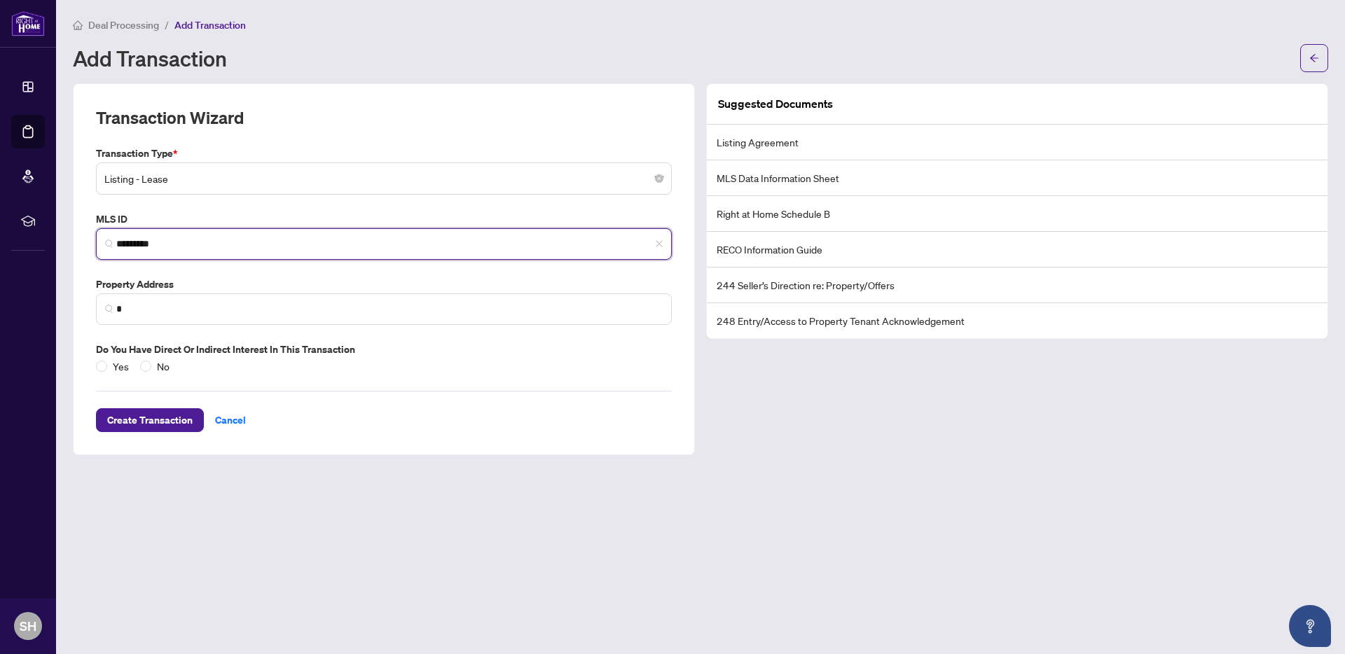
click at [190, 240] on input "*********" at bounding box center [389, 244] width 547 height 15
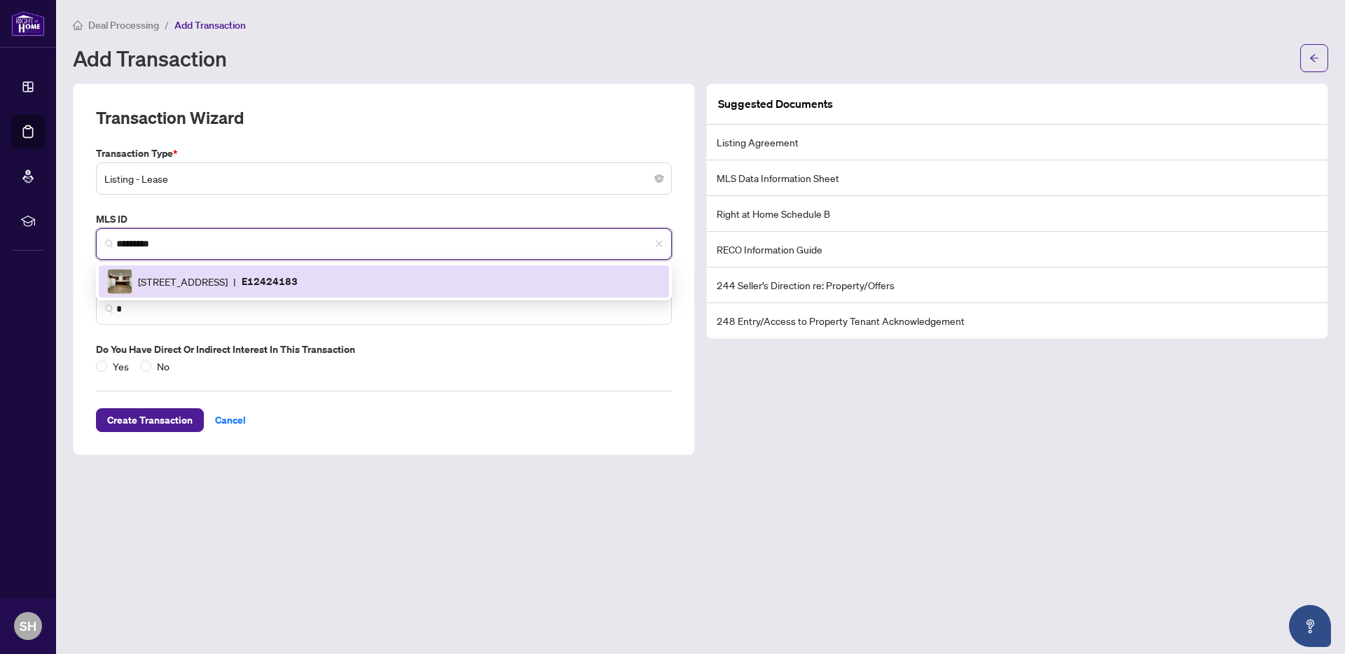
click at [190, 240] on input "*********" at bounding box center [389, 244] width 547 height 15
paste input "search"
type input "*********"
click at [200, 276] on span "[STREET_ADDRESS]" at bounding box center [183, 281] width 90 height 15
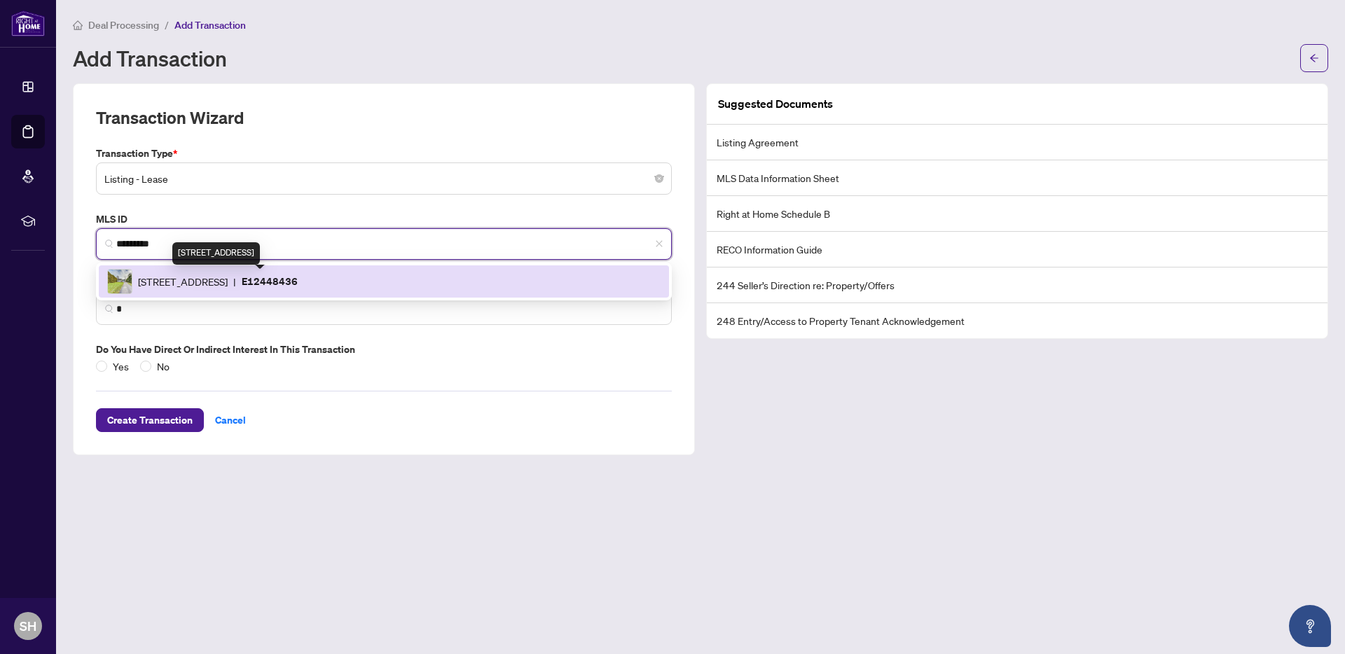
type input "**********"
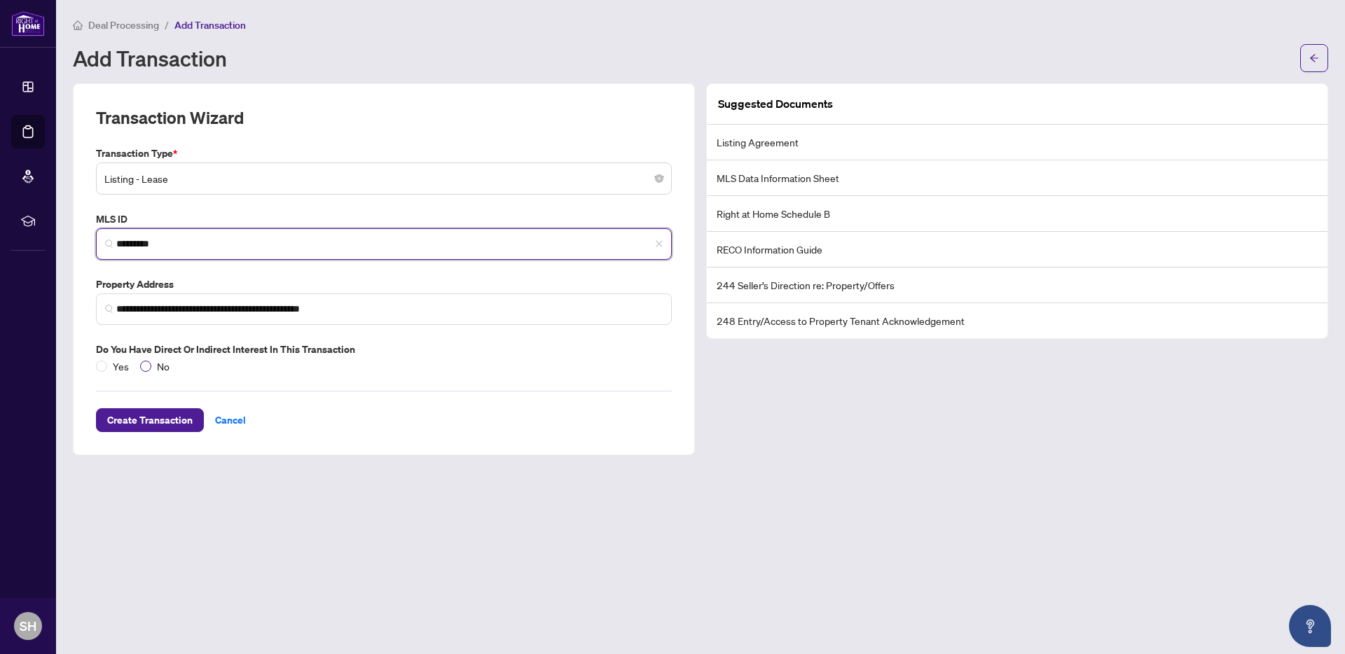
type input "*********"
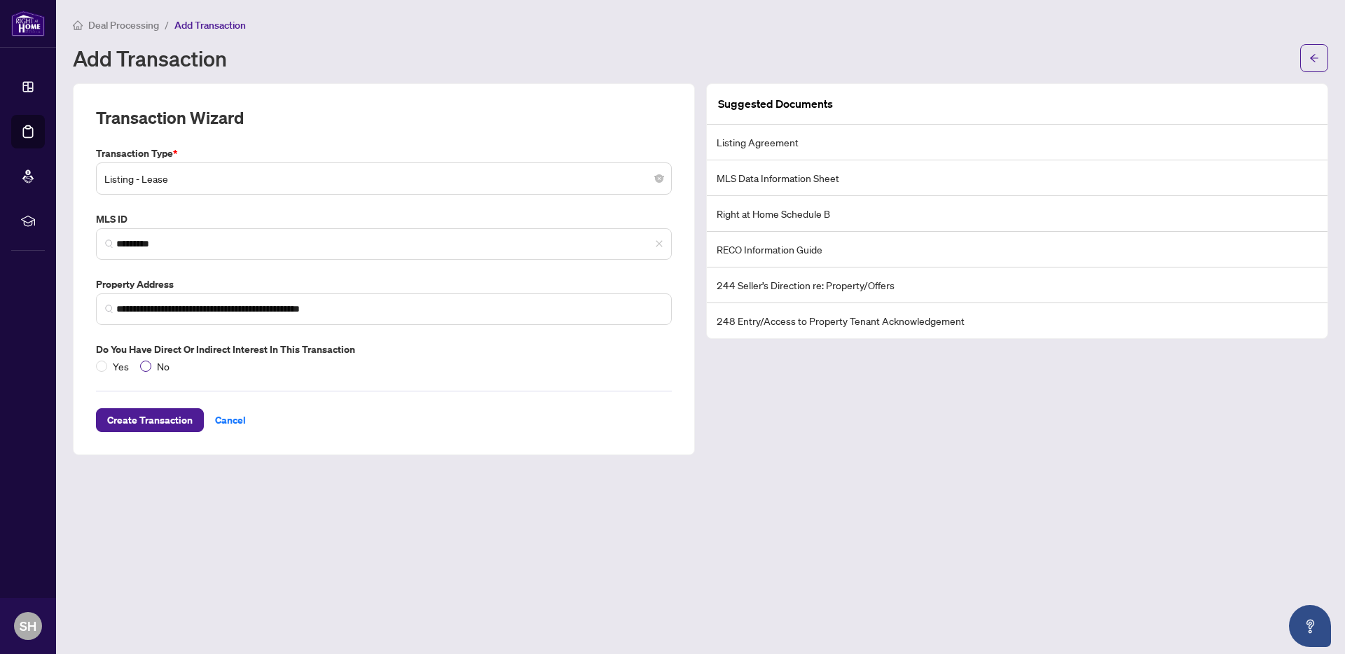
click at [144, 359] on label "No" at bounding box center [157, 366] width 35 height 15
click at [164, 410] on span "Create Transaction" at bounding box center [149, 420] width 85 height 22
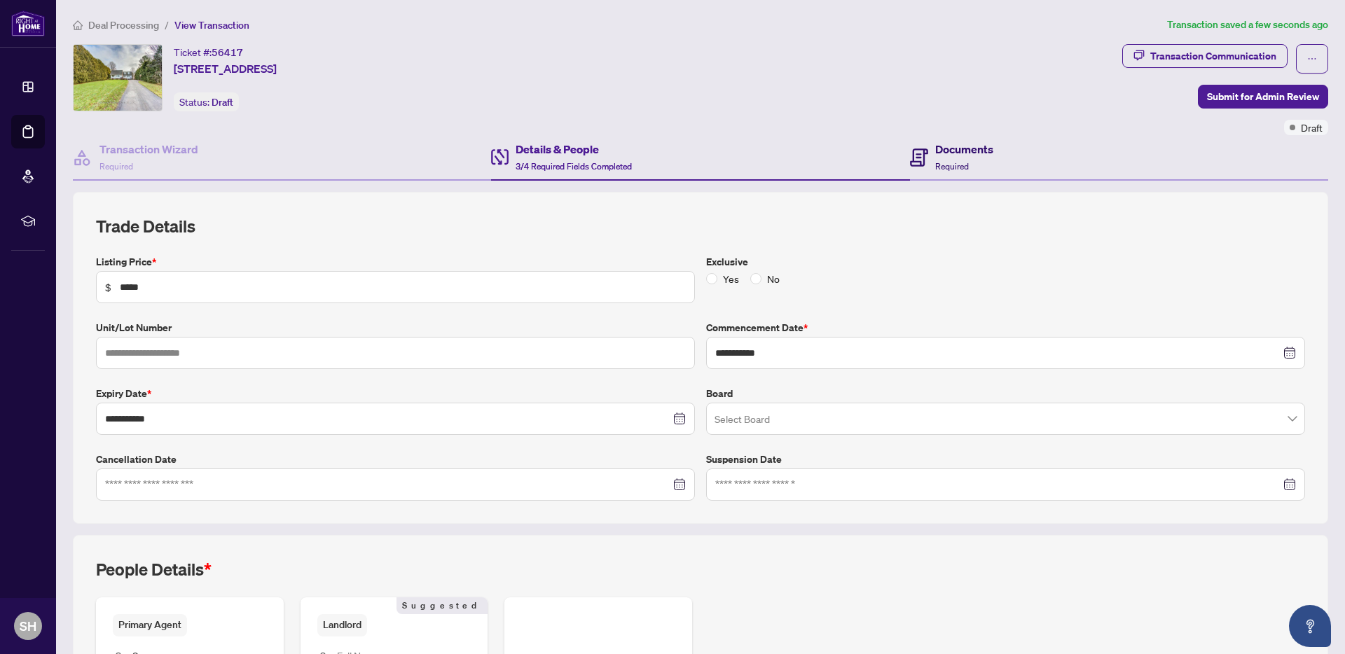
click at [940, 153] on h4 "Documents" at bounding box center [964, 149] width 58 height 17
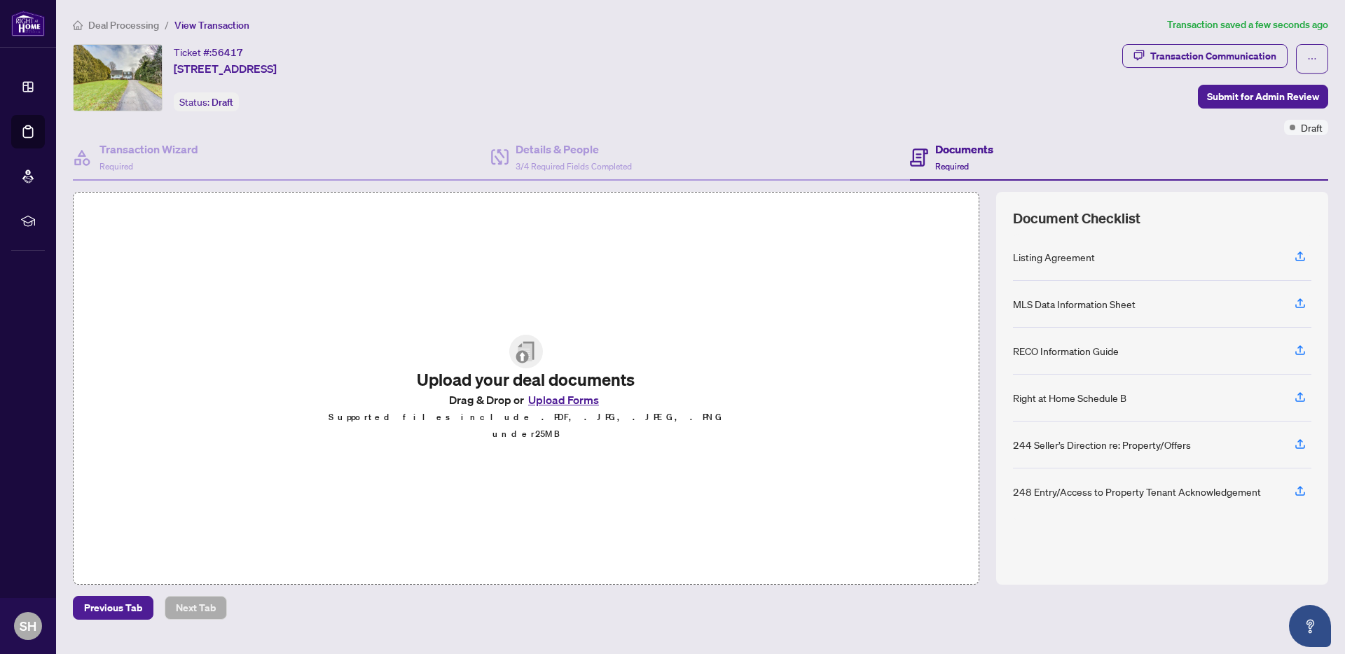
click at [567, 409] on button "Upload Forms" at bounding box center [563, 400] width 79 height 18
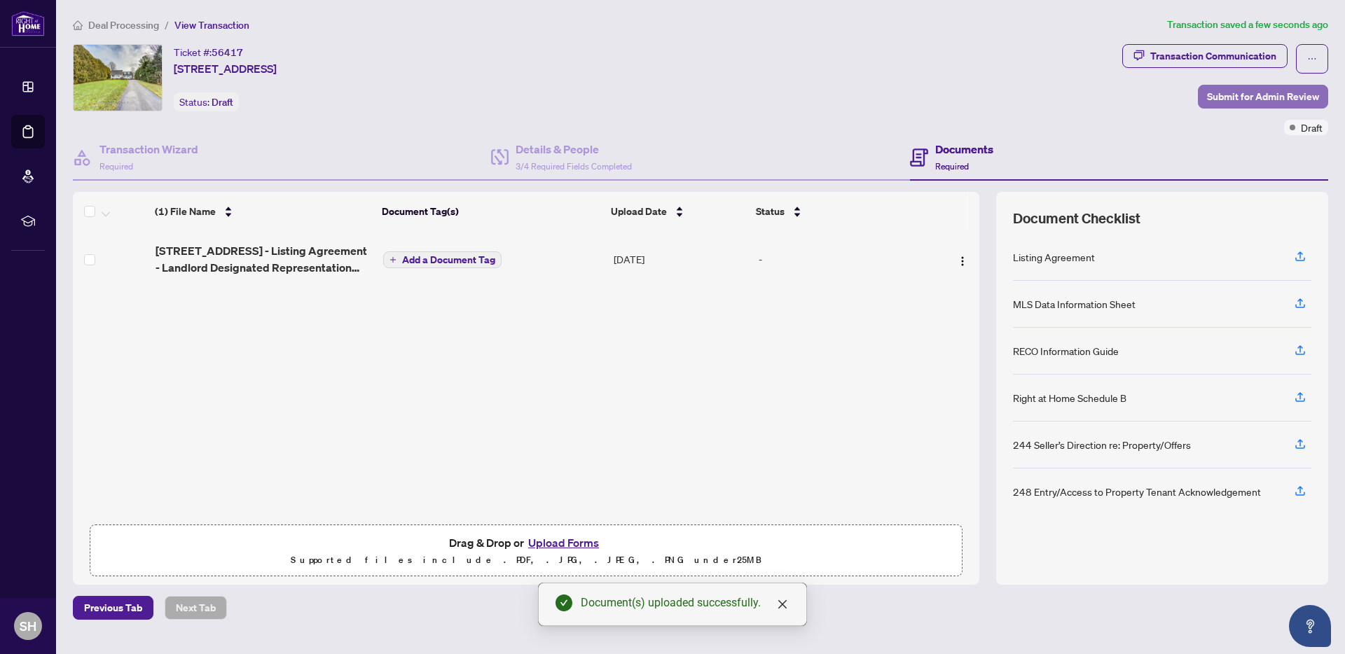
click at [1251, 99] on span "Submit for Admin Review" at bounding box center [1263, 96] width 112 height 22
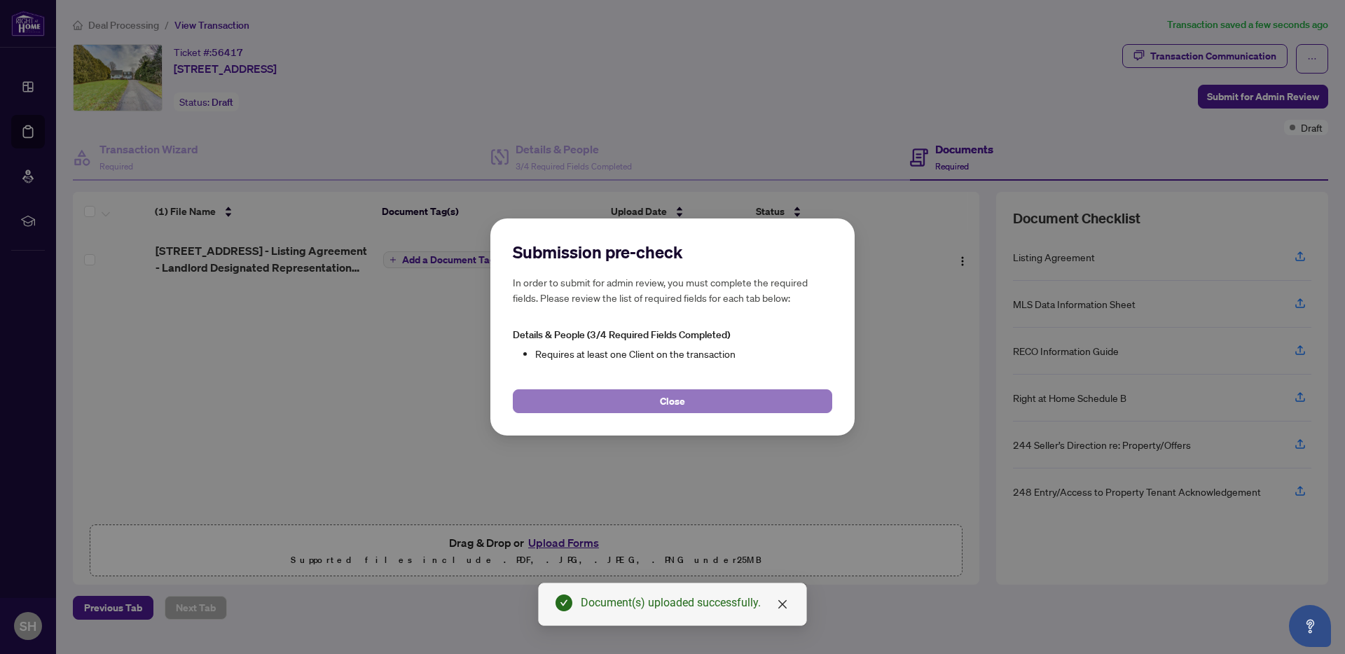
click at [668, 399] on span "Close" at bounding box center [672, 401] width 25 height 22
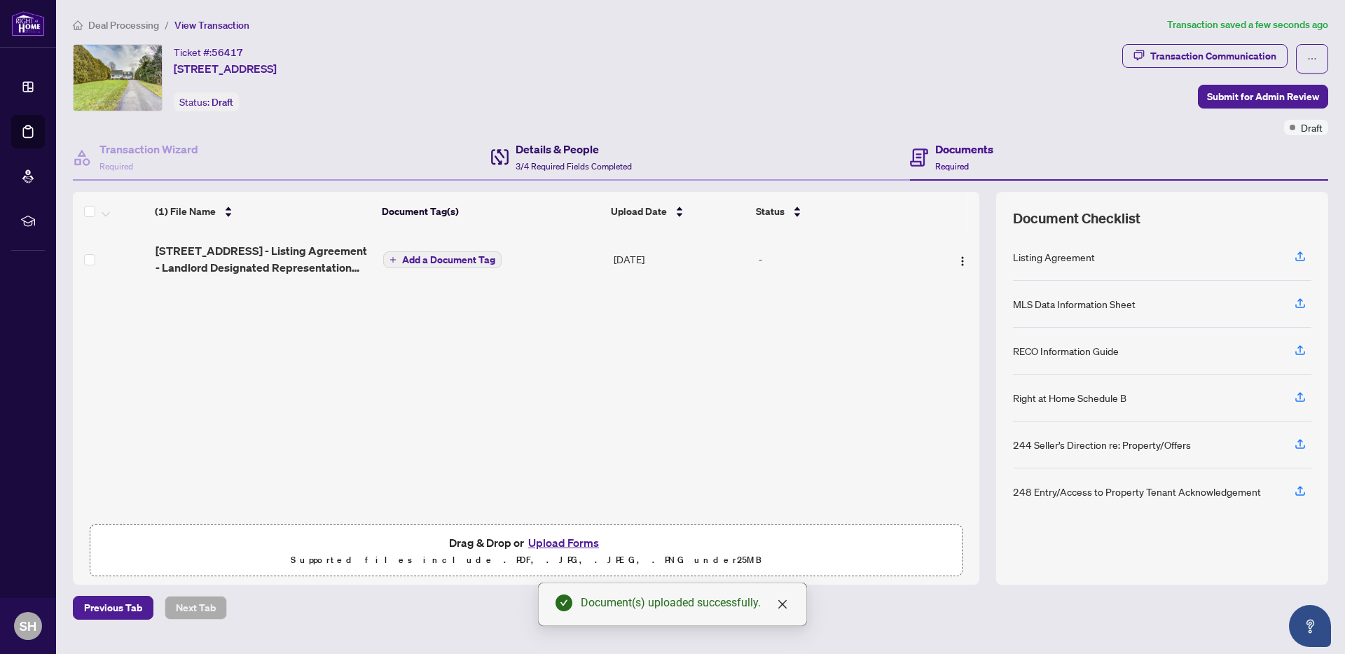
click at [553, 153] on h4 "Details & People" at bounding box center [574, 149] width 116 height 17
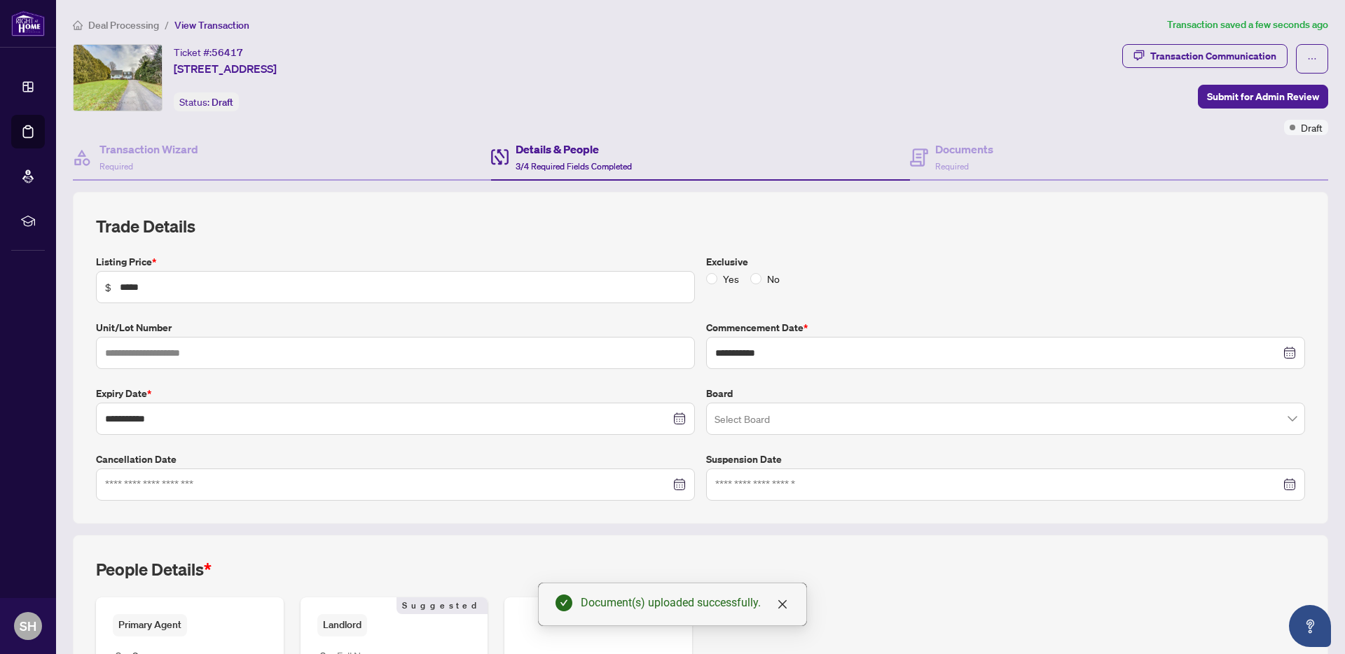
scroll to position [210, 0]
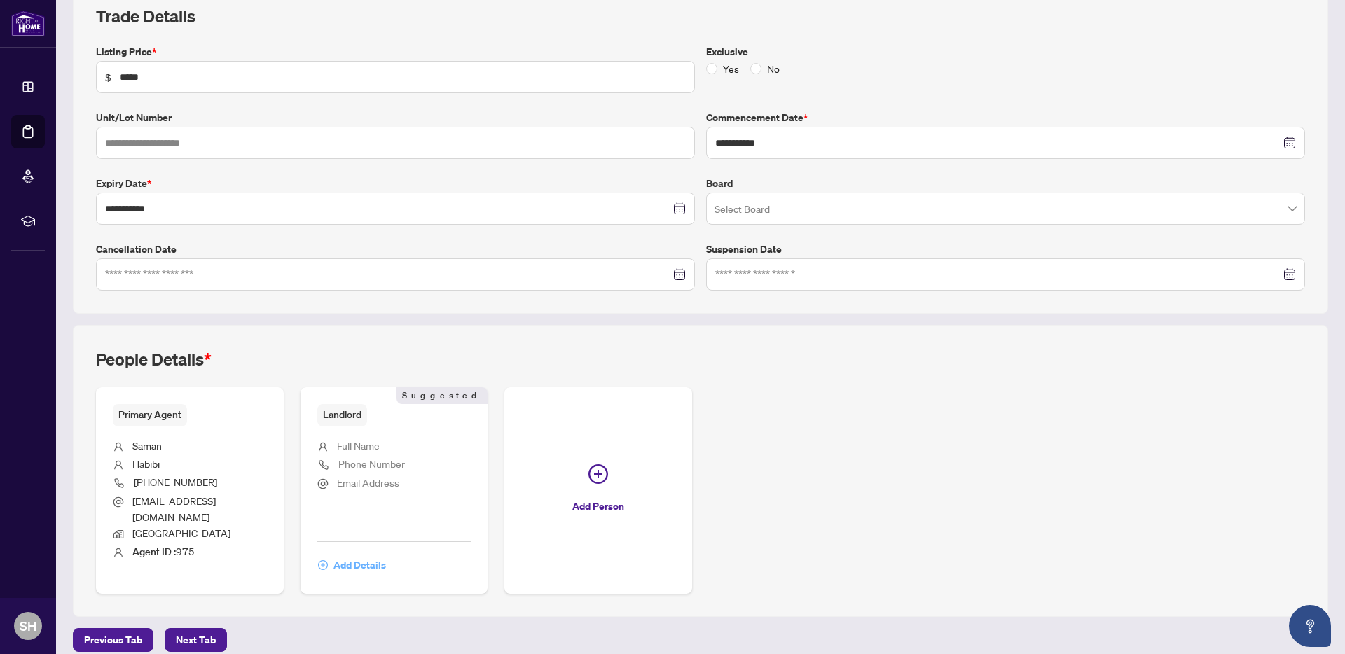
click at [343, 554] on span "Add Details" at bounding box center [360, 565] width 53 height 22
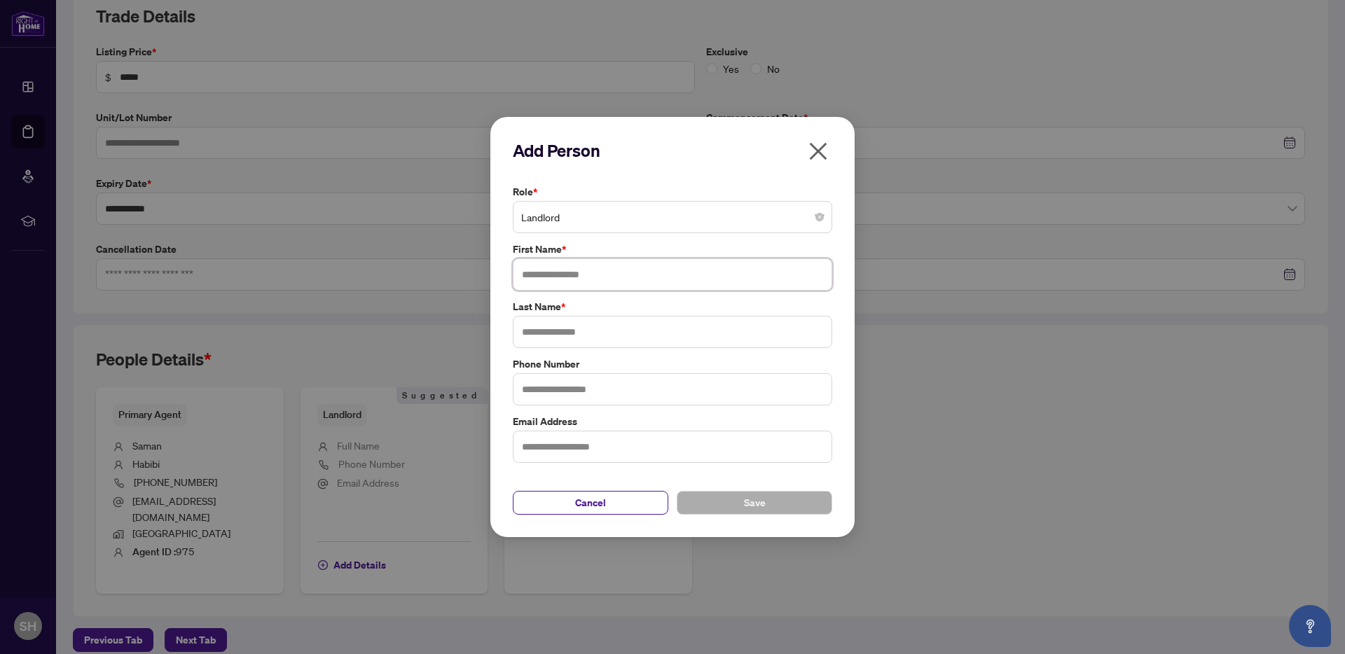
click at [552, 276] on input "text" at bounding box center [673, 275] width 320 height 32
type input "***"
type input "********"
click at [746, 508] on span "Save" at bounding box center [755, 503] width 22 height 22
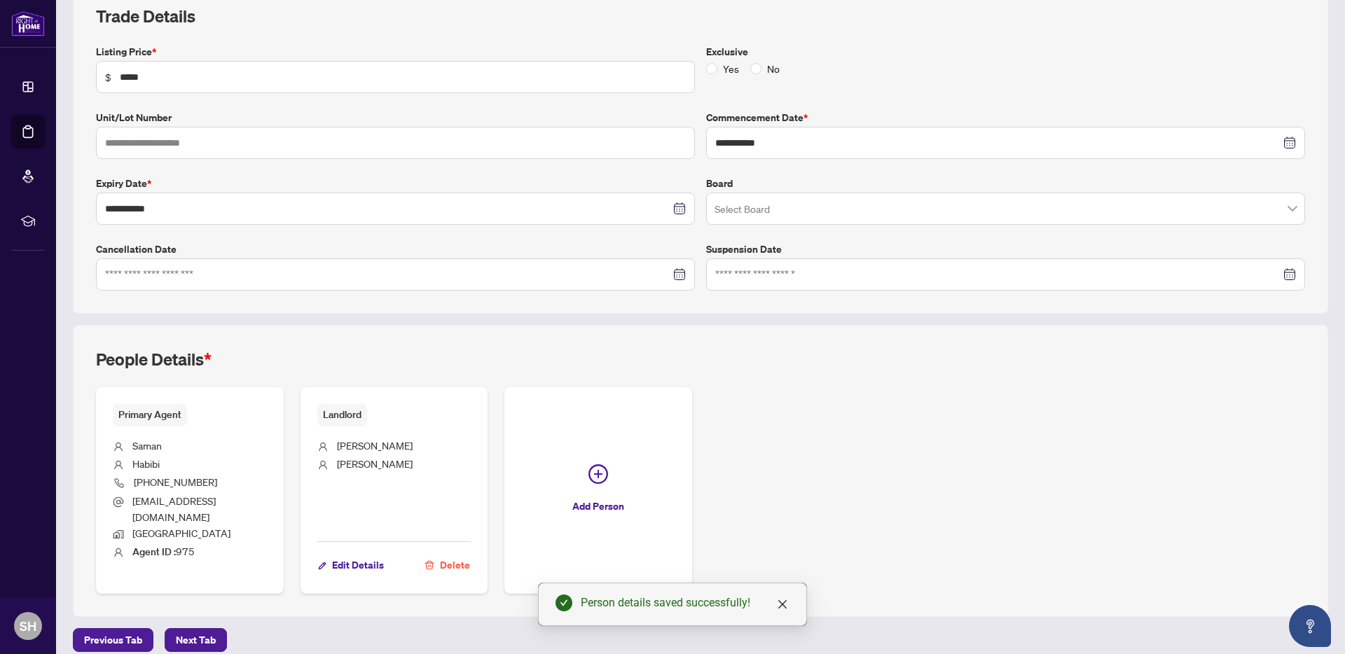
scroll to position [0, 0]
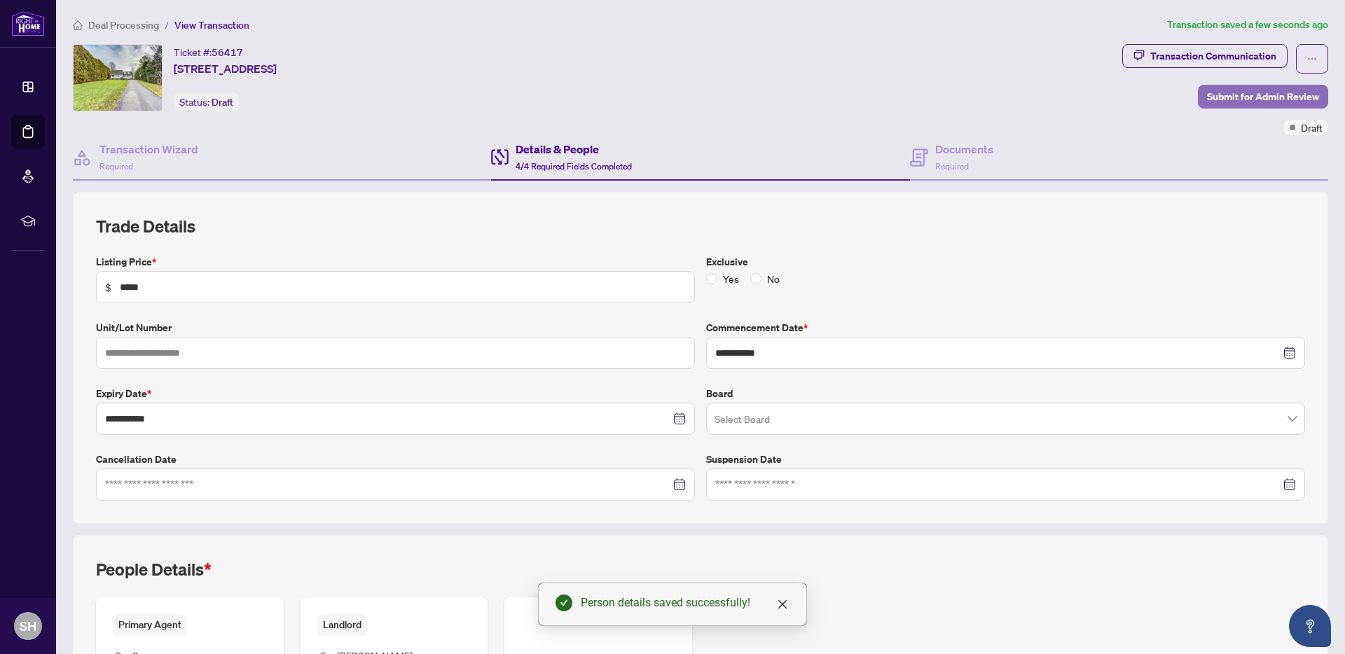
click at [1264, 103] on span "Submit for Admin Review" at bounding box center [1263, 96] width 112 height 22
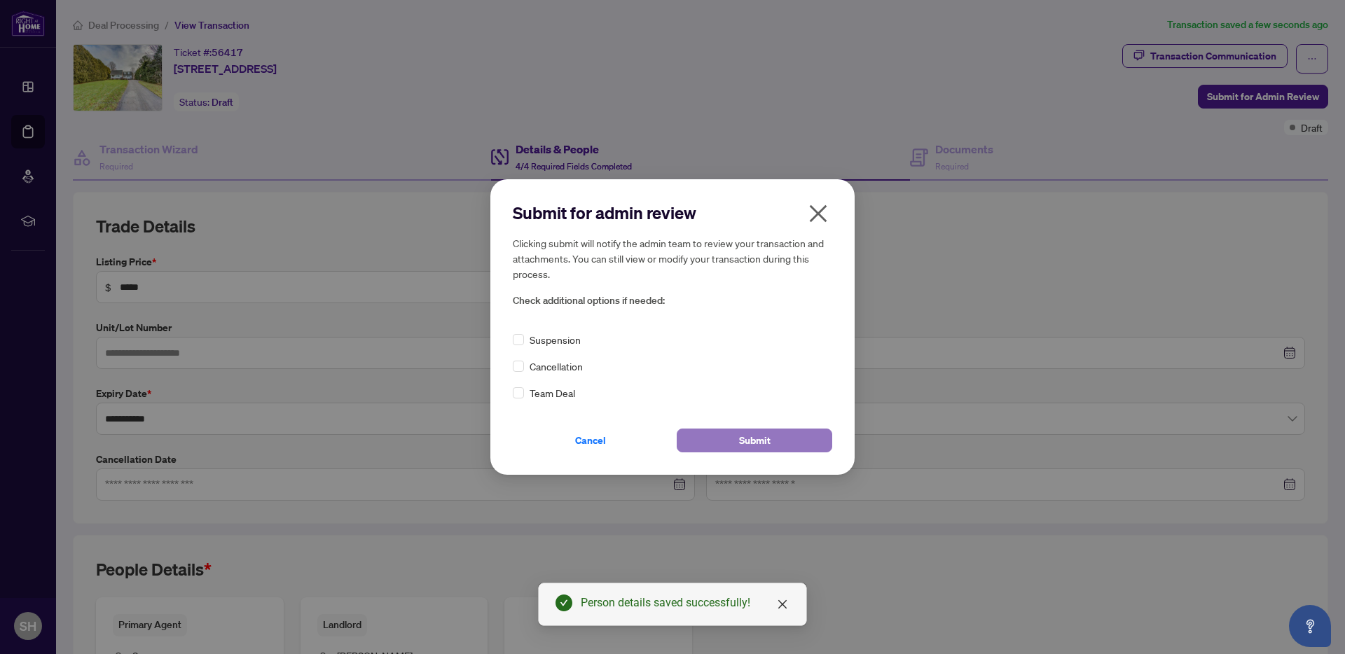
click at [716, 437] on button "Submit" at bounding box center [755, 441] width 156 height 24
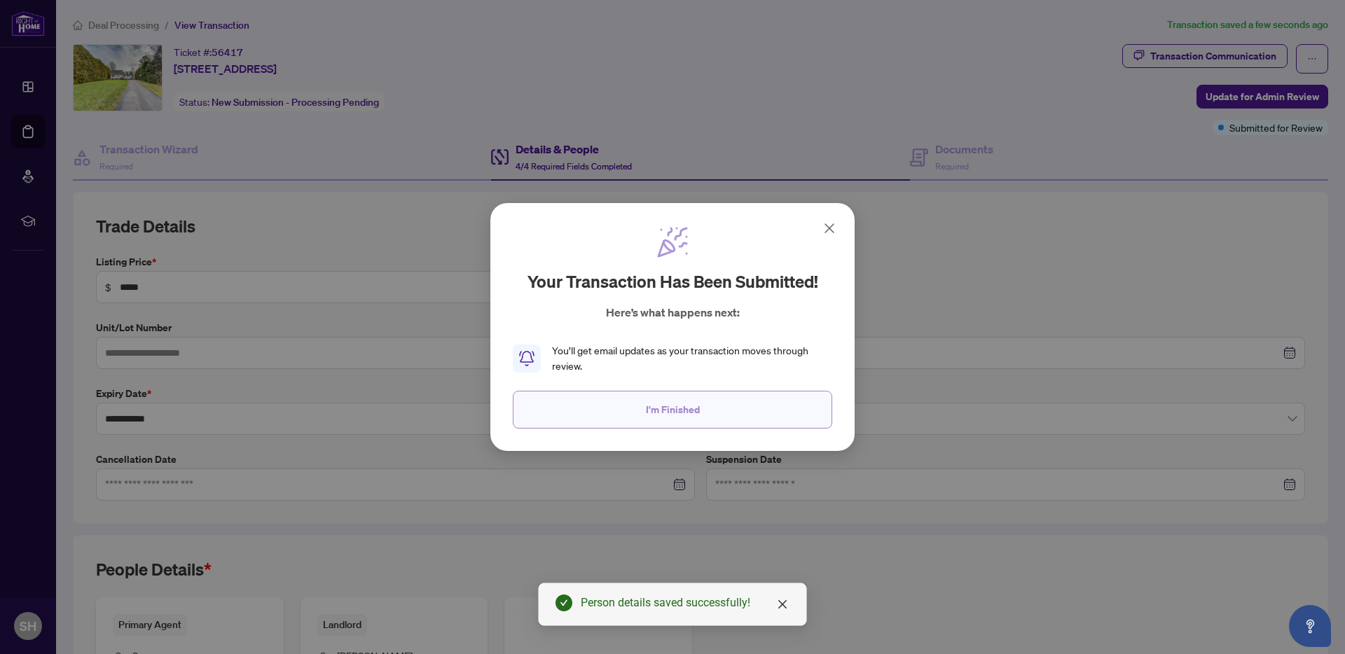
click at [734, 410] on button "I'm Finished" at bounding box center [673, 410] width 320 height 38
